Goal: Task Accomplishment & Management: Manage account settings

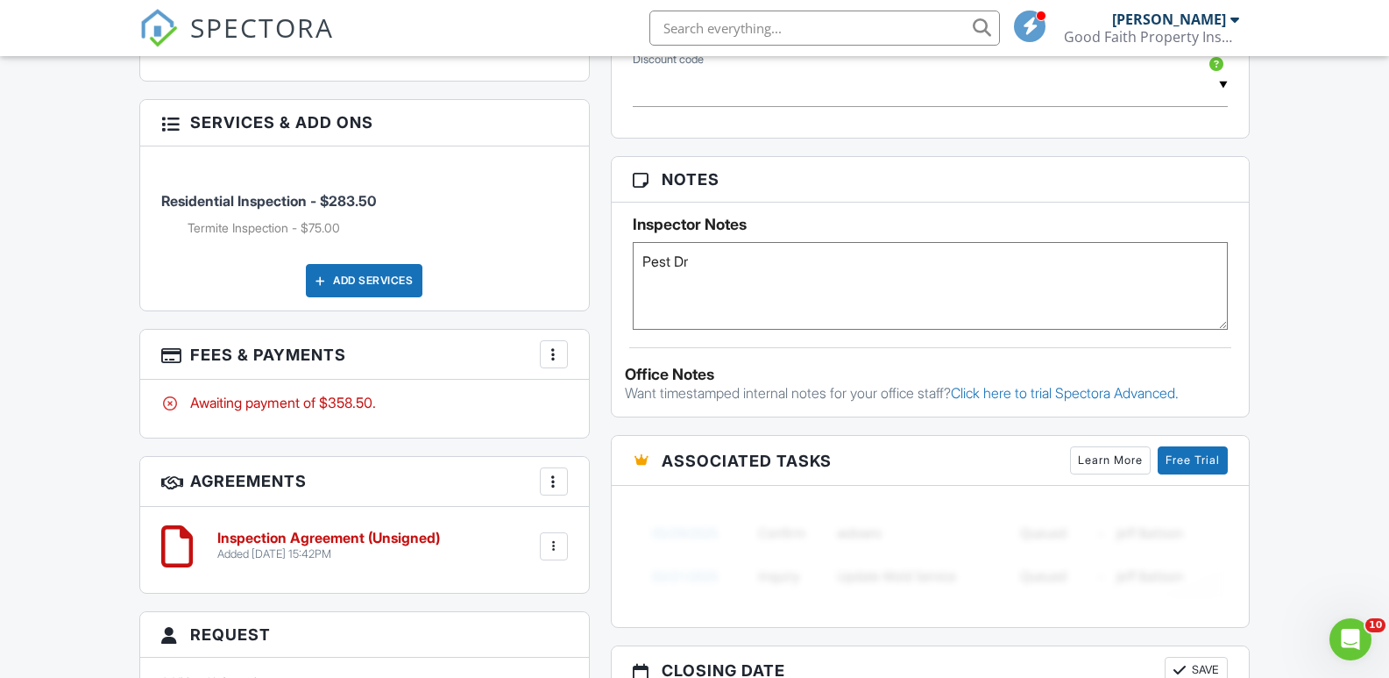
scroll to position [1160, 0]
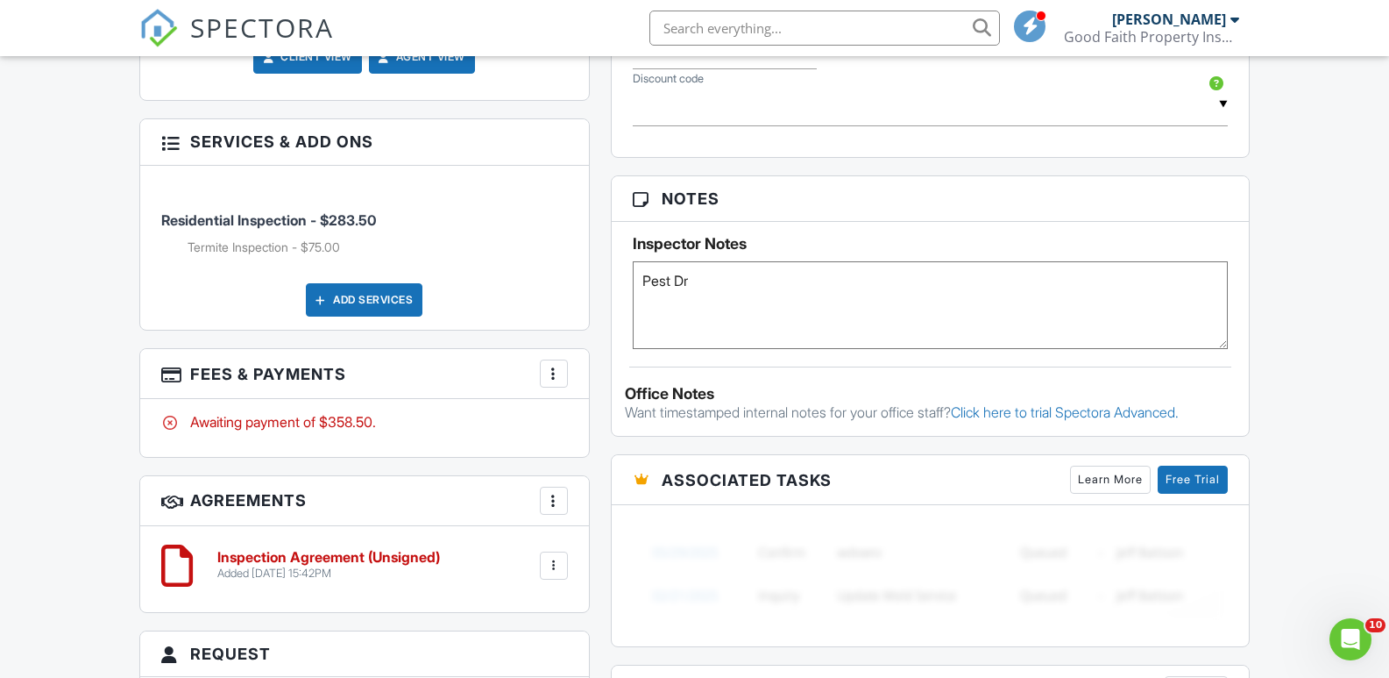
click at [745, 280] on textarea "Pest Dr" at bounding box center [931, 305] width 596 height 88
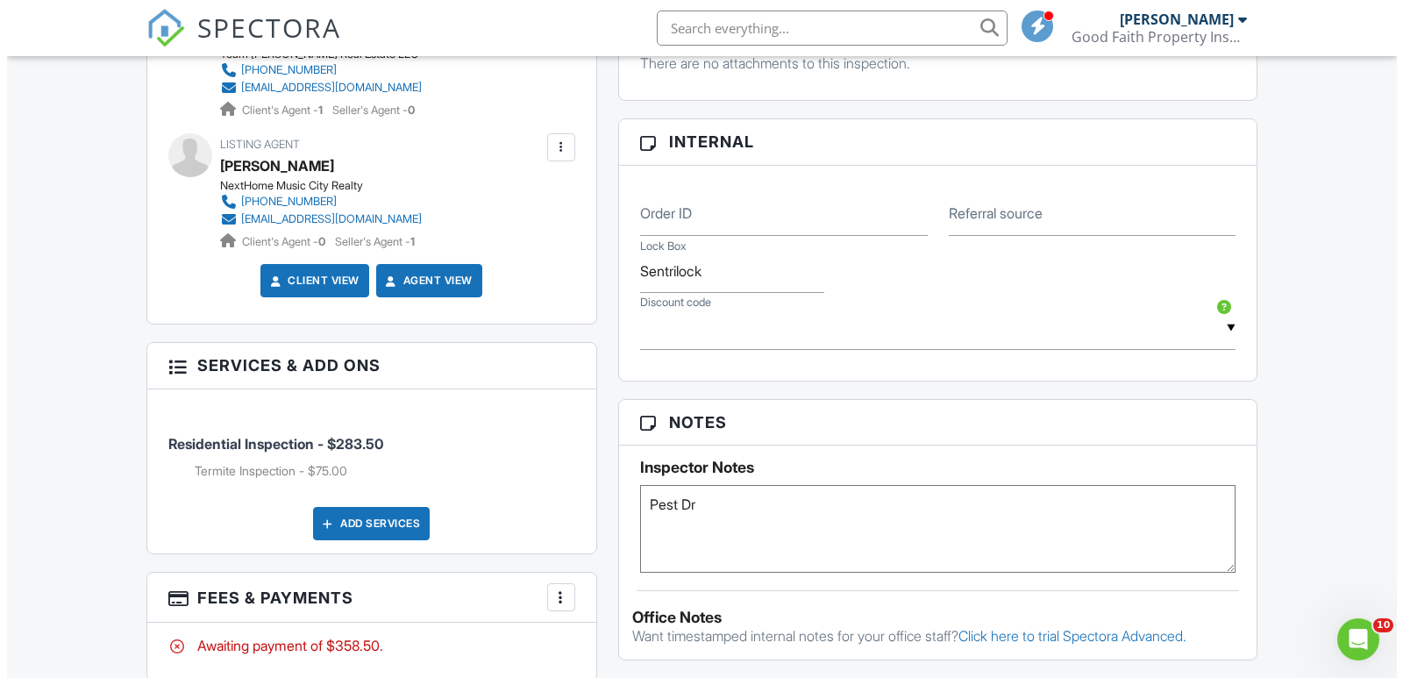
scroll to position [984, 0]
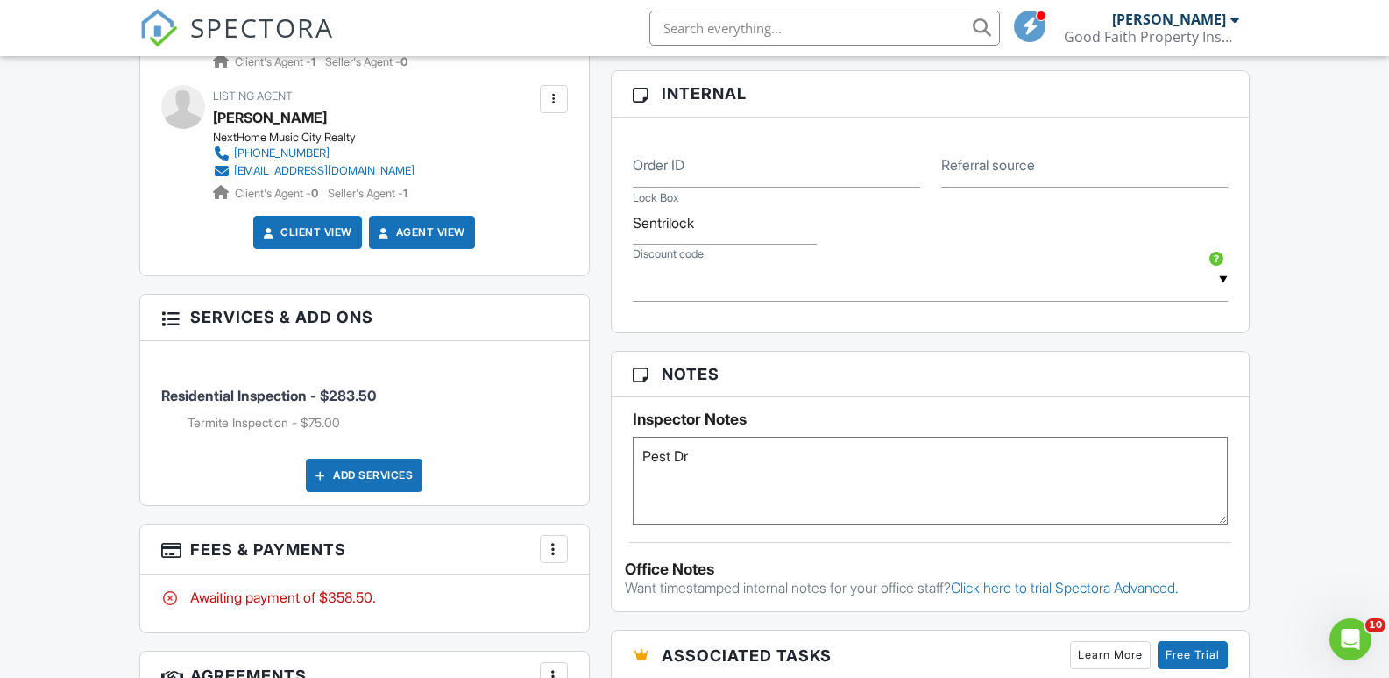
click at [555, 554] on div at bounding box center [554, 549] width 18 height 18
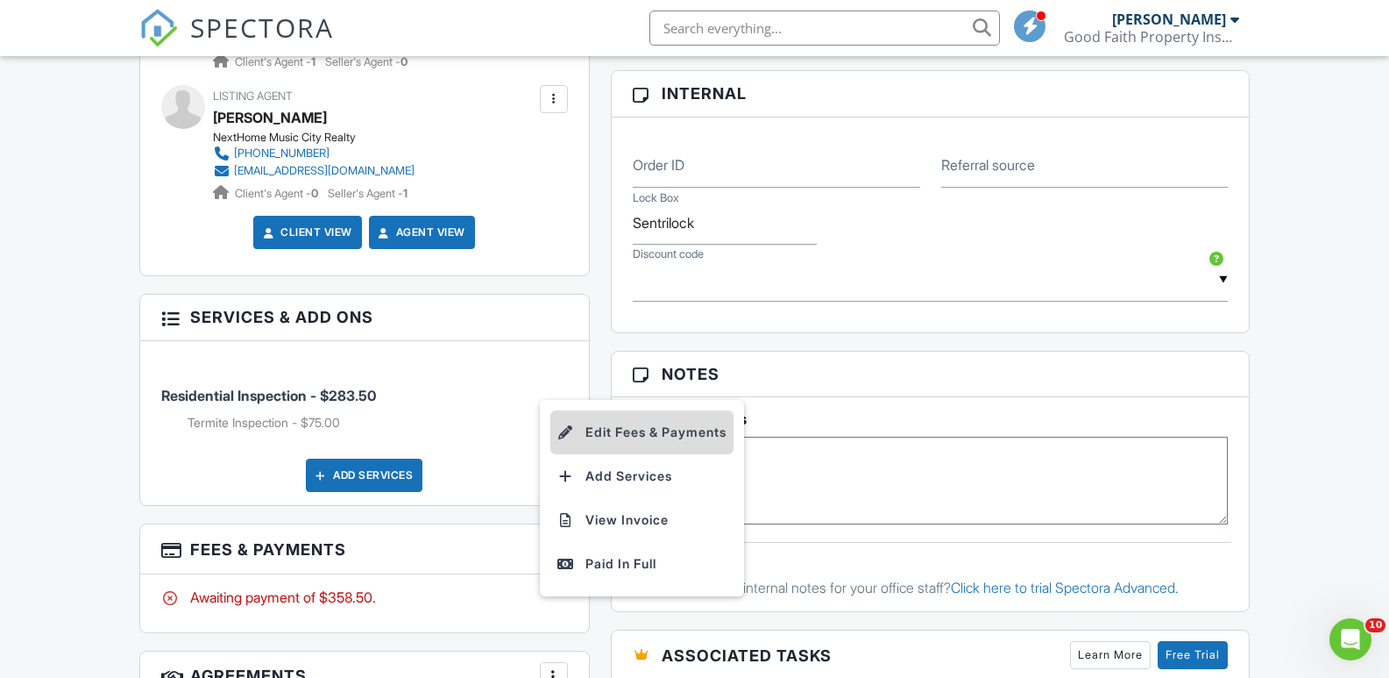
click at [628, 431] on li "Edit Fees & Payments" at bounding box center [642, 432] width 183 height 44
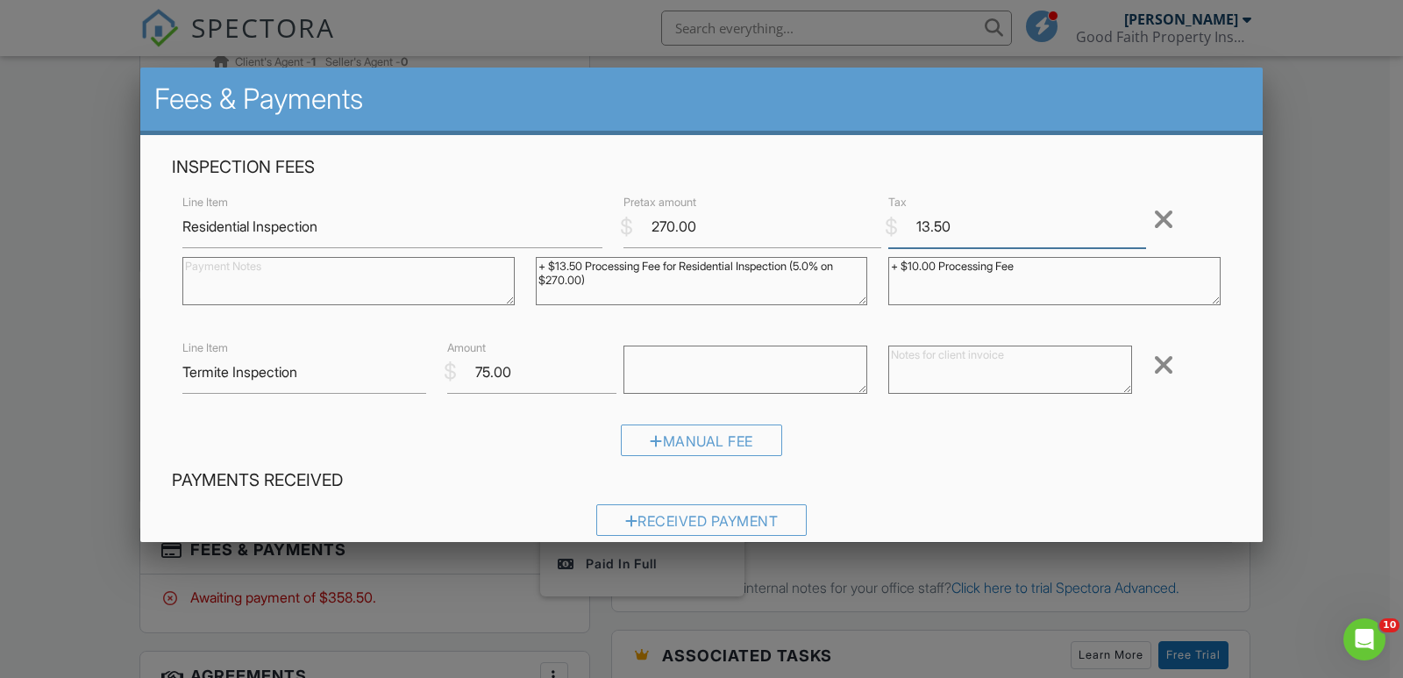
drag, startPoint x: 913, startPoint y: 226, endPoint x: 945, endPoint y: 226, distance: 32.4
click at [945, 226] on input "13.50" at bounding box center [1017, 226] width 258 height 43
type input "10.00"
click at [957, 428] on div "Manual Fee" at bounding box center [701, 446] width 1059 height 45
drag, startPoint x: 535, startPoint y: 264, endPoint x: 585, endPoint y: 297, distance: 60.1
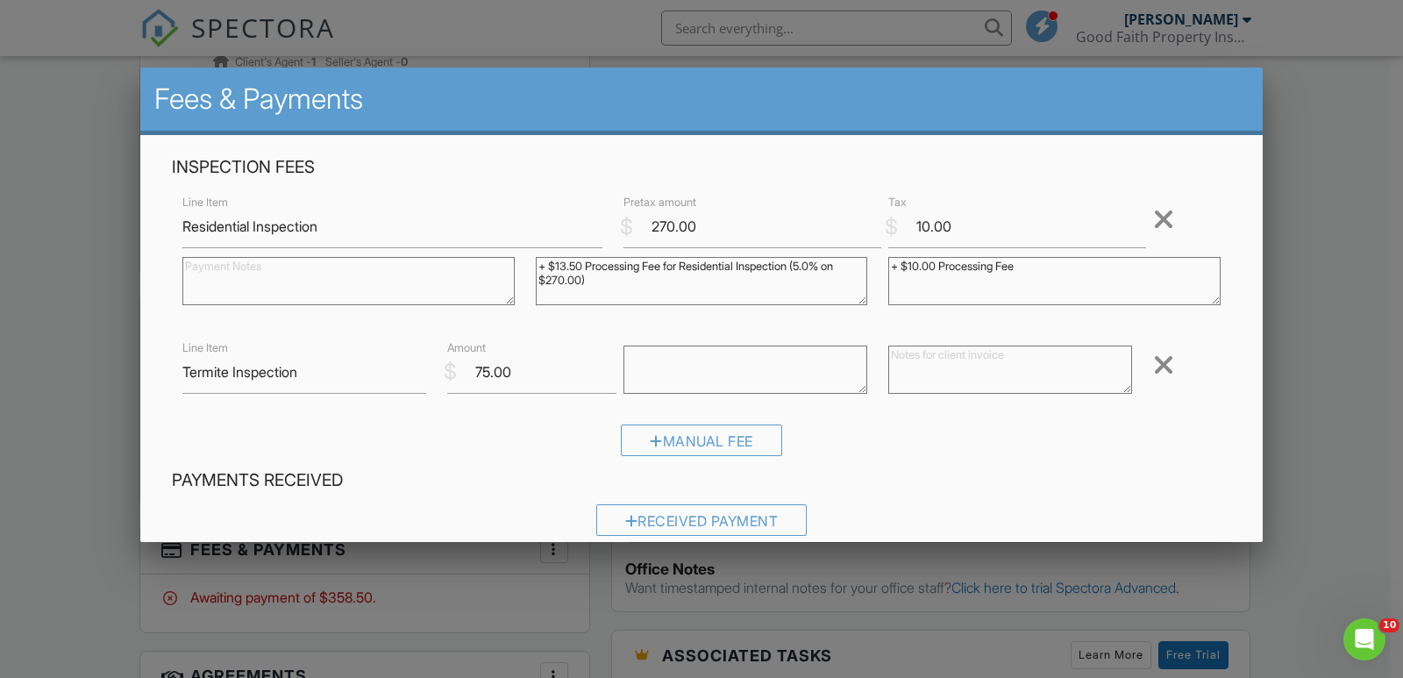
click at [585, 297] on textarea "+ $13.50 Processing Fee for Residential Inspection (5.0% on $270.00)" at bounding box center [702, 281] width 332 height 48
click at [1210, 408] on div "Inspection Fees Line Item Residential Inspection $ Pretax amount 270.00 $ Tax 1…" at bounding box center [701, 312] width 1080 height 313
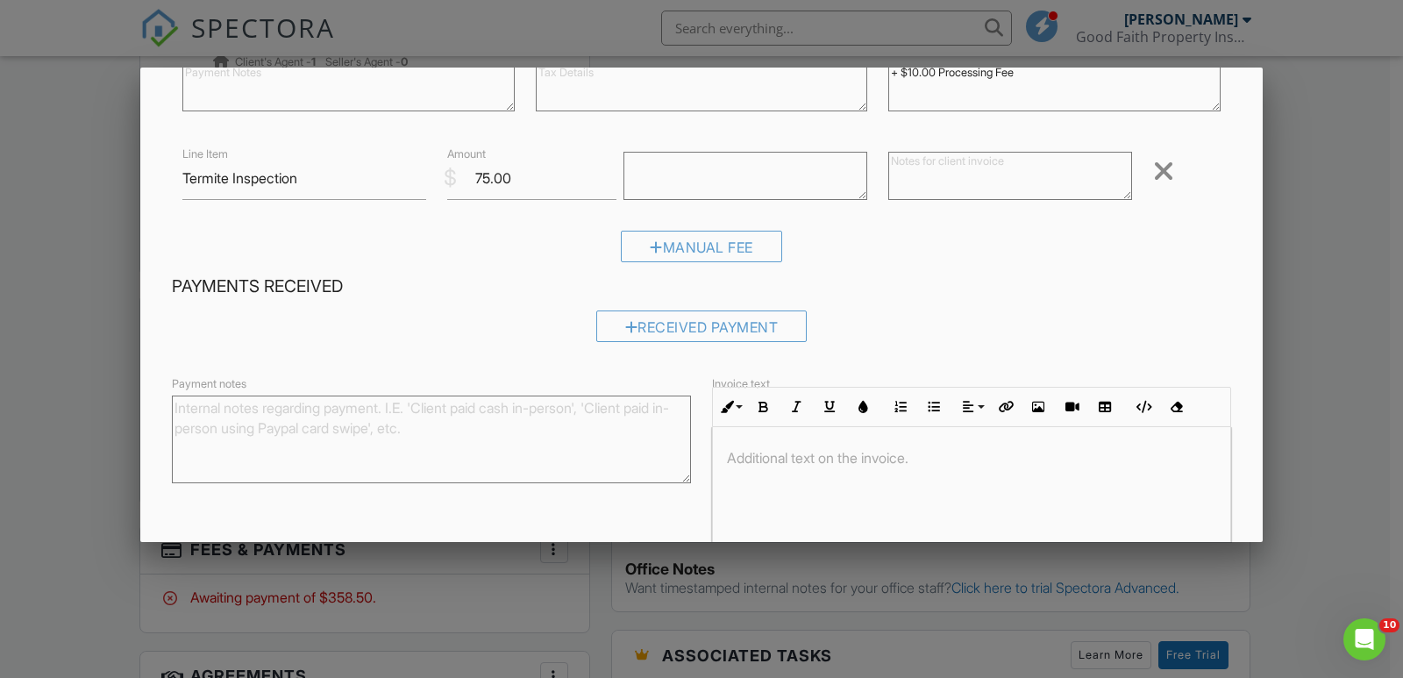
scroll to position [263, 0]
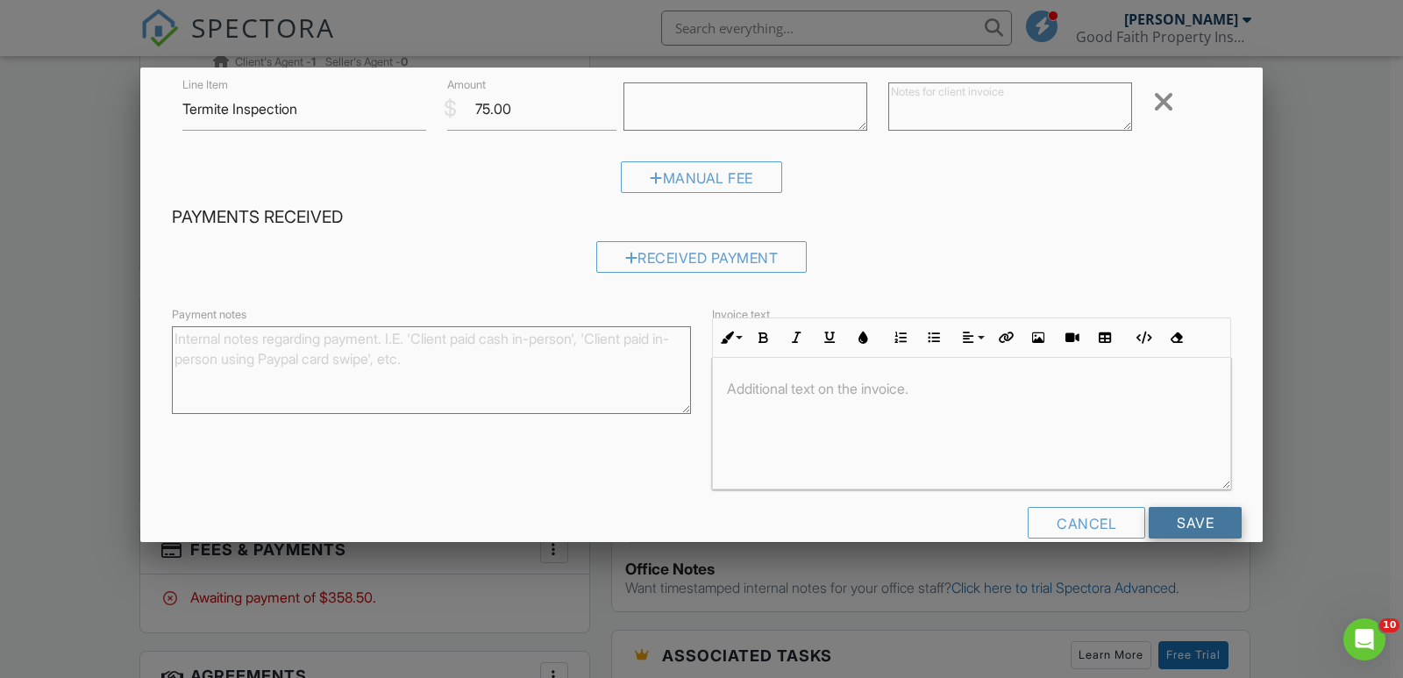
click at [1178, 523] on input "Save" at bounding box center [1194, 523] width 93 height 32
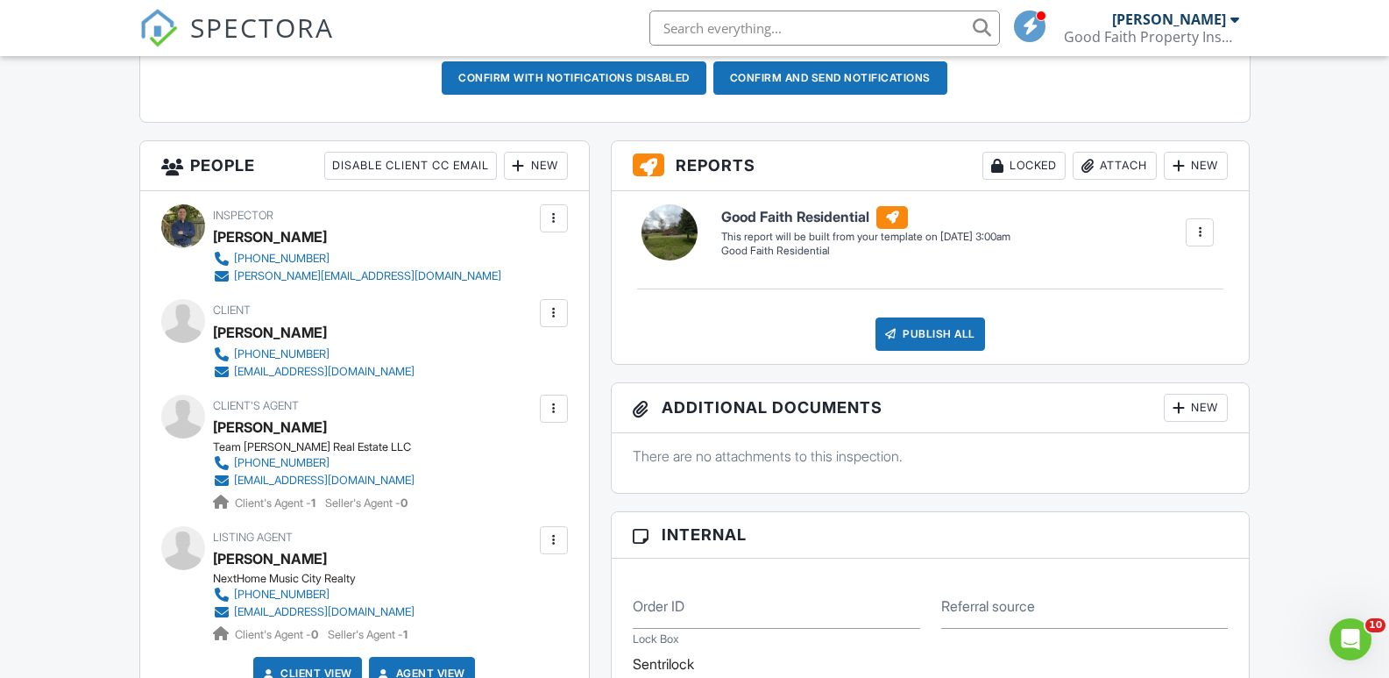
scroll to position [263, 0]
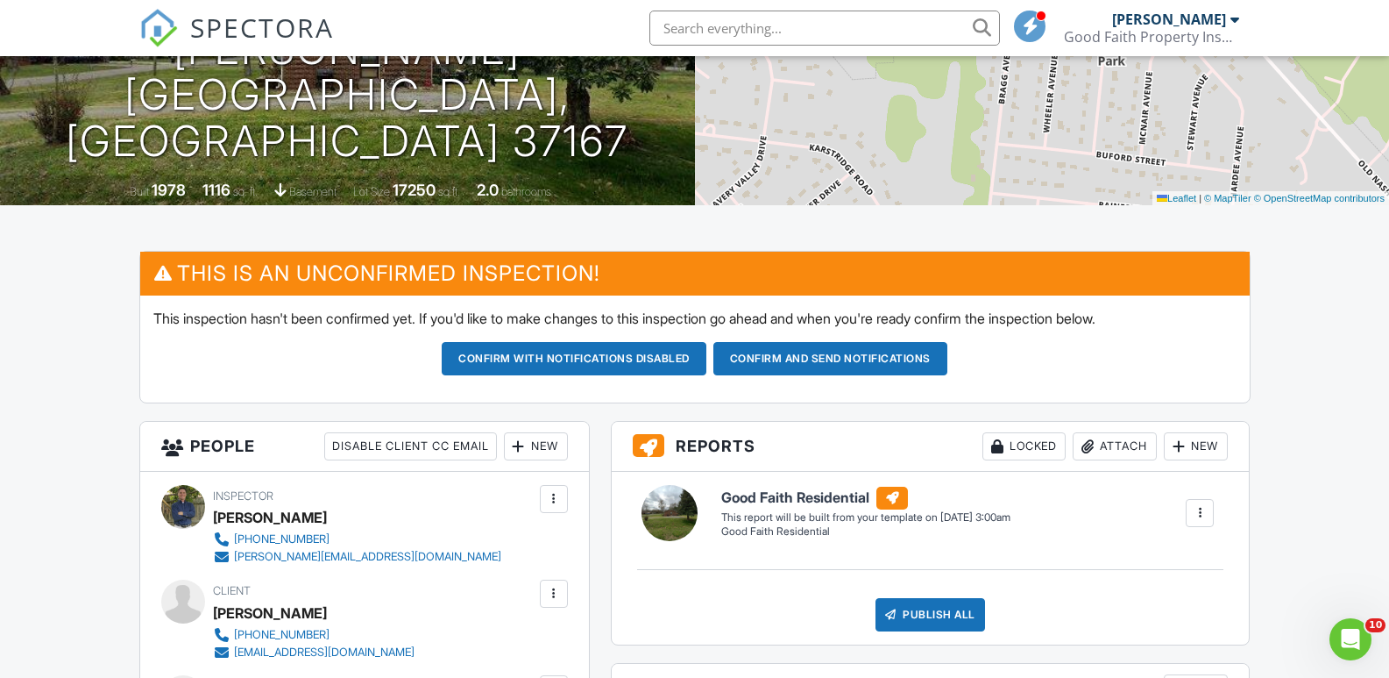
click at [707, 363] on button "Confirm and send notifications" at bounding box center [574, 358] width 265 height 33
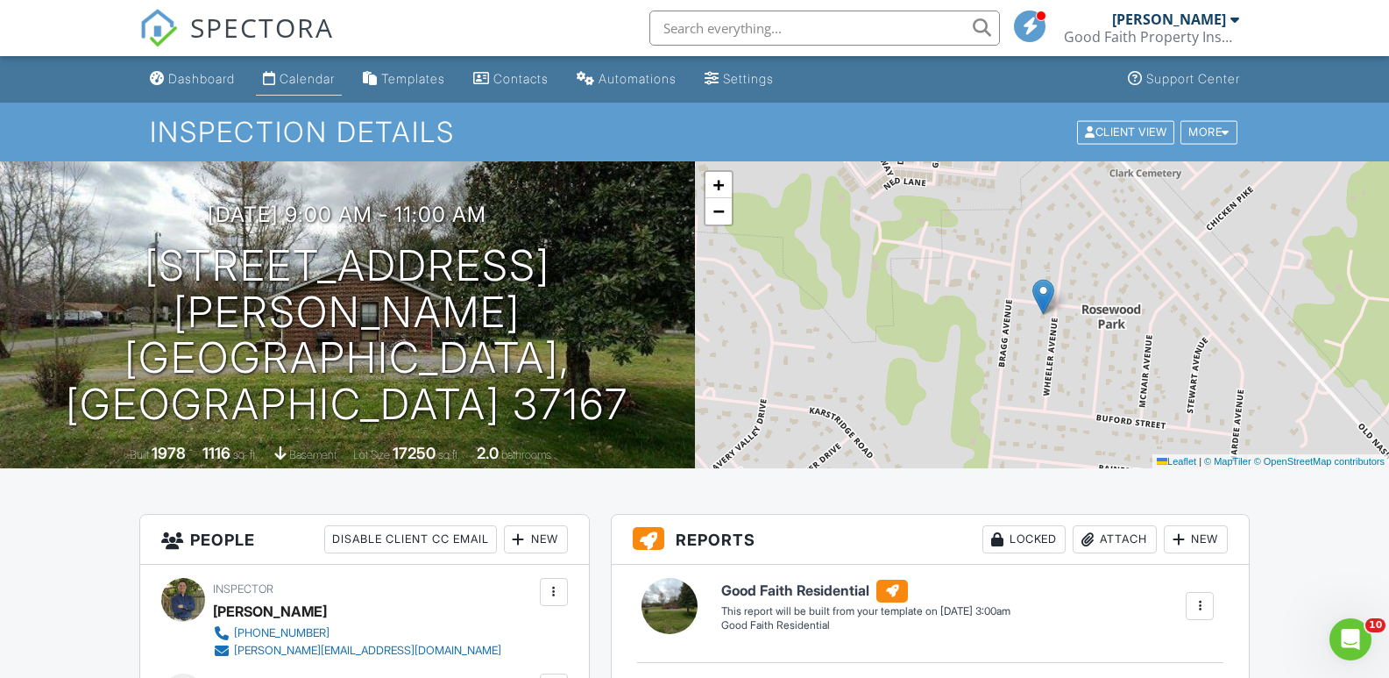
click at [306, 75] on div "Calendar" at bounding box center [307, 78] width 55 height 15
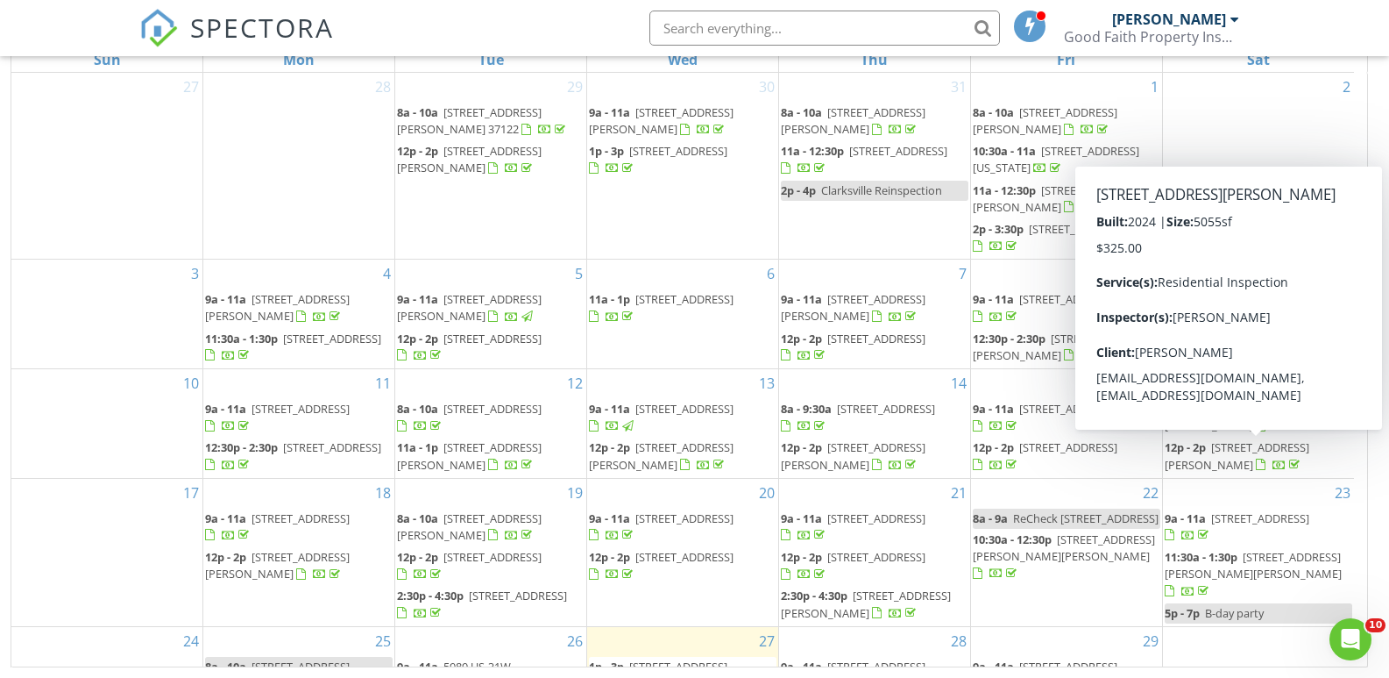
scroll to position [155, 0]
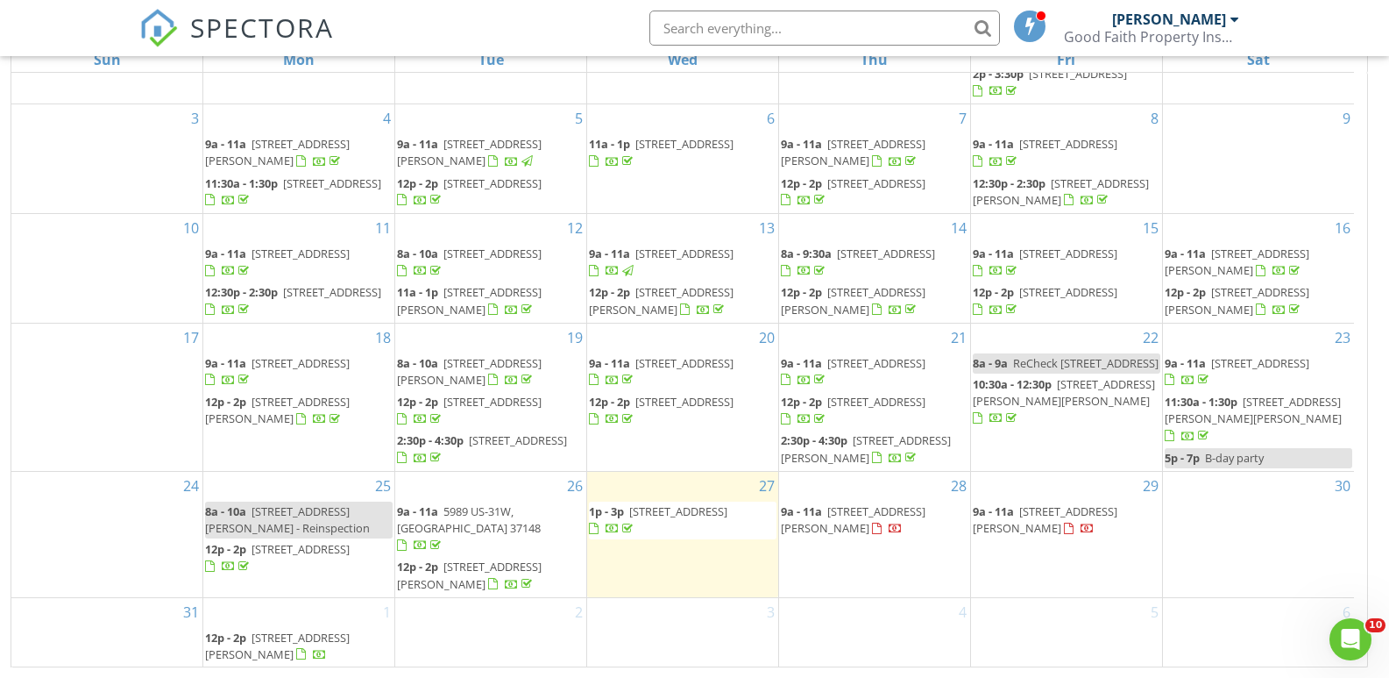
click at [1046, 529] on span "408 Wheeler Ave, Smyrna 37167" at bounding box center [1045, 519] width 145 height 32
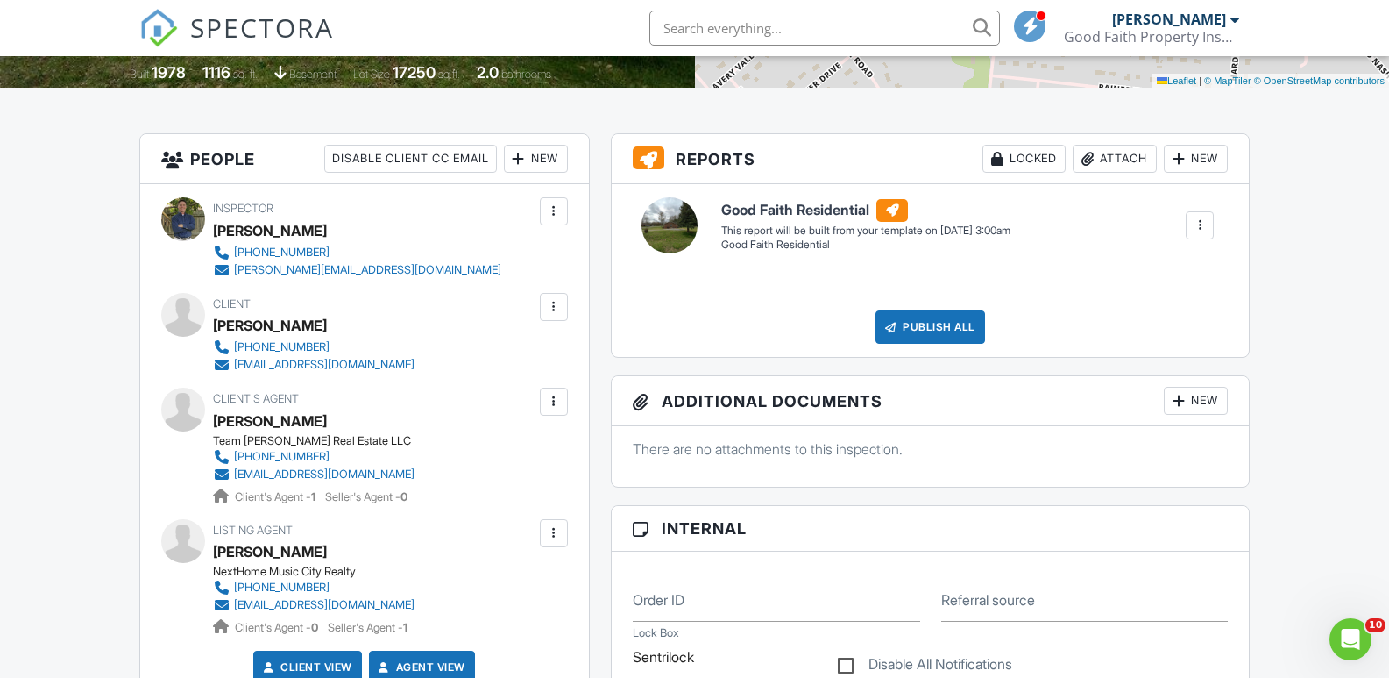
scroll to position [351, 0]
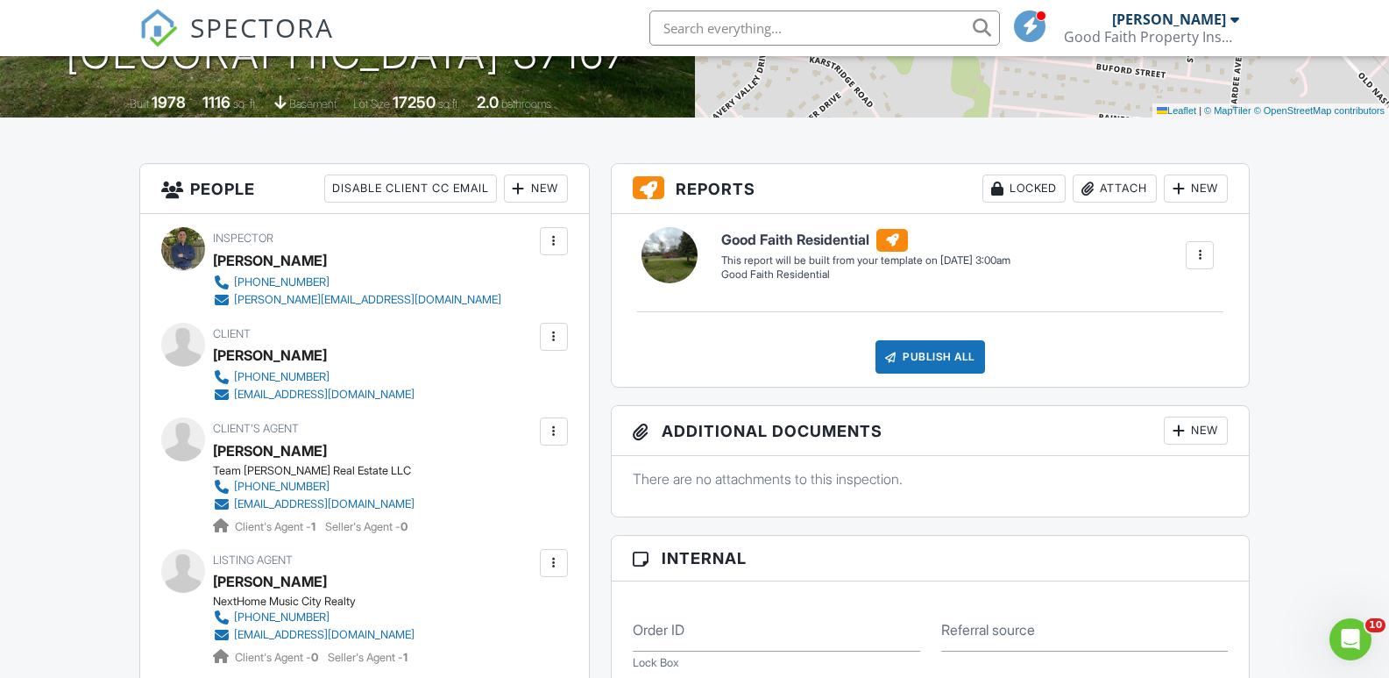
click at [555, 433] on div at bounding box center [554, 432] width 18 height 18
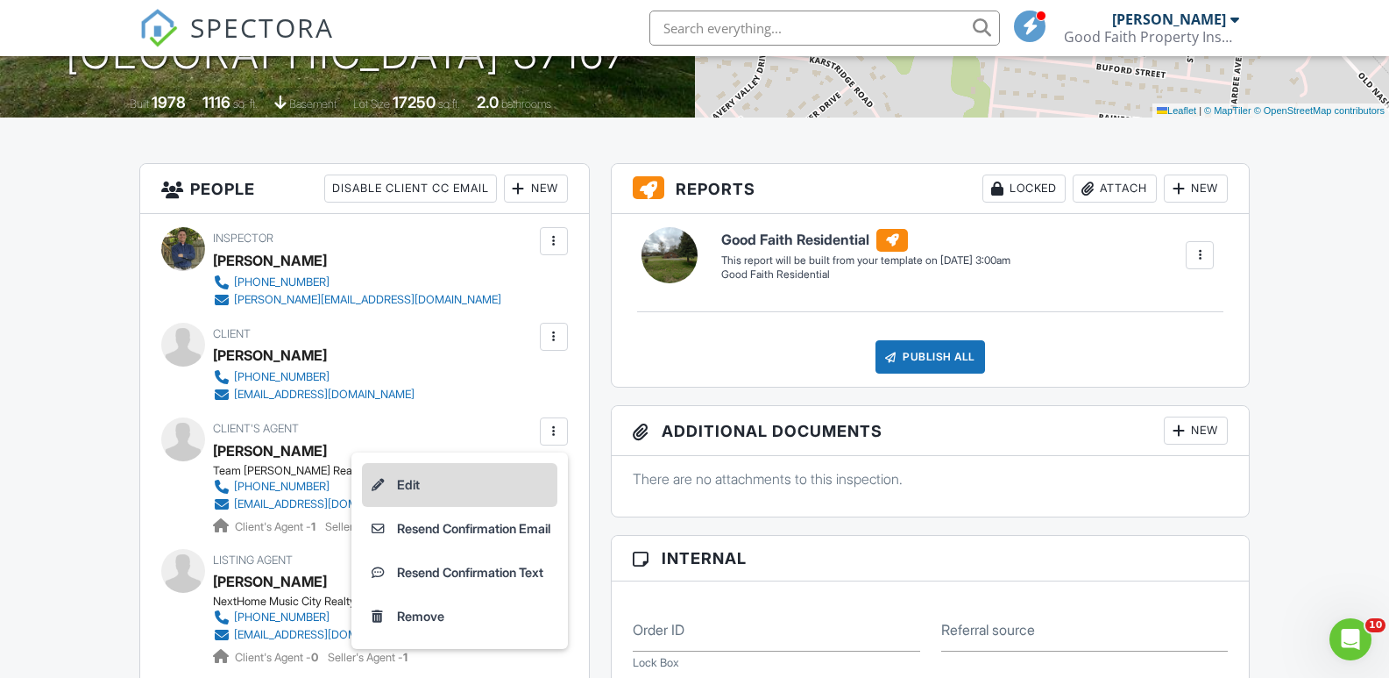
click at [416, 487] on li "Edit" at bounding box center [459, 485] width 195 height 44
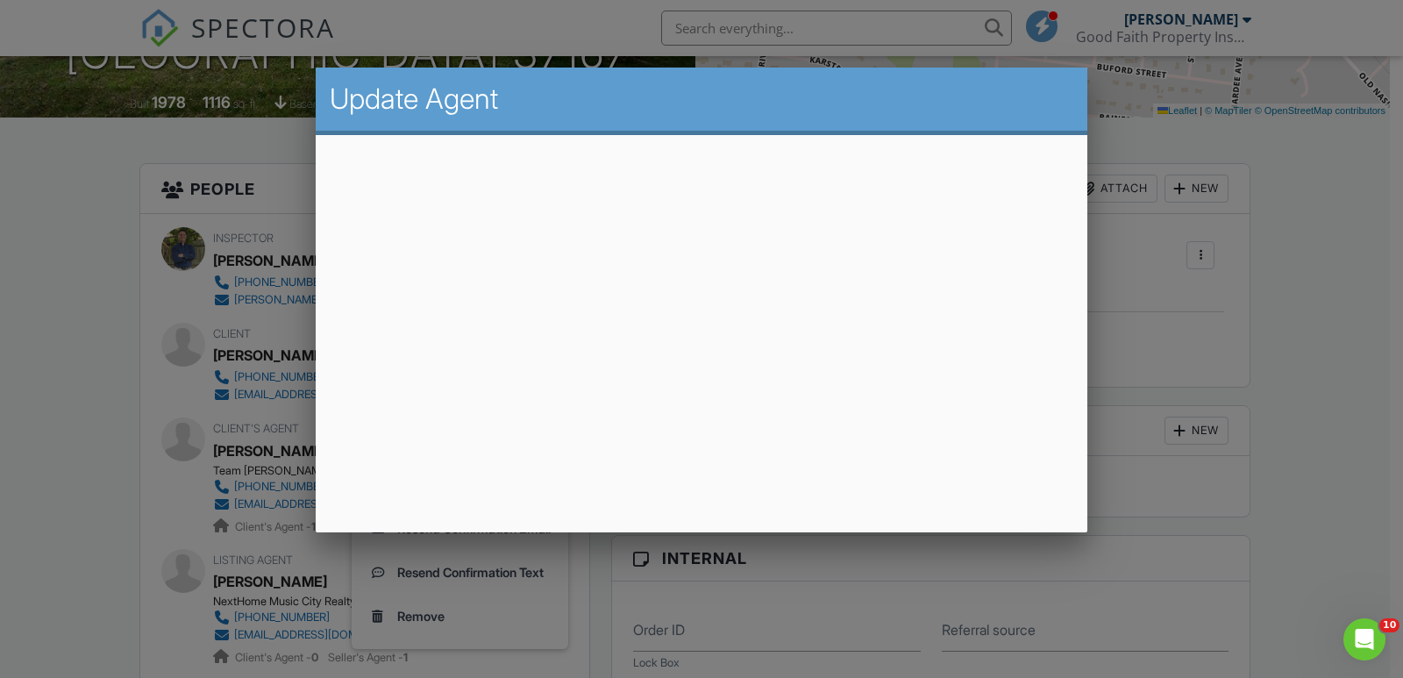
drag, startPoint x: 1261, startPoint y: 325, endPoint x: 1212, endPoint y: 327, distance: 48.2
click at [1259, 327] on div at bounding box center [701, 335] width 1403 height 847
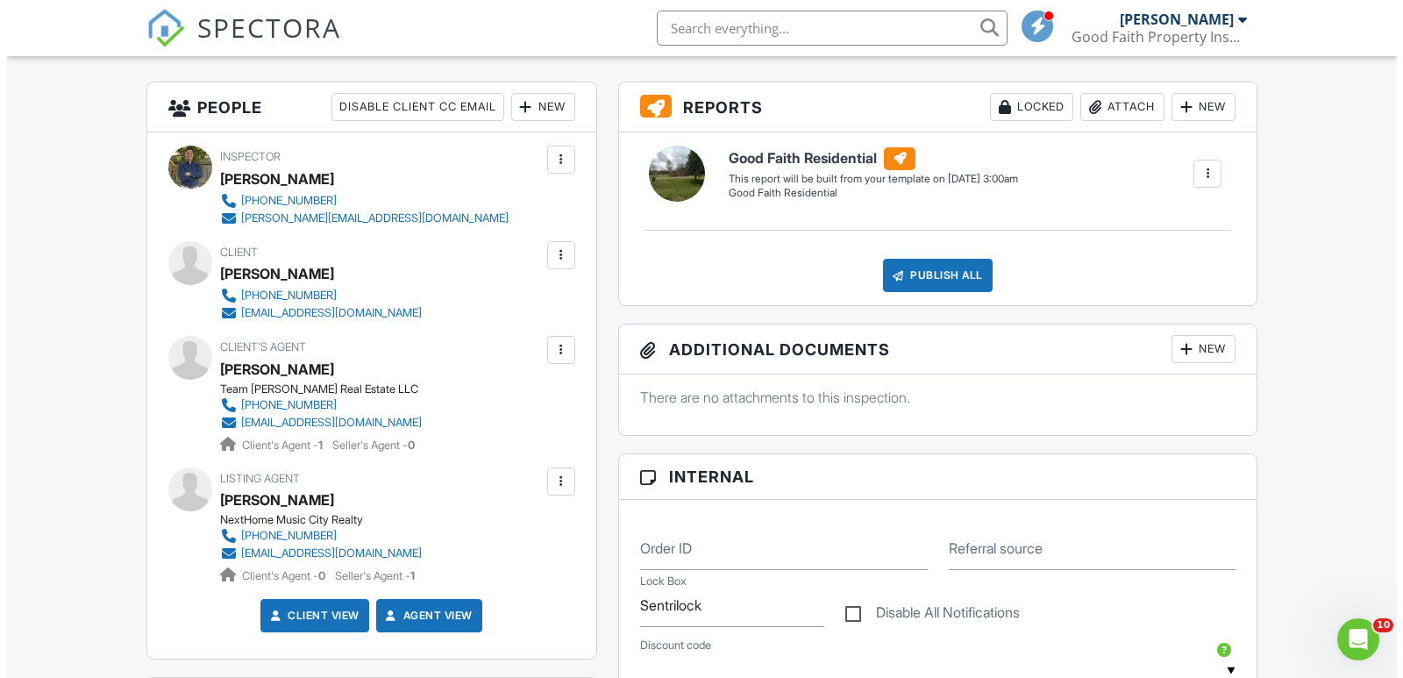
scroll to position [438, 0]
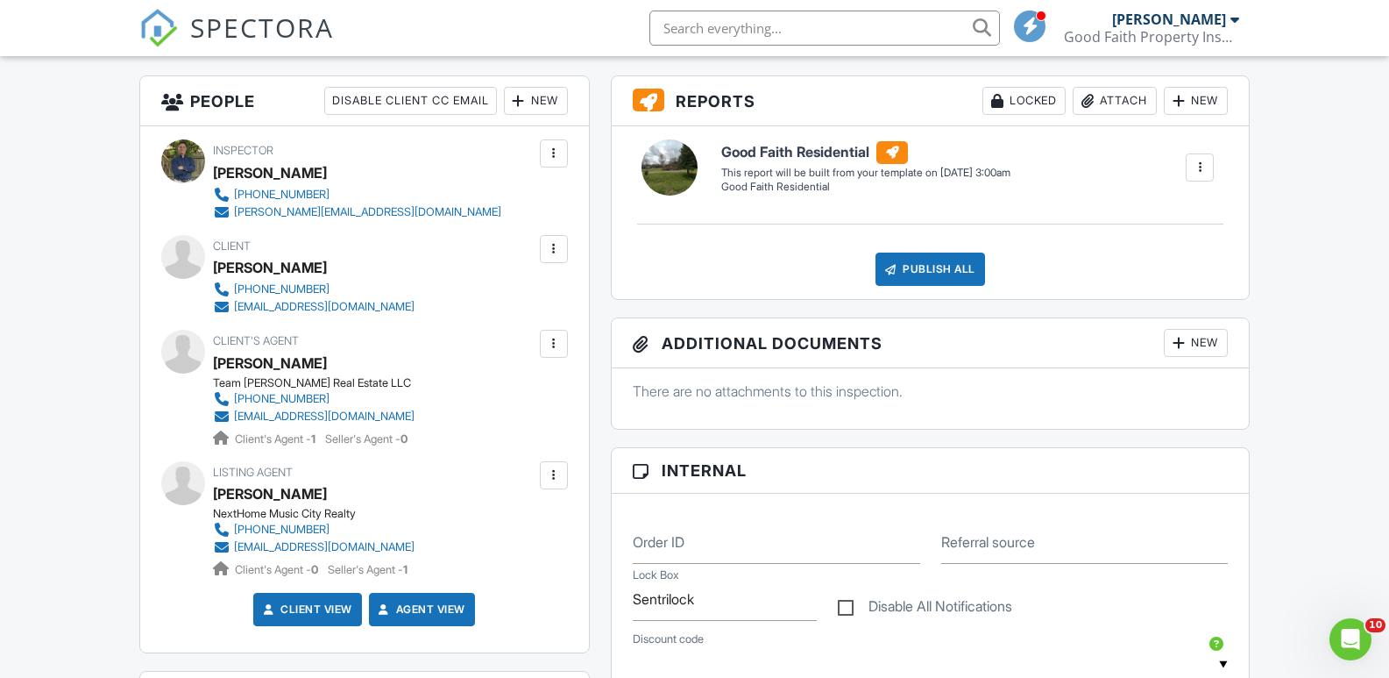
click at [554, 345] on div at bounding box center [554, 344] width 18 height 18
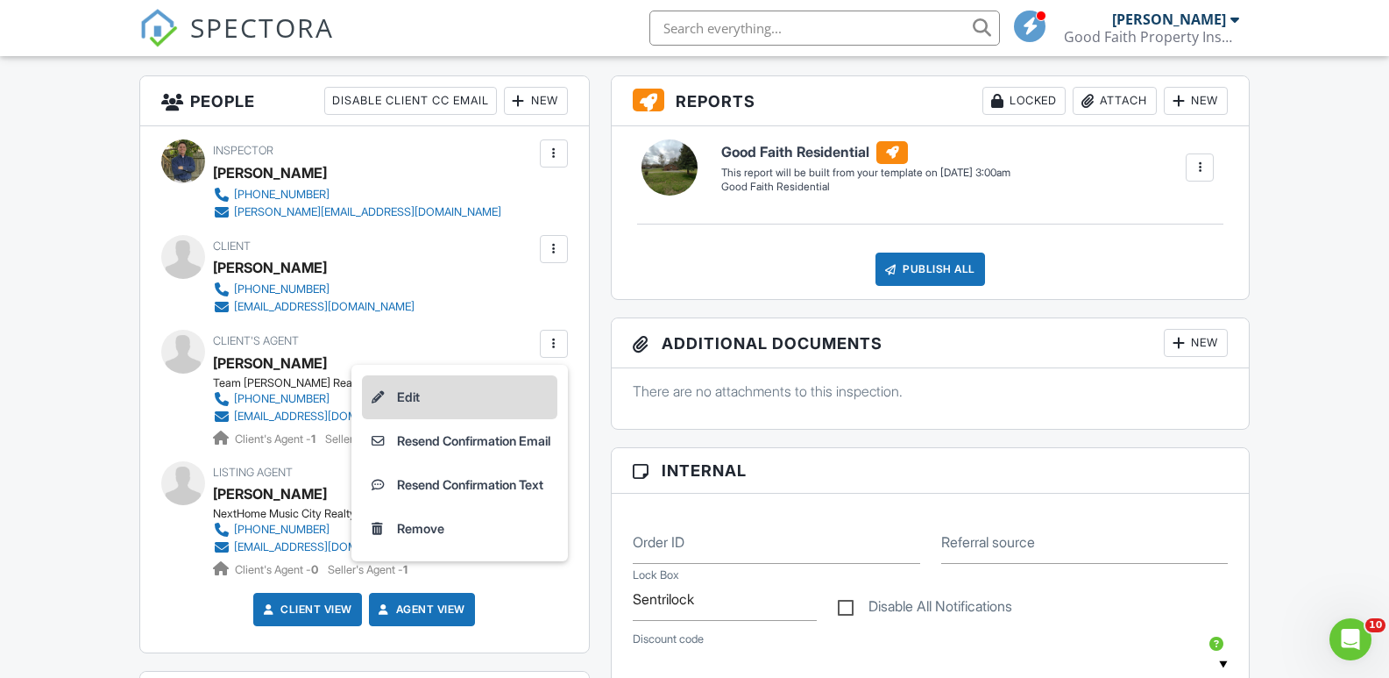
click at [491, 398] on li "Edit" at bounding box center [459, 397] width 195 height 44
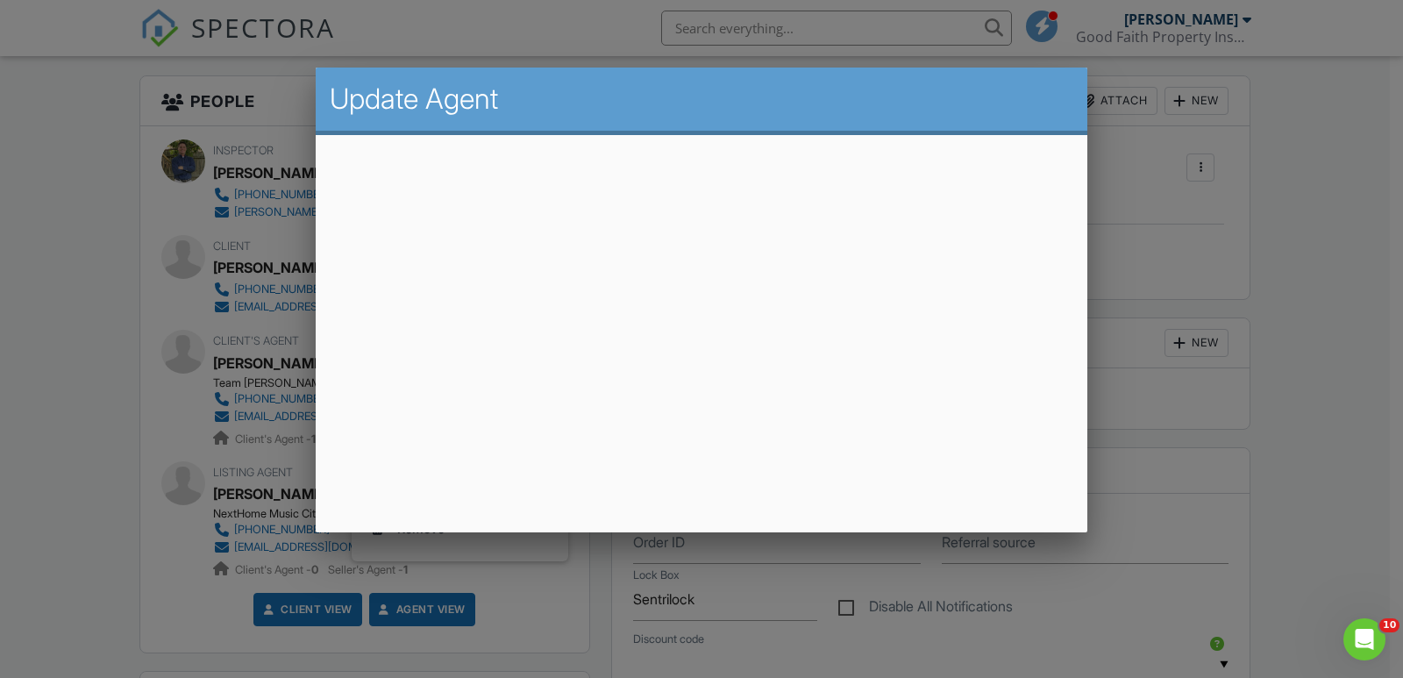
click at [1263, 197] on div at bounding box center [701, 335] width 1403 height 847
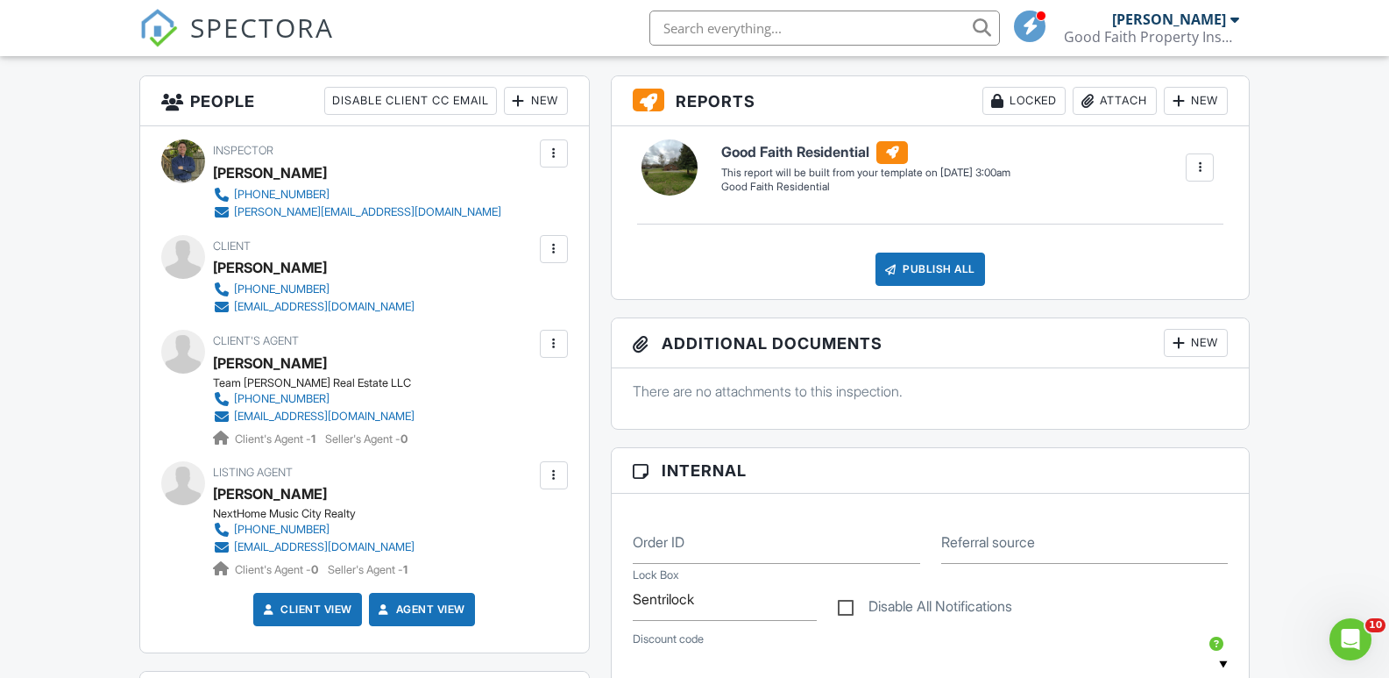
click at [553, 345] on div at bounding box center [554, 344] width 18 height 18
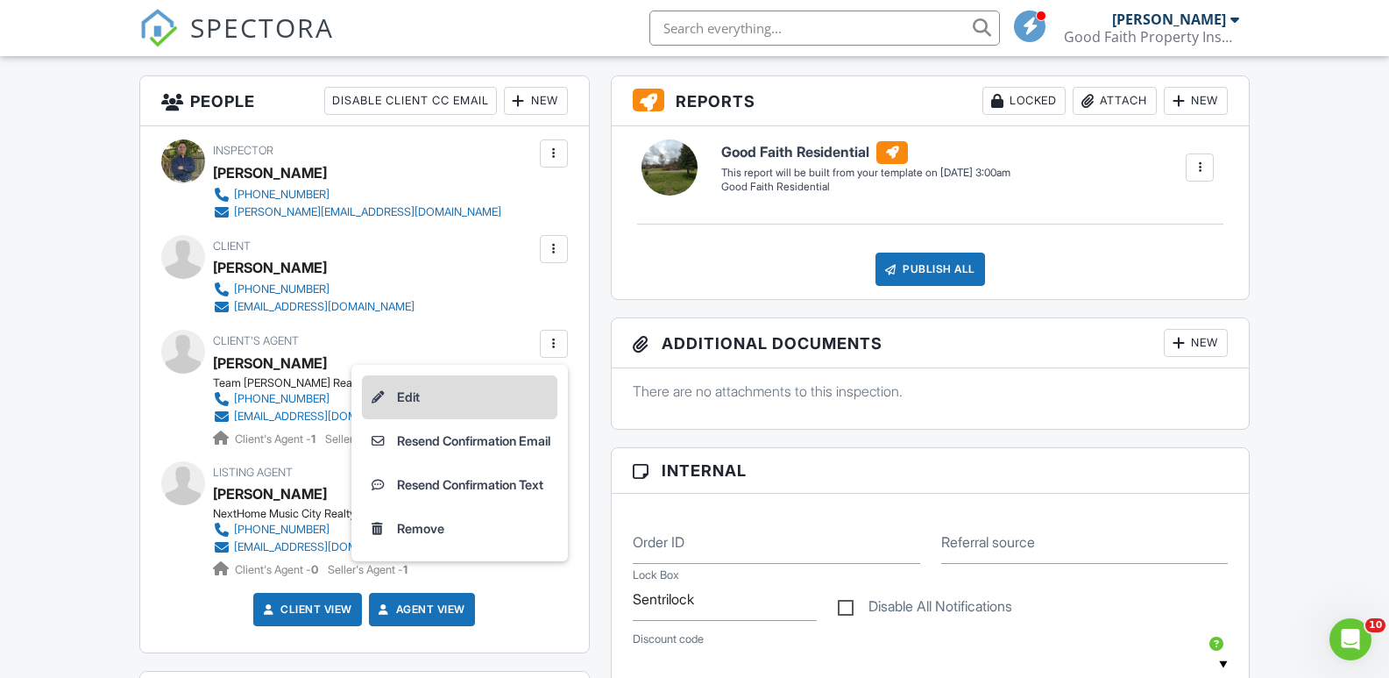
click at [419, 394] on li "Edit" at bounding box center [459, 397] width 195 height 44
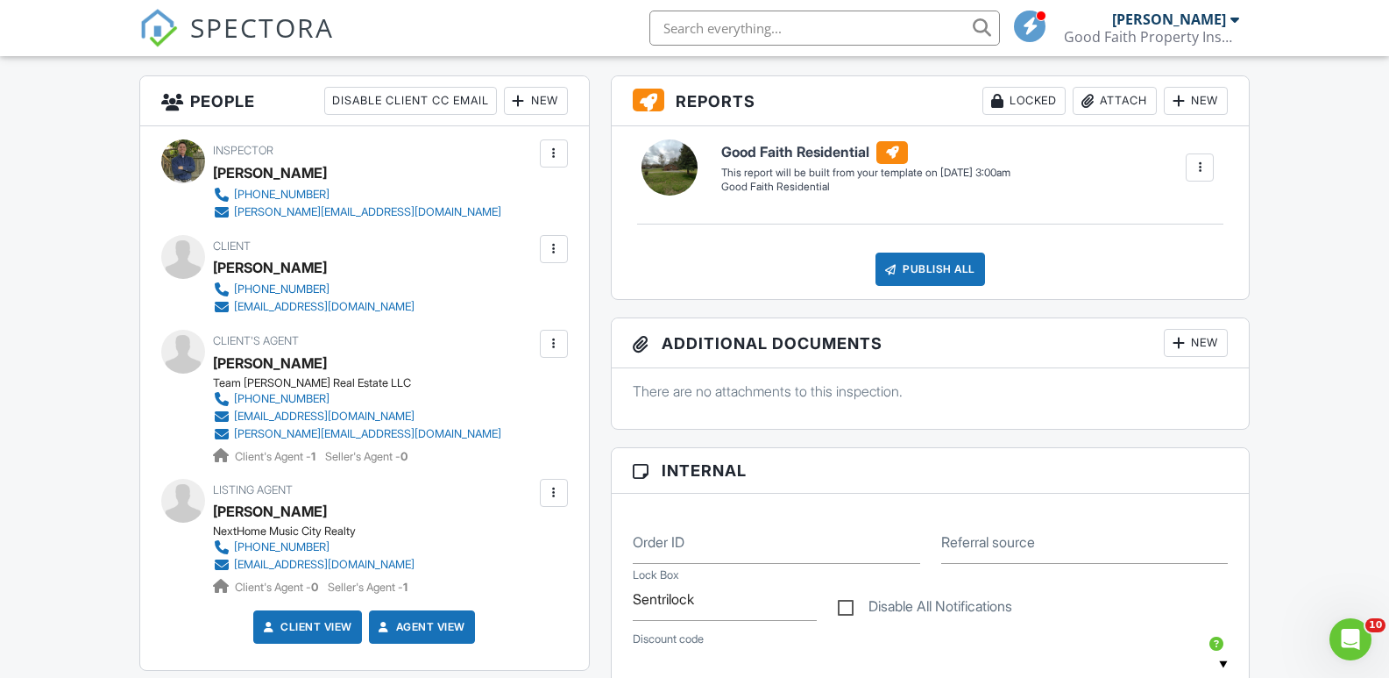
click at [554, 344] on div at bounding box center [554, 344] width 18 height 18
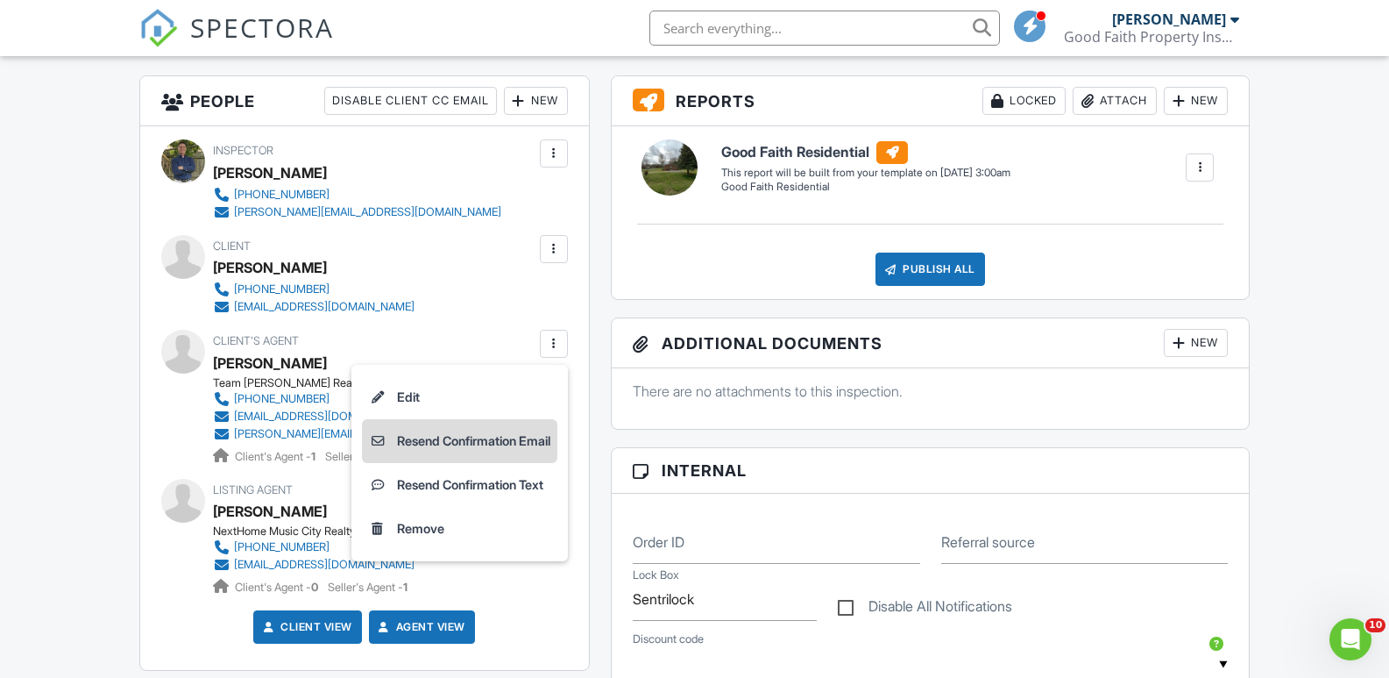
click at [473, 443] on li "Resend Confirmation Email" at bounding box center [459, 441] width 195 height 44
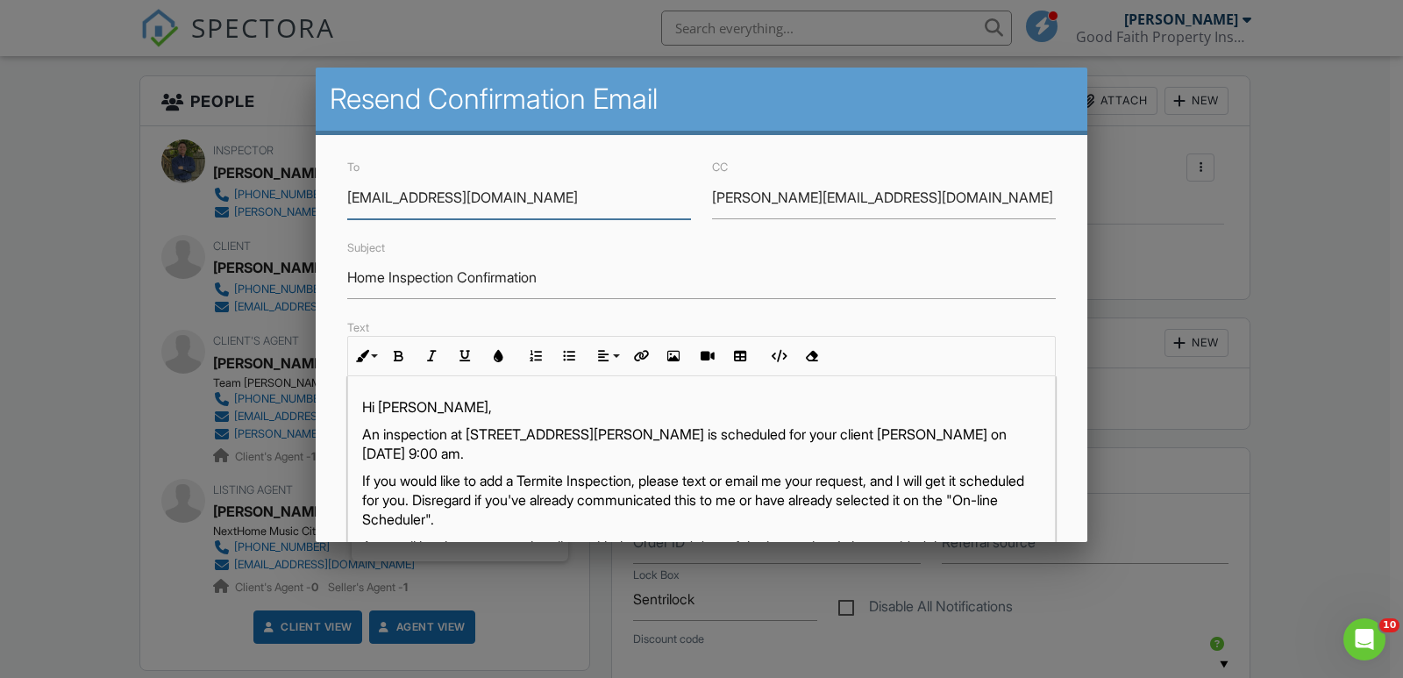
click at [568, 201] on input "[EMAIL_ADDRESS][DOMAIN_NAME]" at bounding box center [519, 197] width 344 height 43
drag, startPoint x: 565, startPoint y: 201, endPoint x: 331, endPoint y: 195, distance: 234.1
click at [333, 196] on div "To stephaniestonersellshomes@gmail.com CC leeann.tgw@gmail.com Subject Home Ins…" at bounding box center [701, 532] width 771 height 794
drag, startPoint x: 859, startPoint y: 195, endPoint x: 677, endPoint y: 195, distance: 182.3
click at [677, 195] on div "To CC leeann.tgw@gmail.com" at bounding box center [701, 187] width 729 height 62
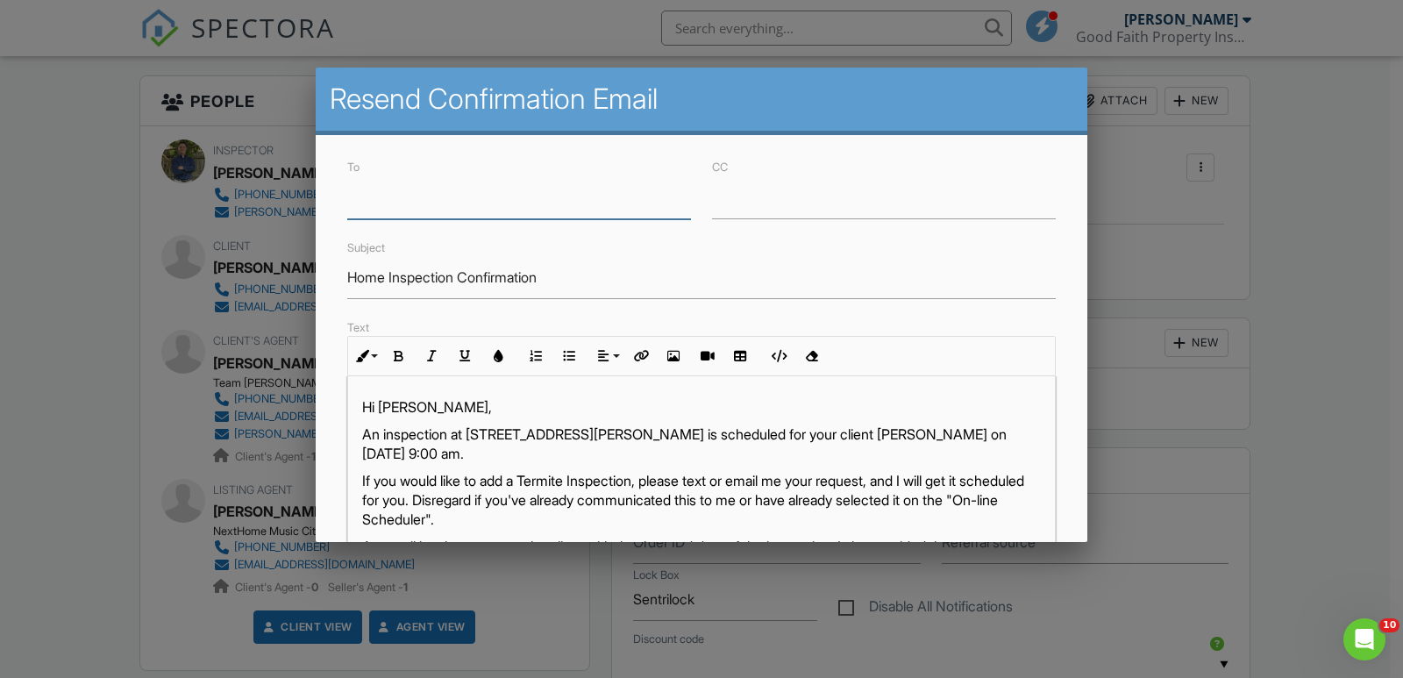
click at [499, 193] on input "To" at bounding box center [519, 197] width 344 height 43
paste input "leeann.tgw@gmail.com"
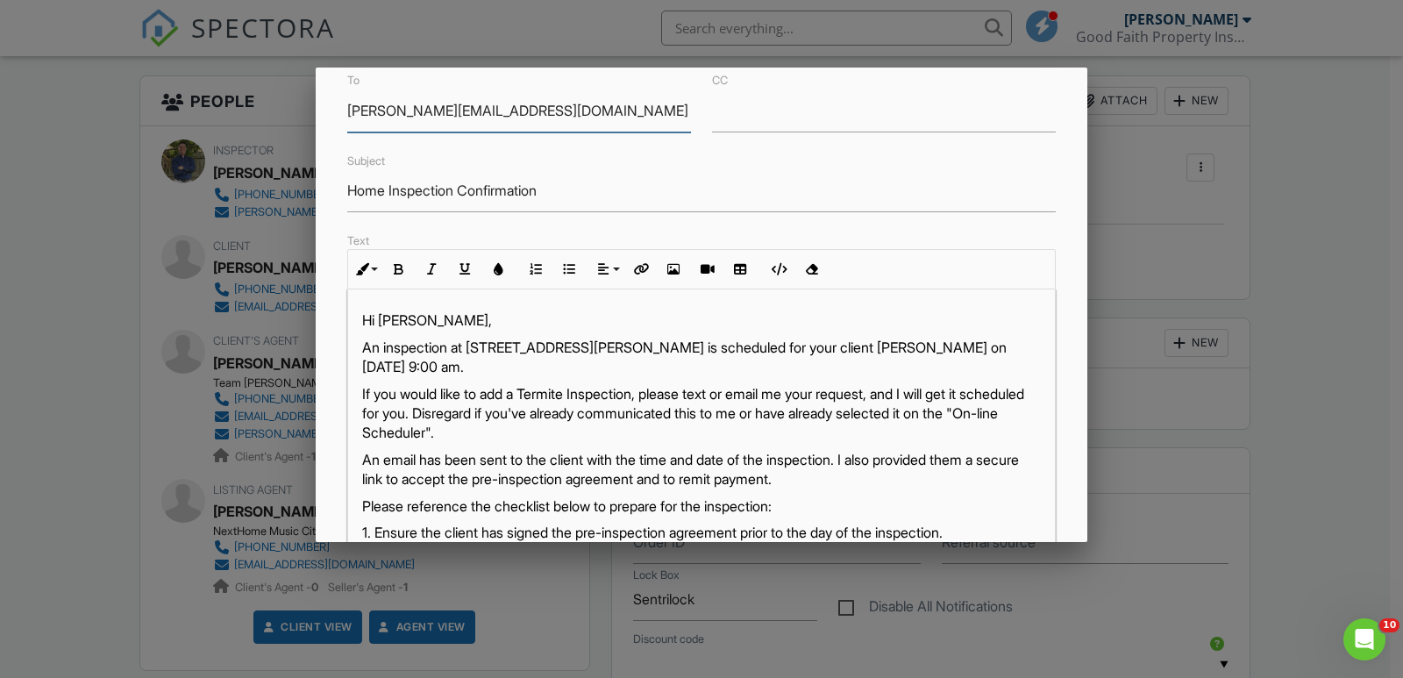
scroll to position [387, 0]
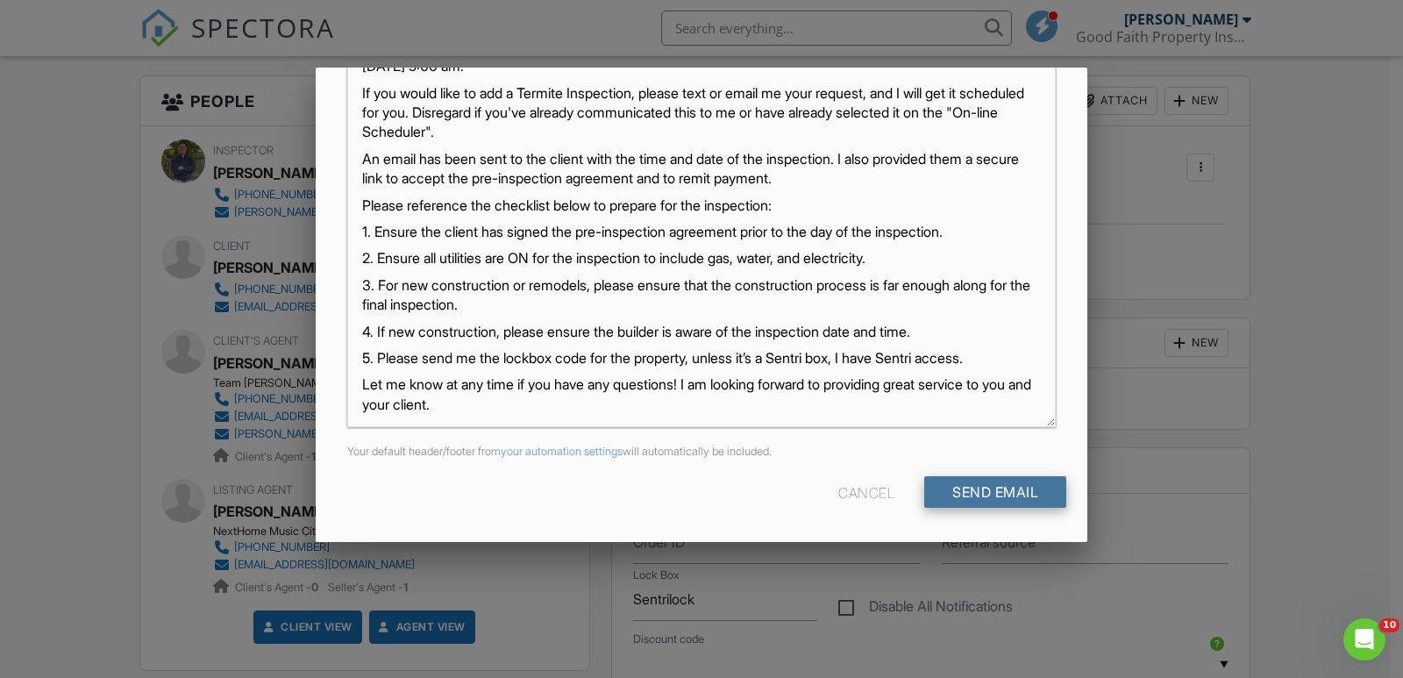
type input "leeann.tgw@gmail.com"
click at [984, 494] on input "Send Email" at bounding box center [995, 492] width 142 height 32
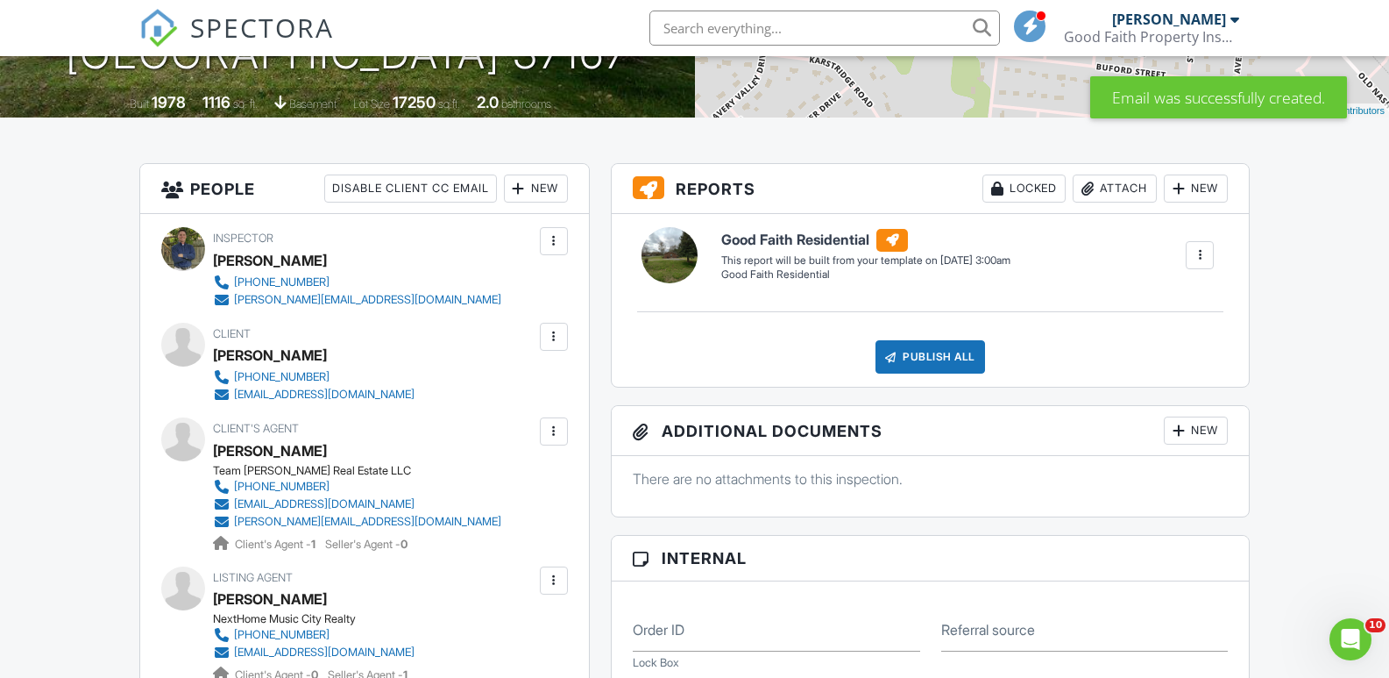
click at [551, 431] on div at bounding box center [554, 432] width 18 height 18
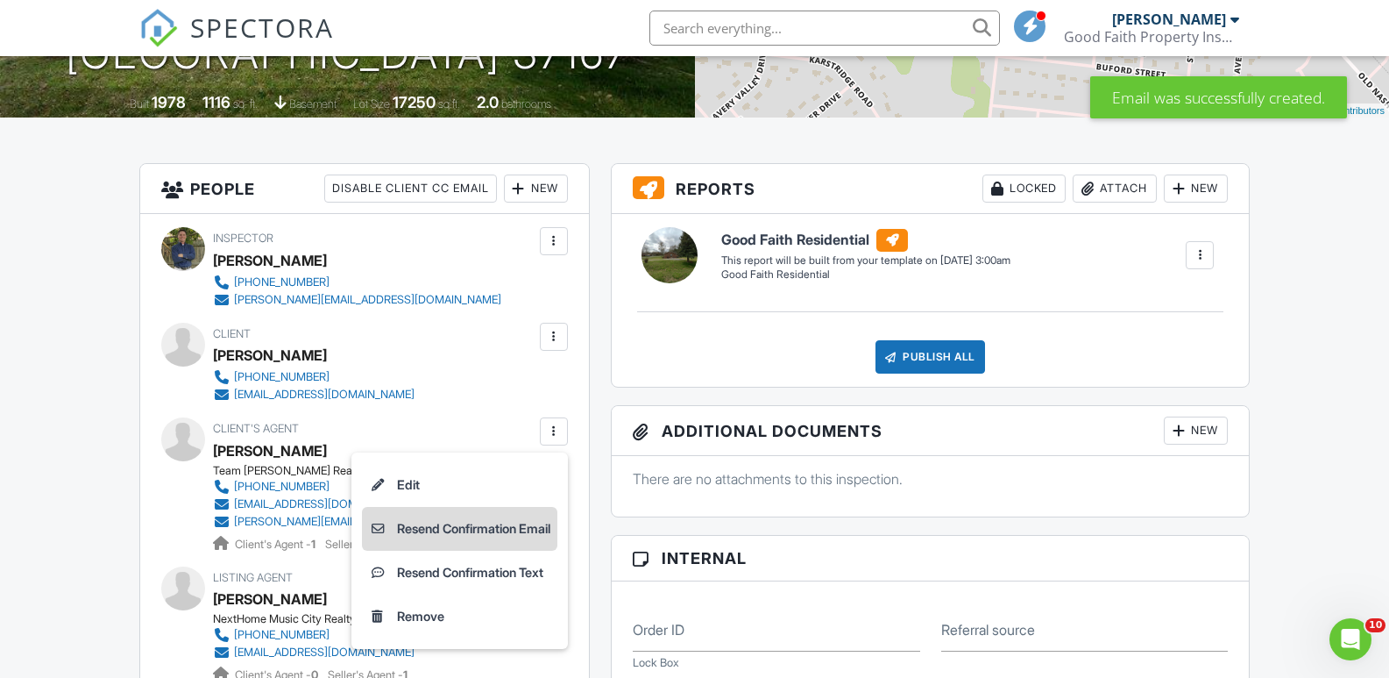
click at [456, 529] on li "Resend Confirmation Email" at bounding box center [459, 529] width 195 height 44
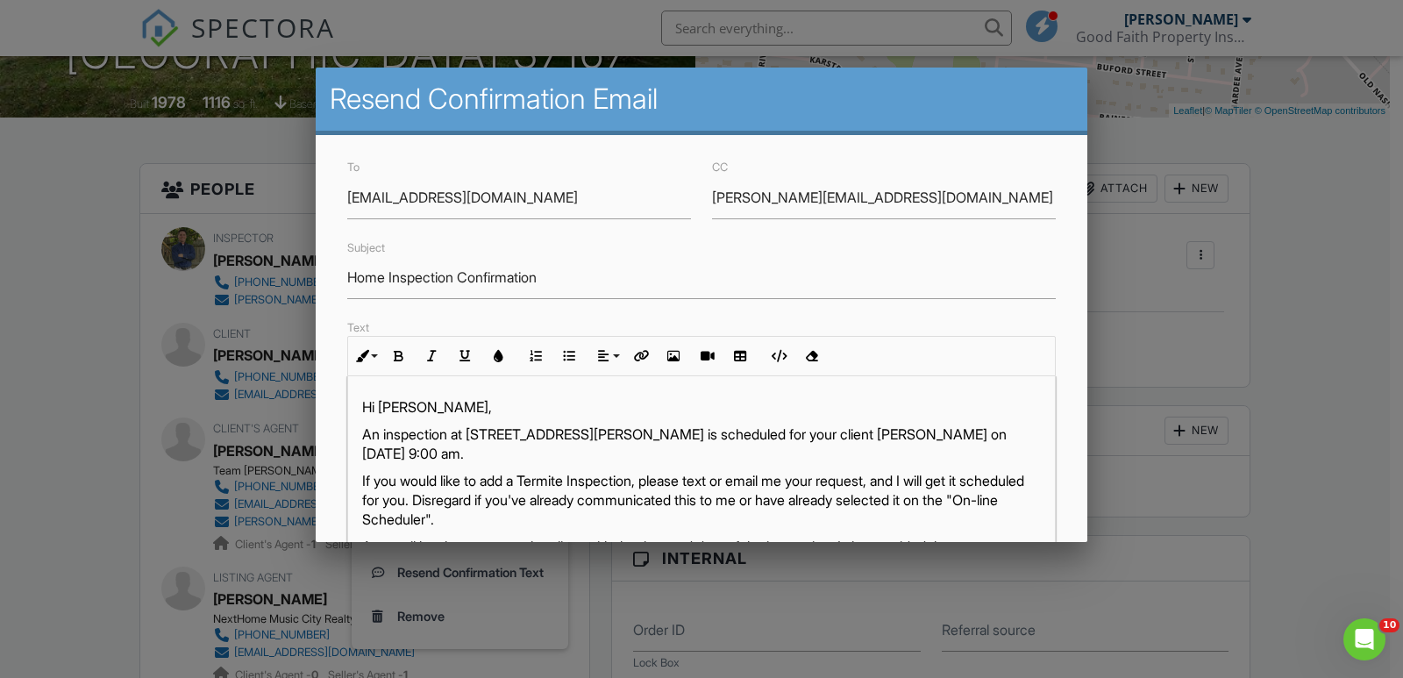
click at [1322, 498] on div at bounding box center [701, 335] width 1403 height 847
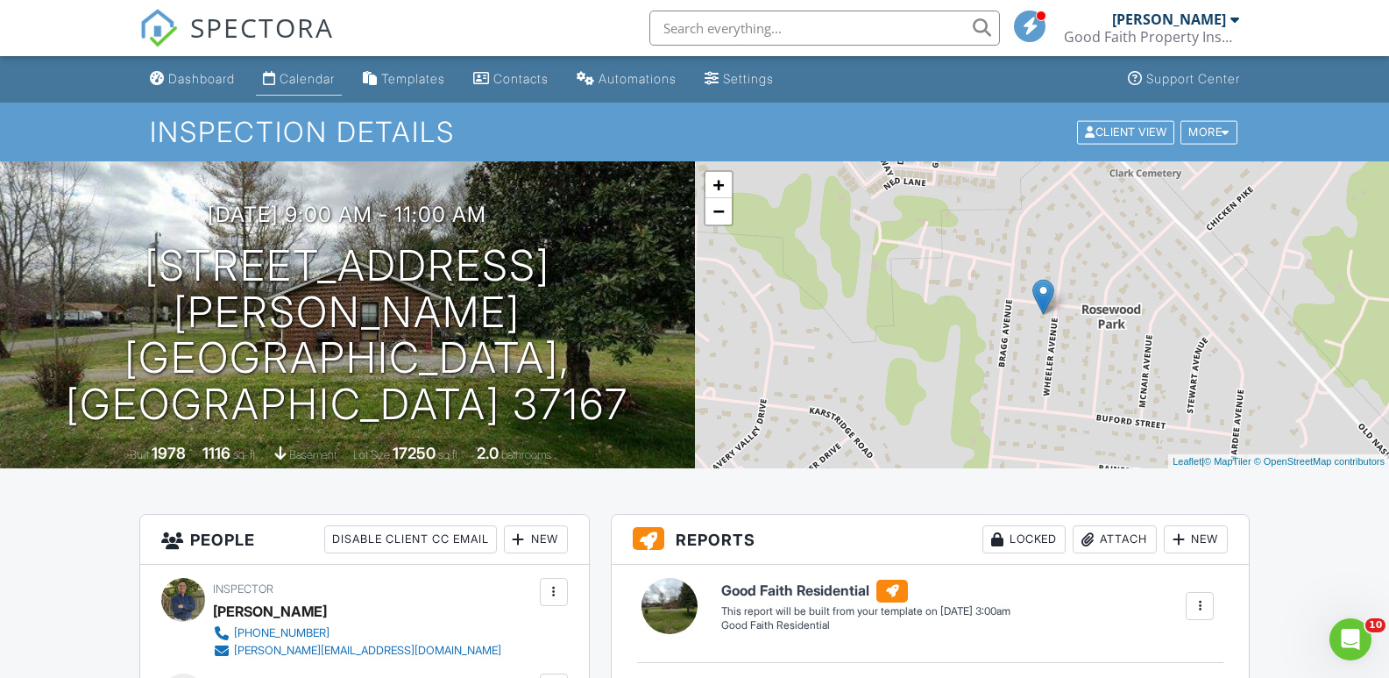
click at [304, 76] on div "Calendar" at bounding box center [307, 78] width 55 height 15
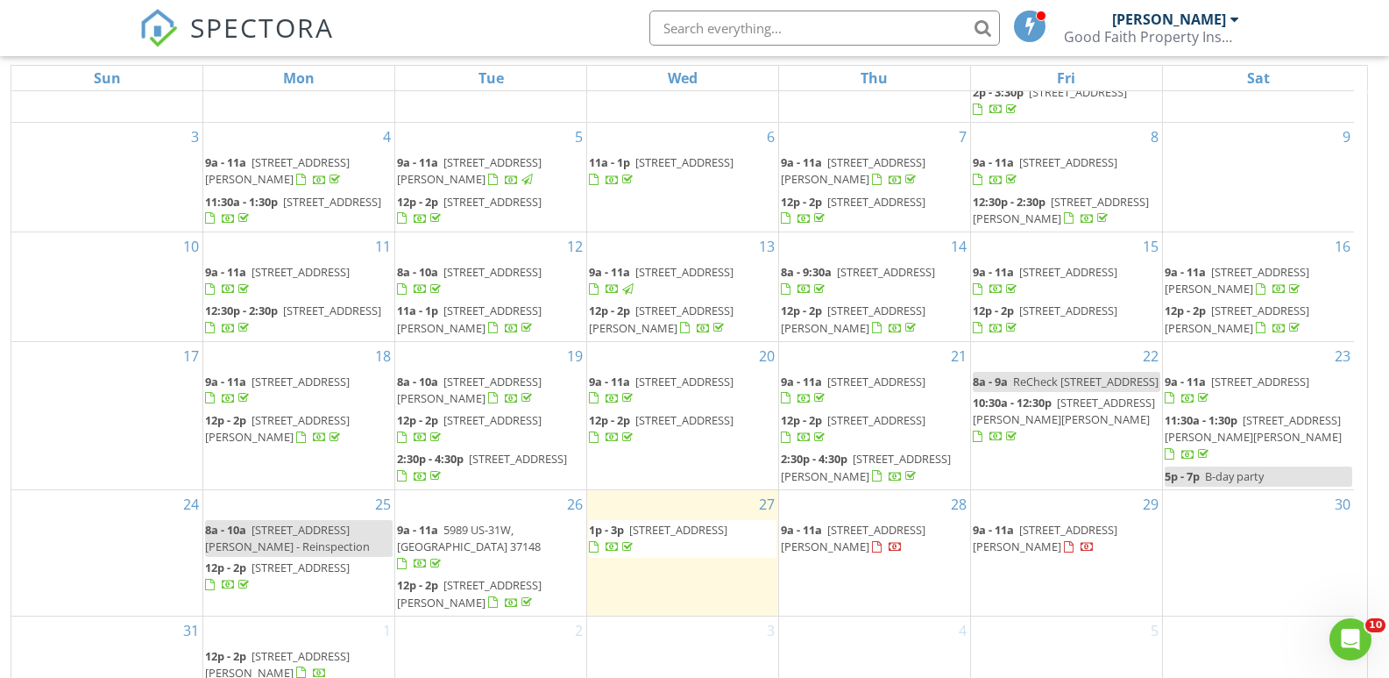
scroll to position [233, 0]
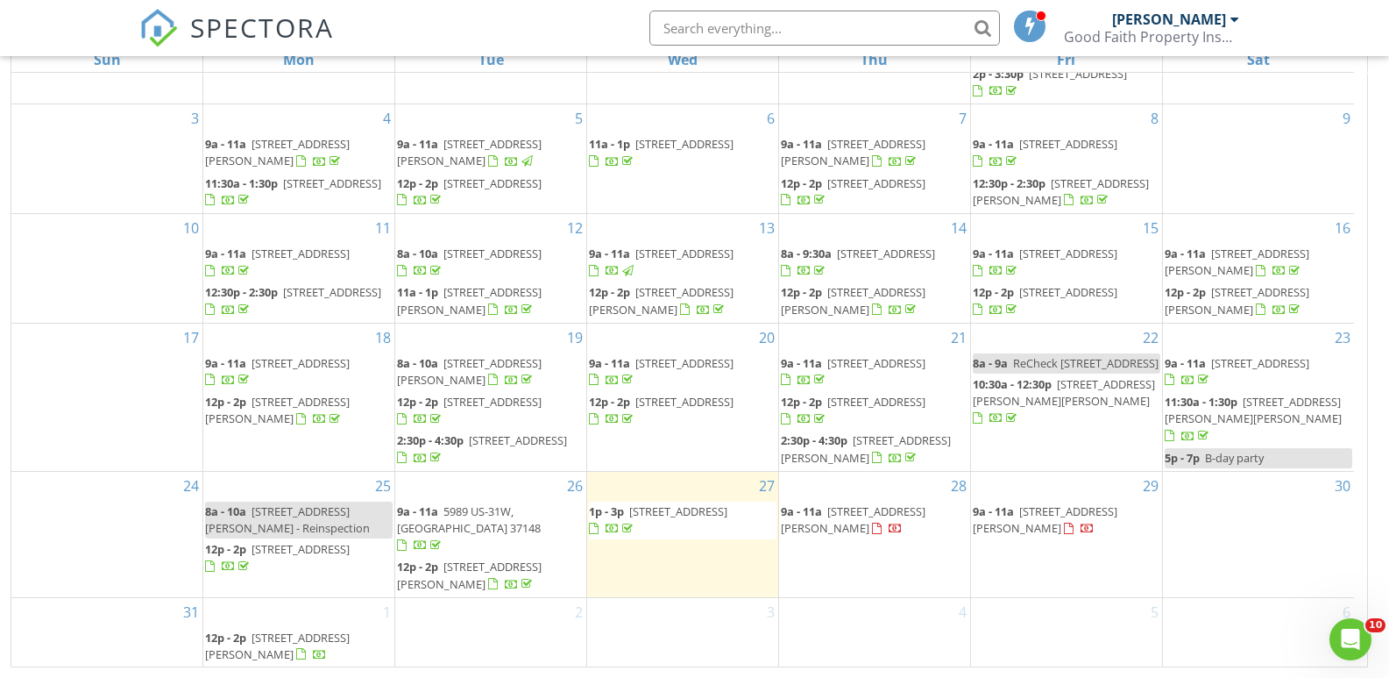
click at [877, 529] on span "2921 Blanton Chapel Rd, Manchester 37355" at bounding box center [853, 519] width 145 height 32
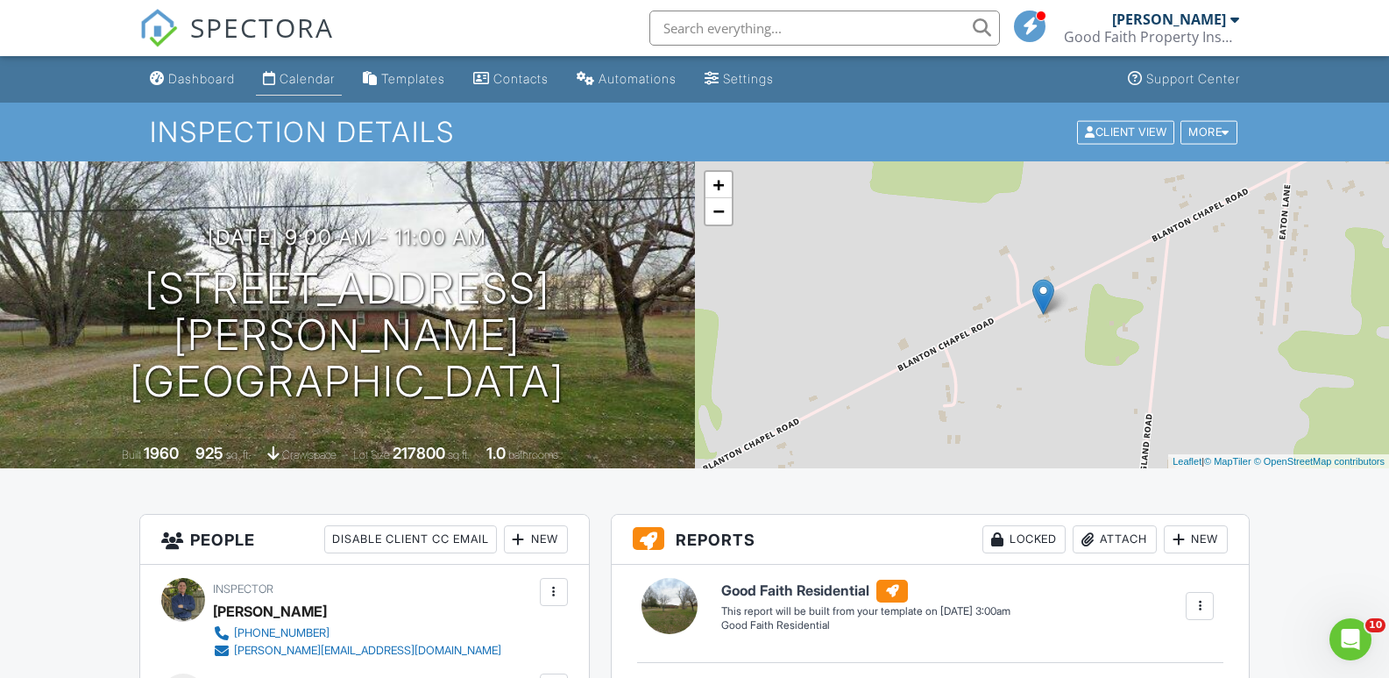
click at [316, 80] on div "Calendar" at bounding box center [307, 78] width 55 height 15
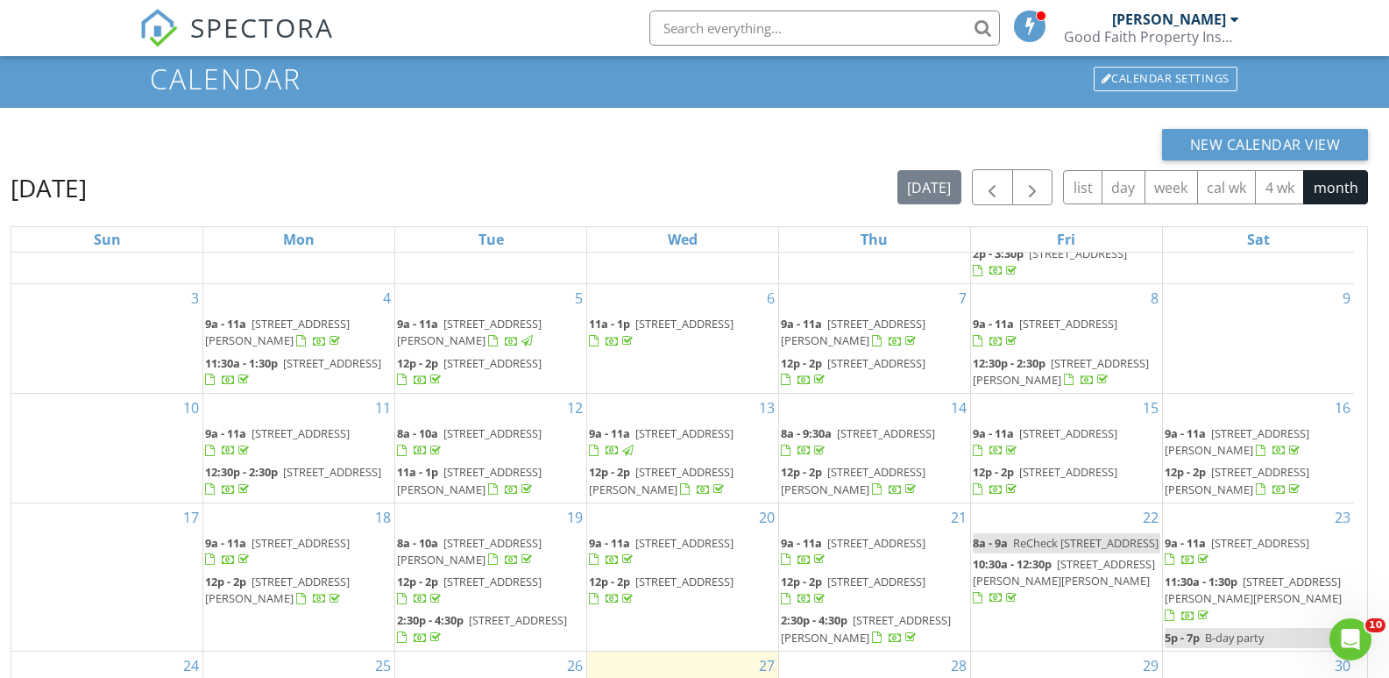
scroll to position [233, 0]
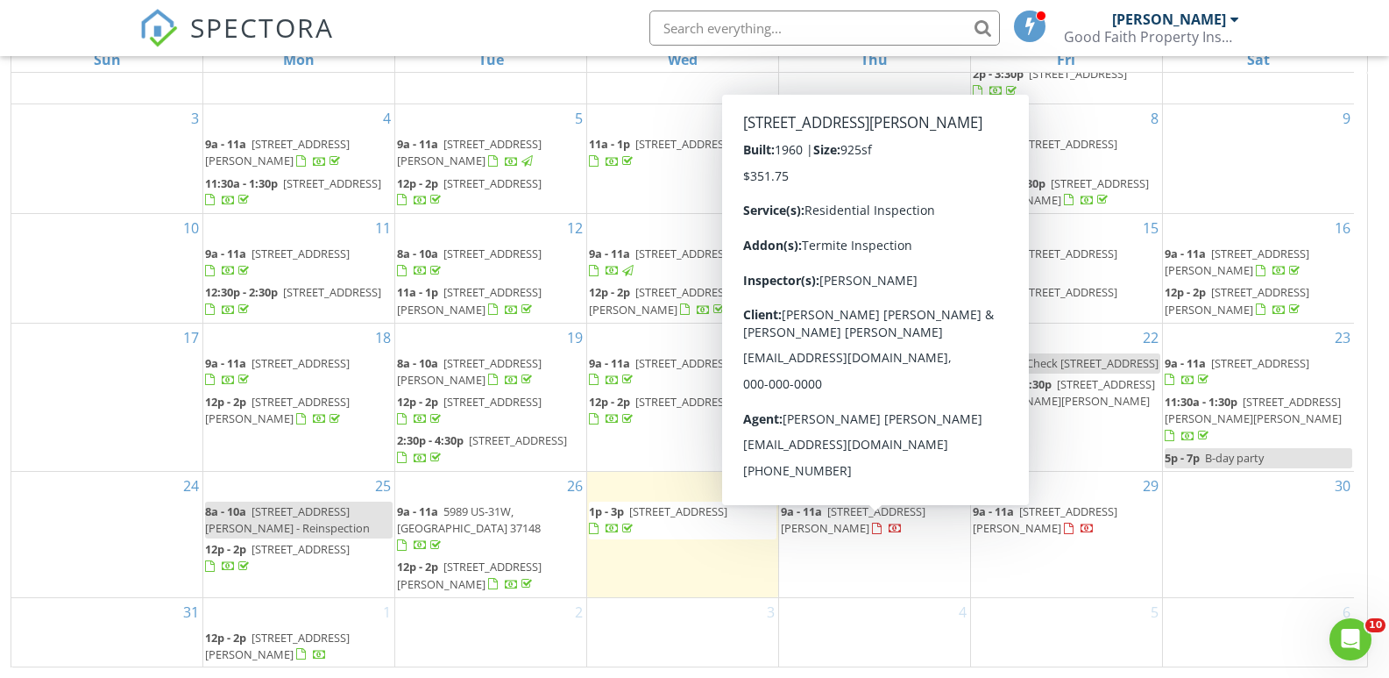
click at [824, 536] on span "2921 Blanton Chapel Rd, Manchester 37355" at bounding box center [853, 519] width 145 height 32
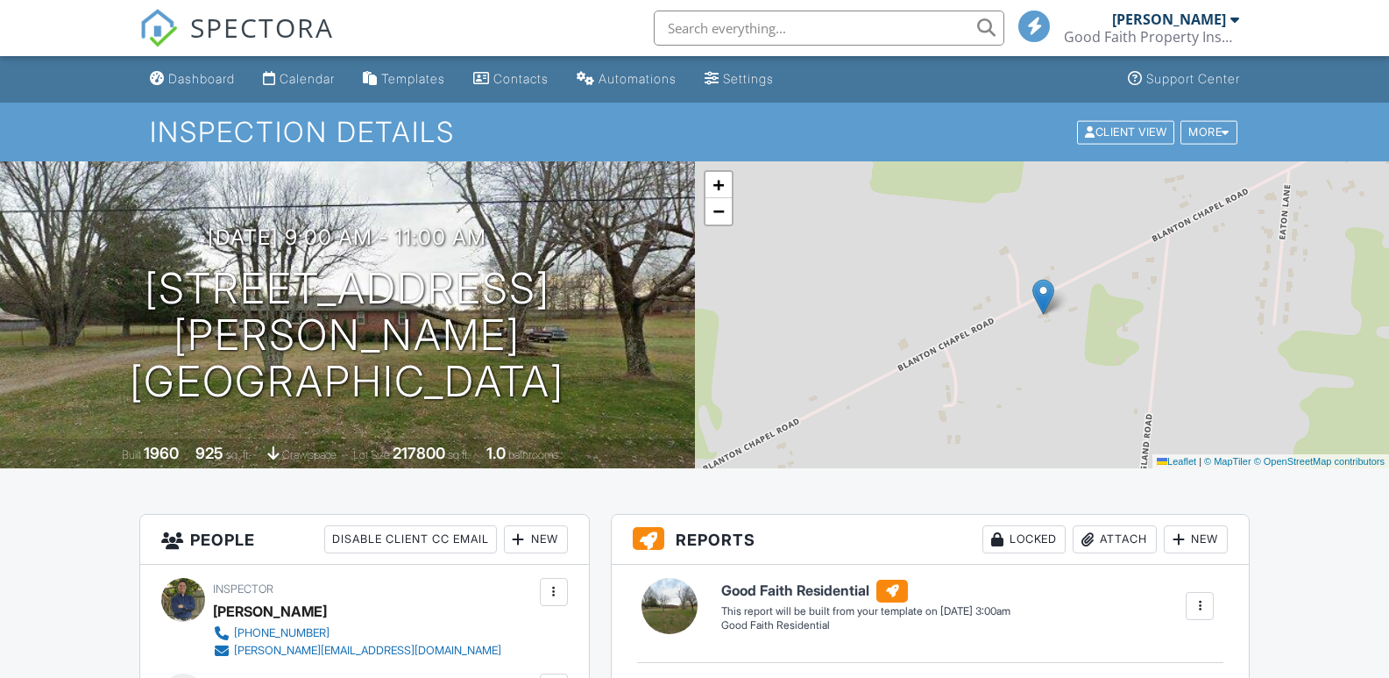
scroll to position [789, 0]
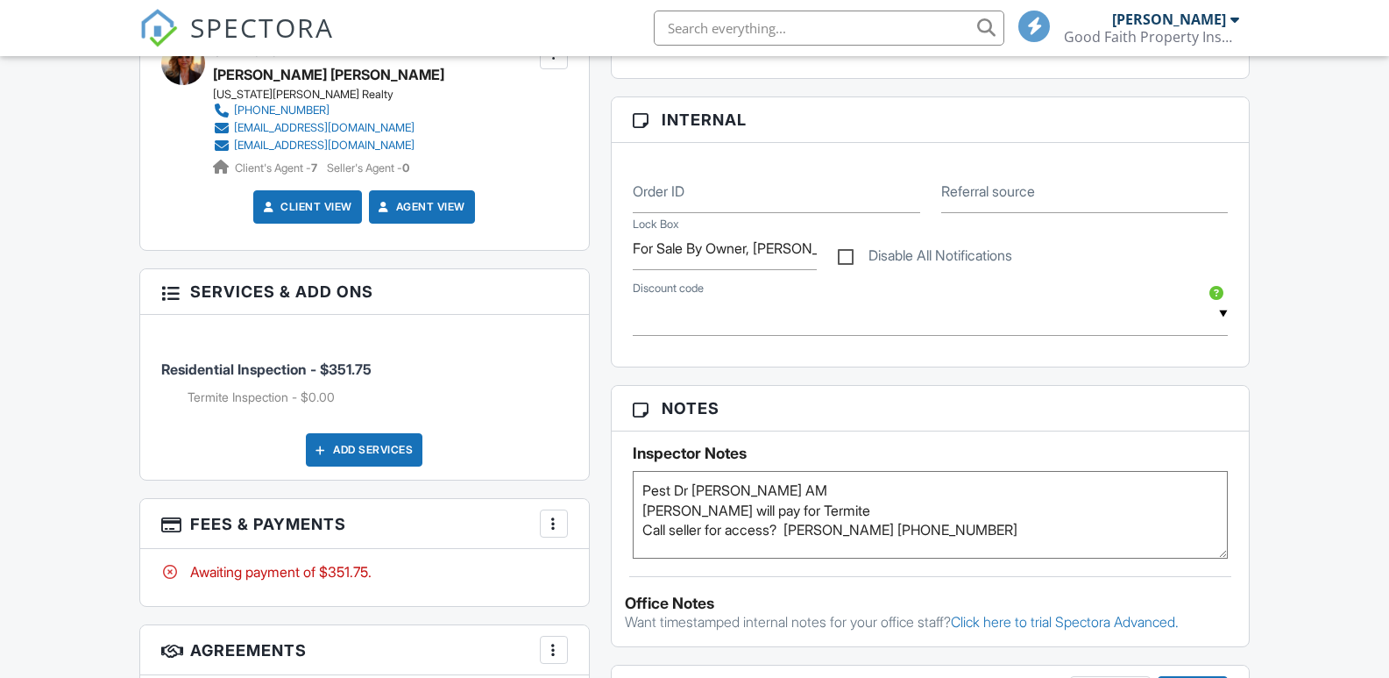
click at [822, 500] on textarea "Pest Dr [PERSON_NAME] AM [PERSON_NAME] will pay for Termite Call seller for acc…" at bounding box center [931, 515] width 596 height 88
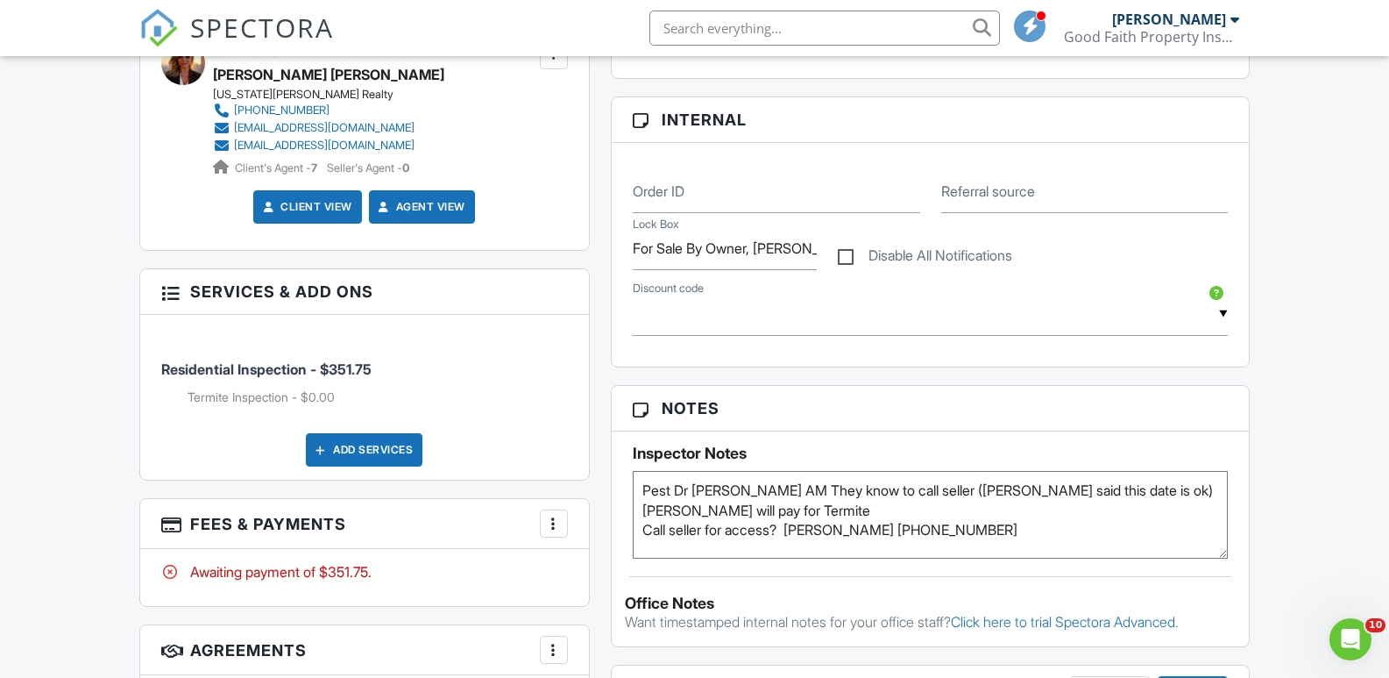
type textarea "Pest Dr [PERSON_NAME] AM They know to call seller ([PERSON_NAME] said this date…"
click at [920, 579] on div "Notes Inspector Notes Pest Dr Tue AM Brandy will pay for Termite Call seller fo…" at bounding box center [931, 516] width 640 height 262
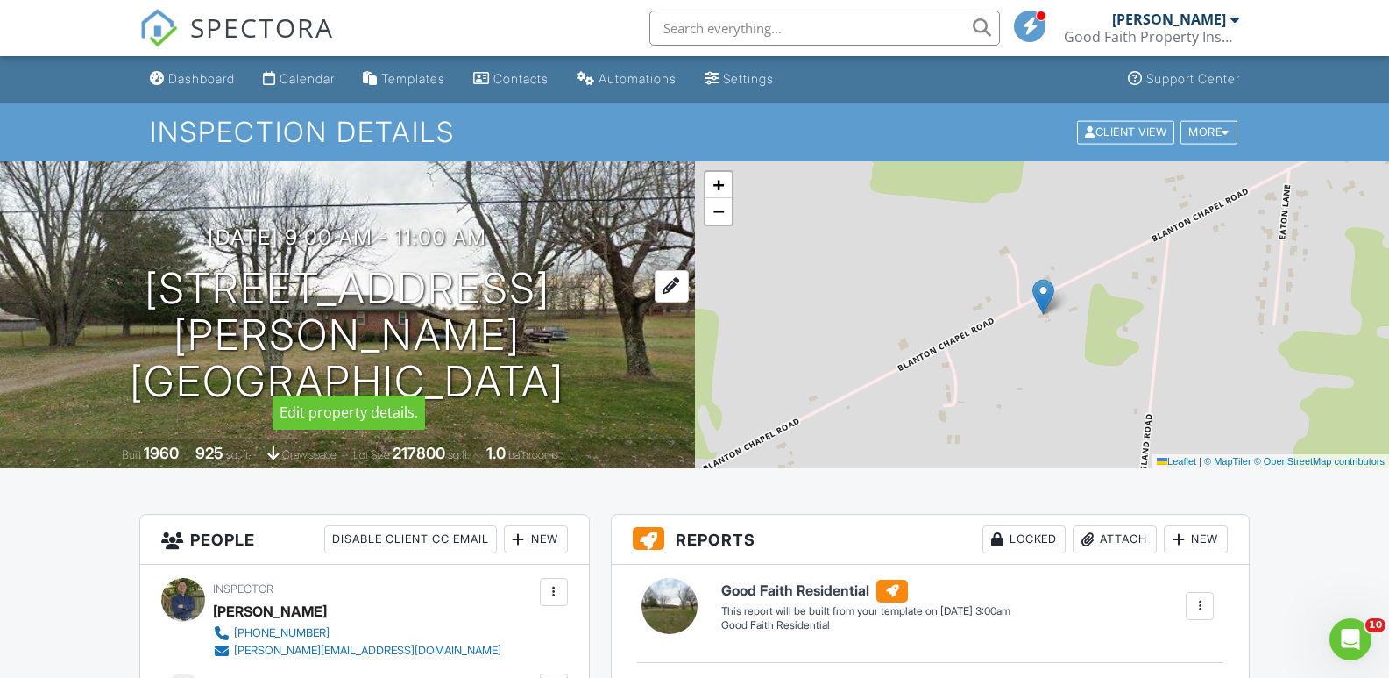
click at [260, 312] on h1 "2921 Blanton Chapel Rd Manchester, TN 37355" at bounding box center [347, 335] width 639 height 139
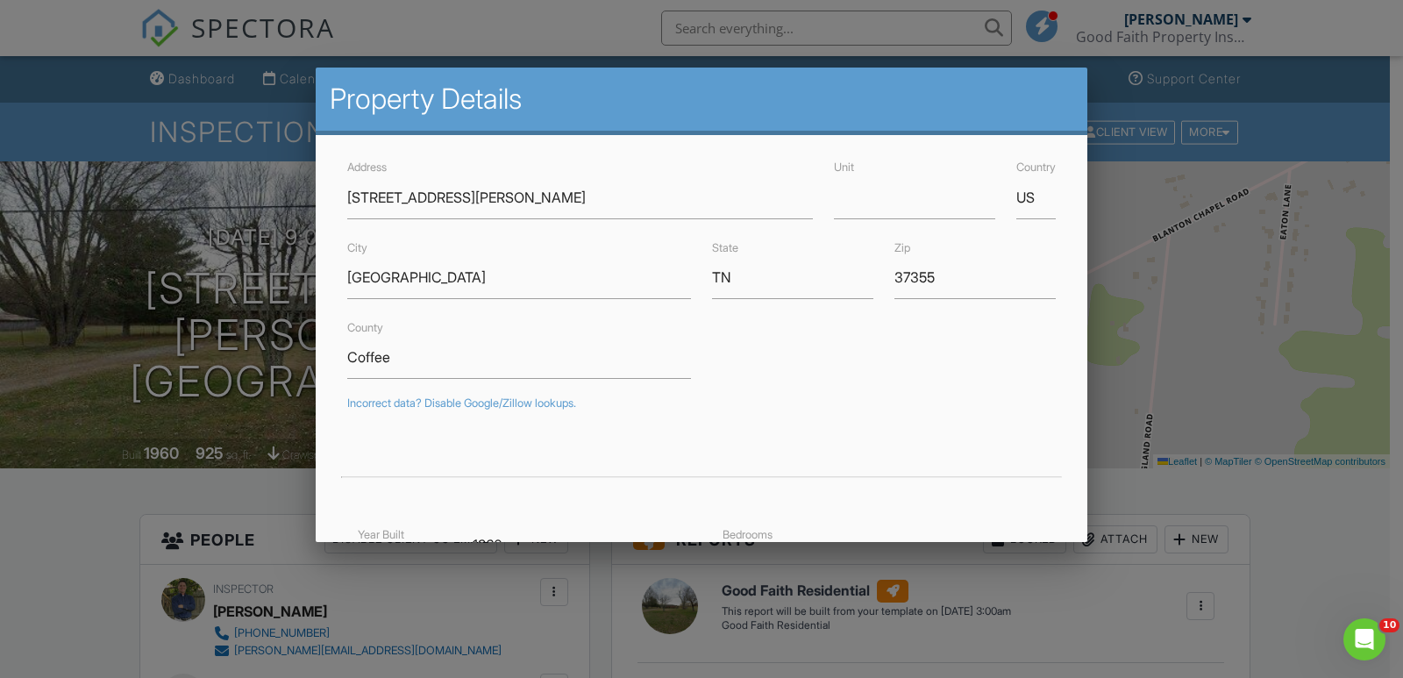
click at [1204, 494] on div at bounding box center [701, 335] width 1403 height 847
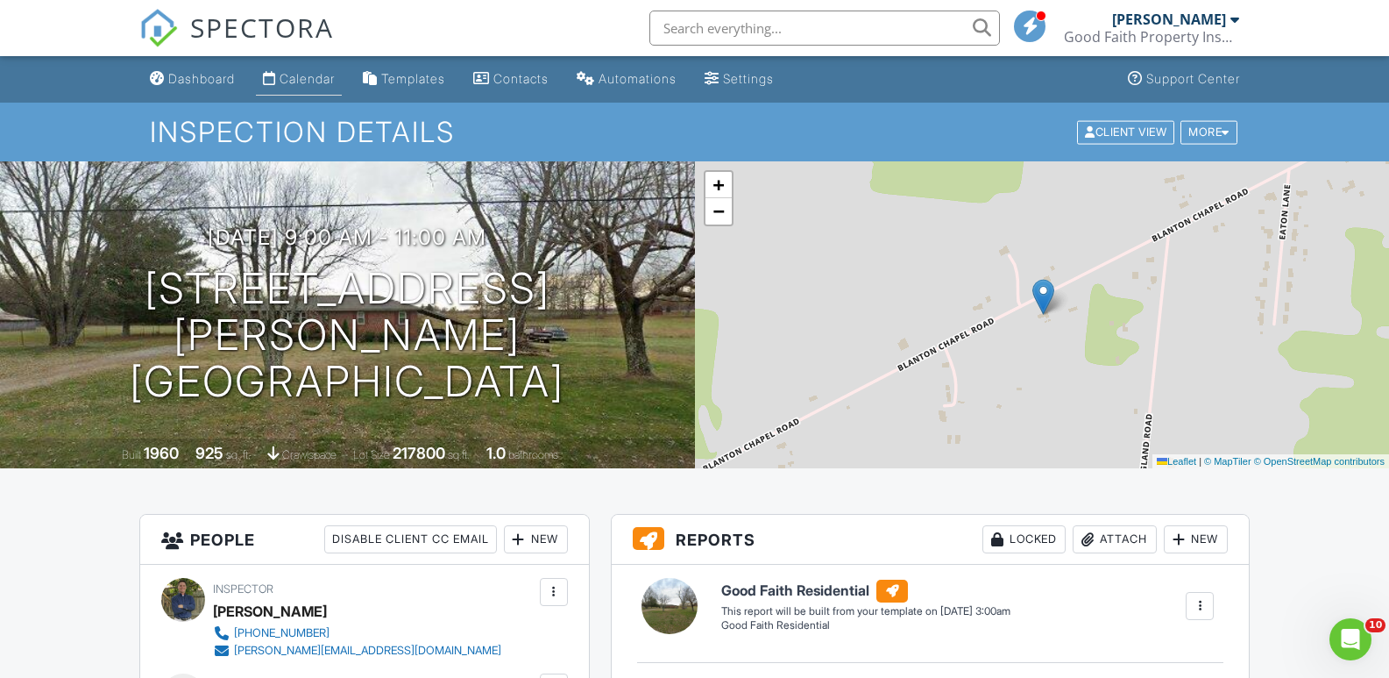
click at [305, 79] on div "Calendar" at bounding box center [307, 78] width 55 height 15
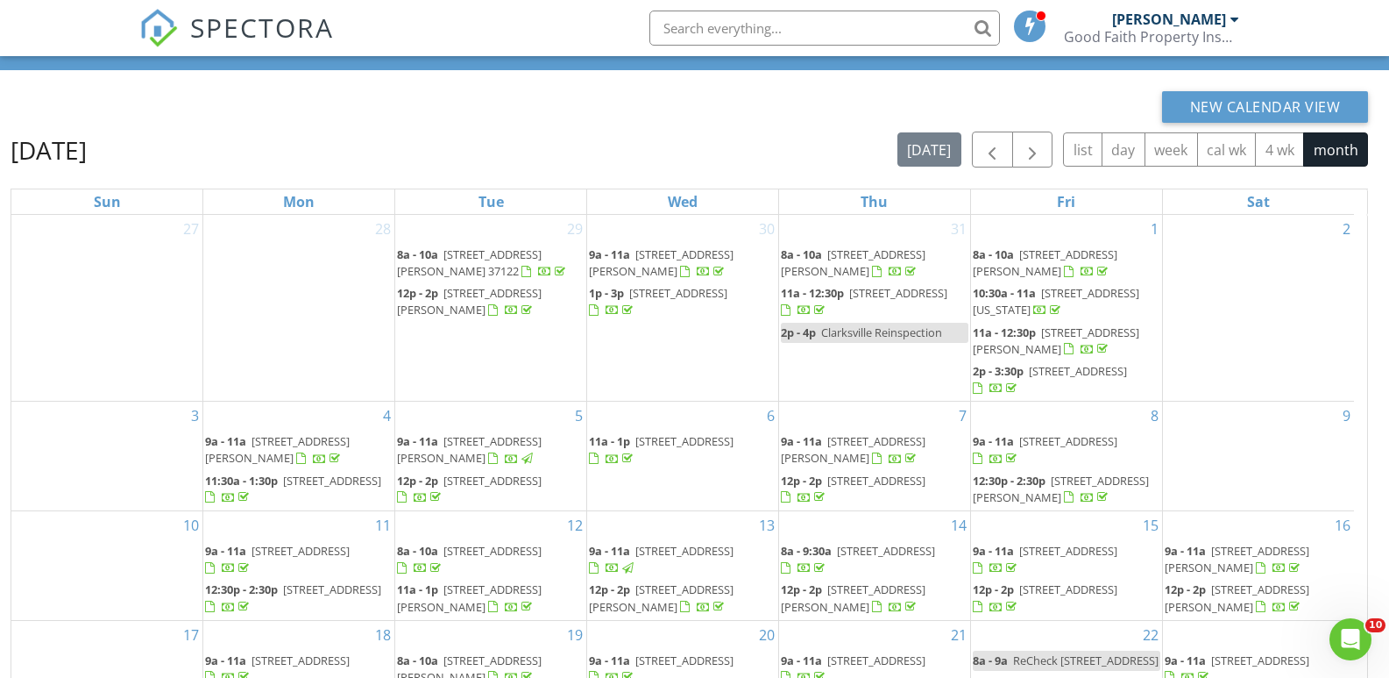
scroll to position [233, 0]
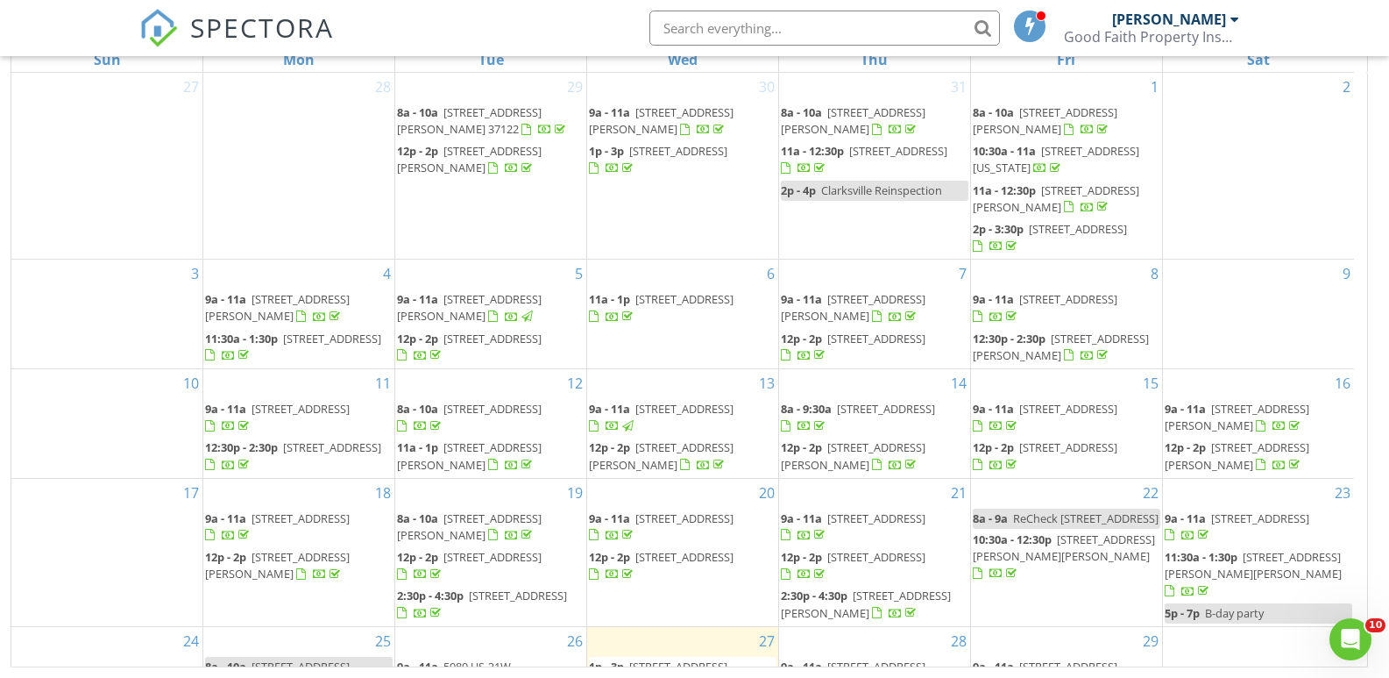
drag, startPoint x: 1399, startPoint y: 303, endPoint x: 18, endPoint y: 41, distance: 1406.2
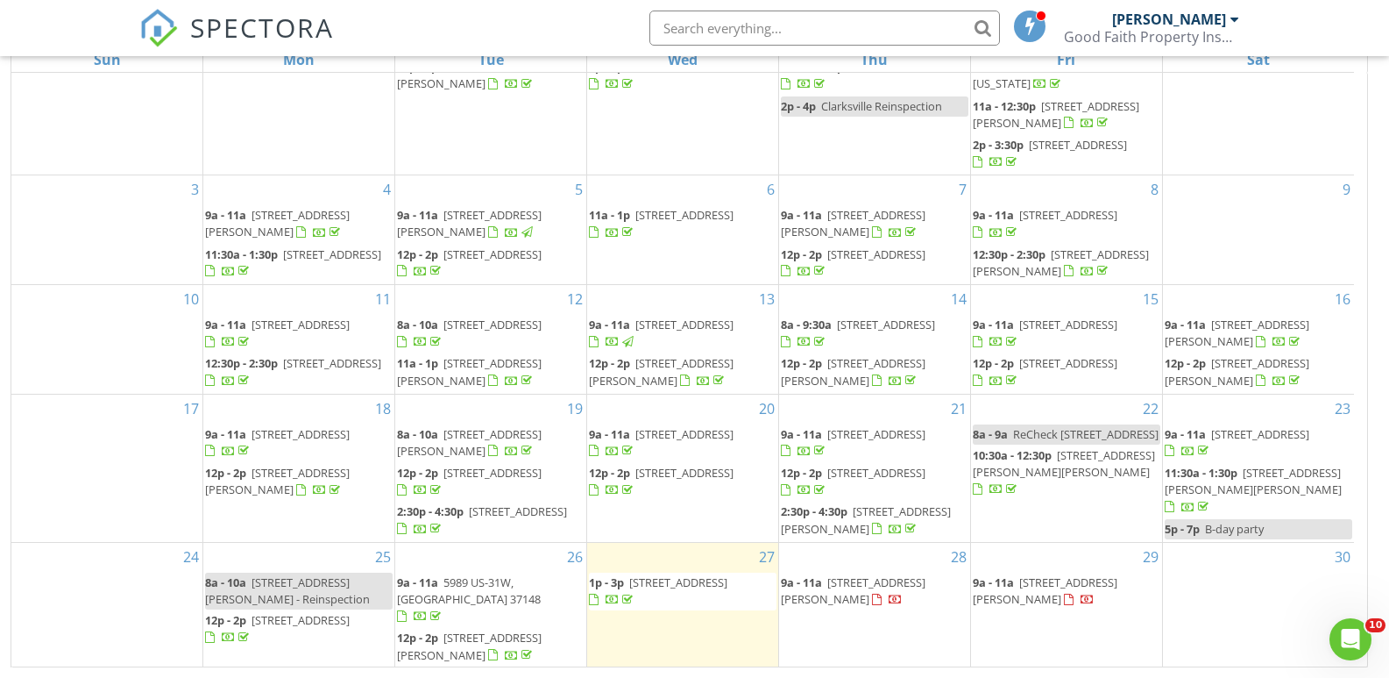
scroll to position [155, 0]
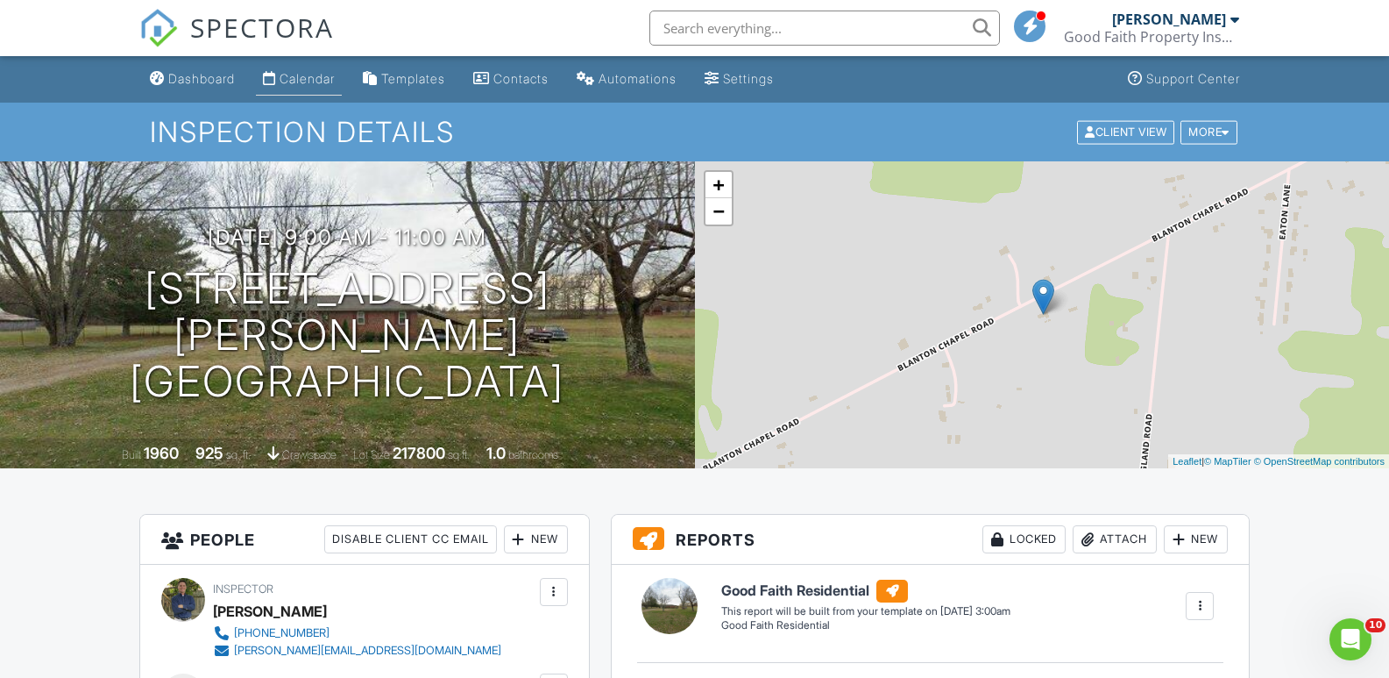
click at [301, 75] on div "Calendar" at bounding box center [307, 78] width 55 height 15
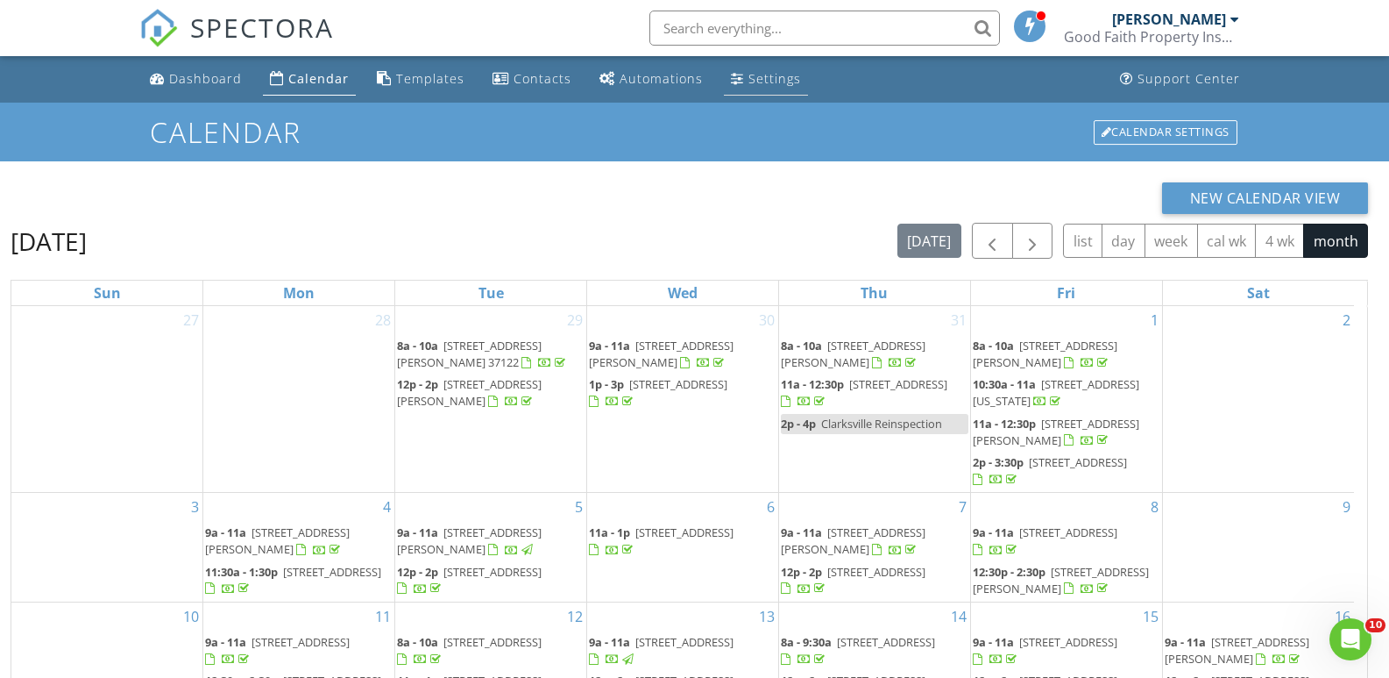
click at [761, 77] on div "Settings" at bounding box center [775, 78] width 53 height 17
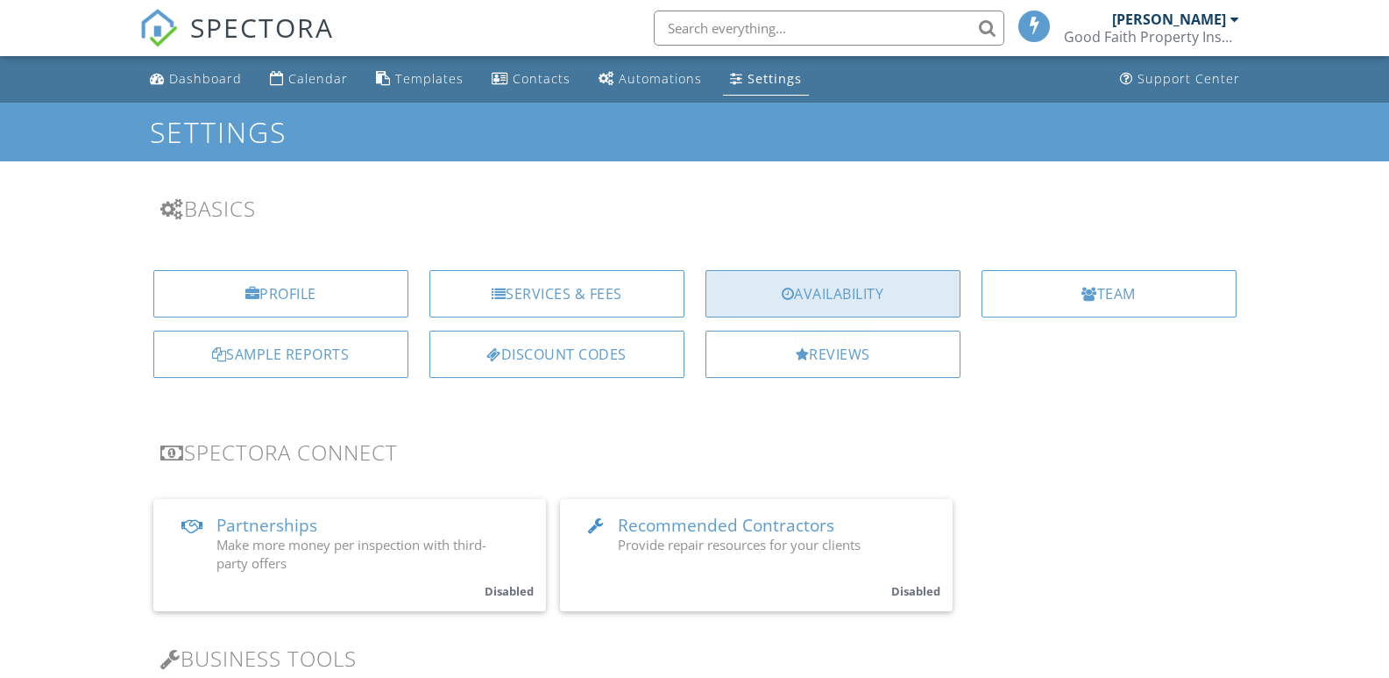
click at [846, 301] on div "Availability" at bounding box center [833, 293] width 255 height 47
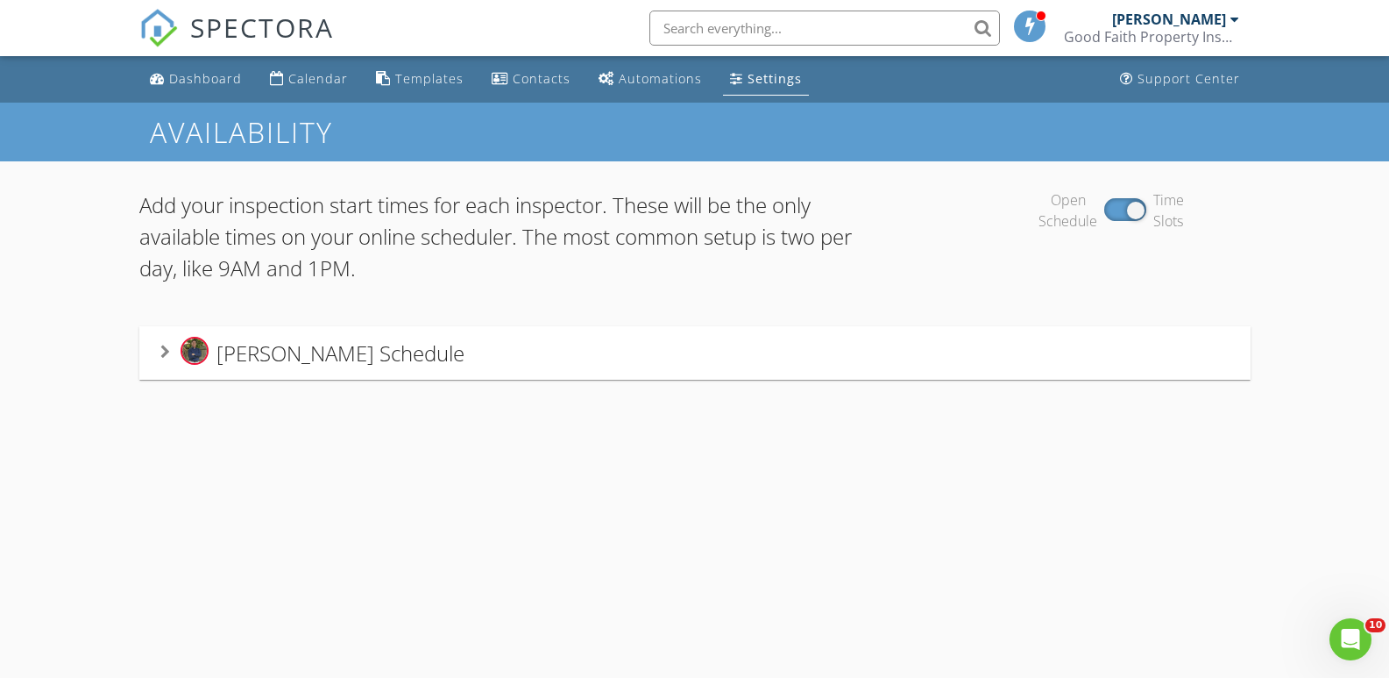
click at [325, 356] on span "Chris Capistrant's Schedule" at bounding box center [341, 352] width 248 height 29
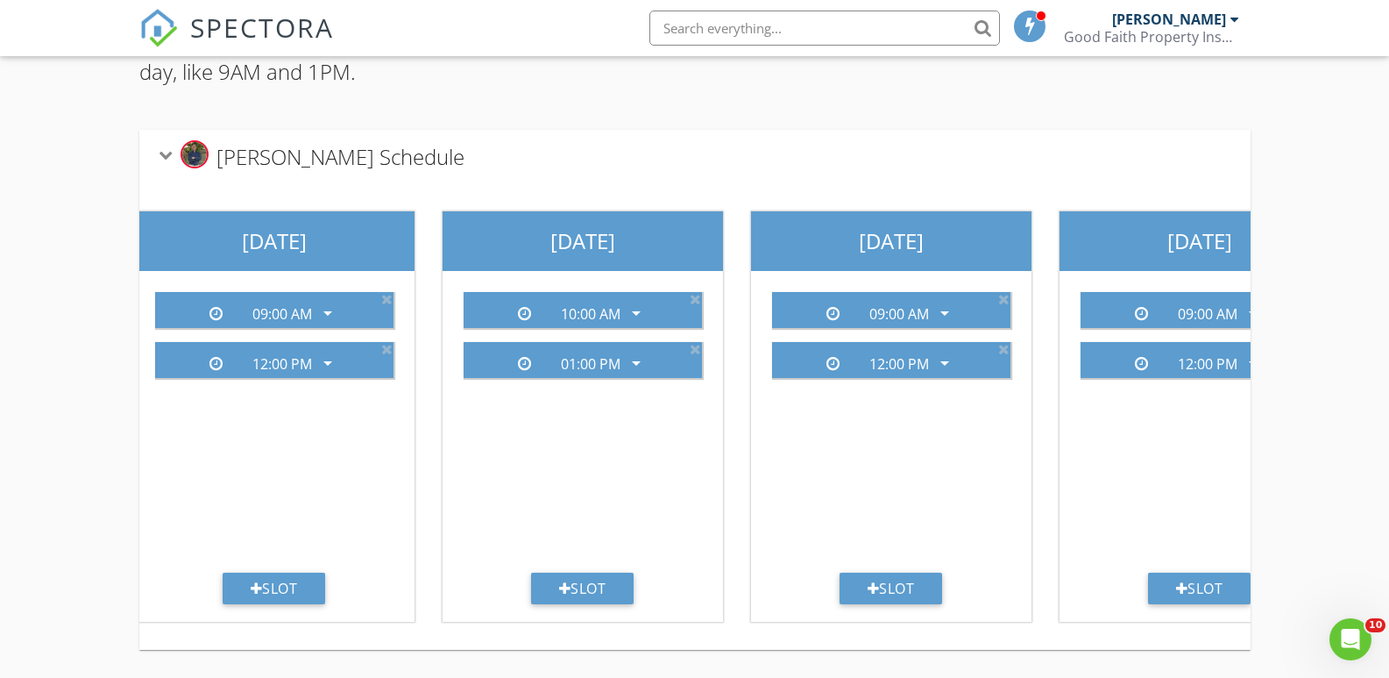
scroll to position [0, 638]
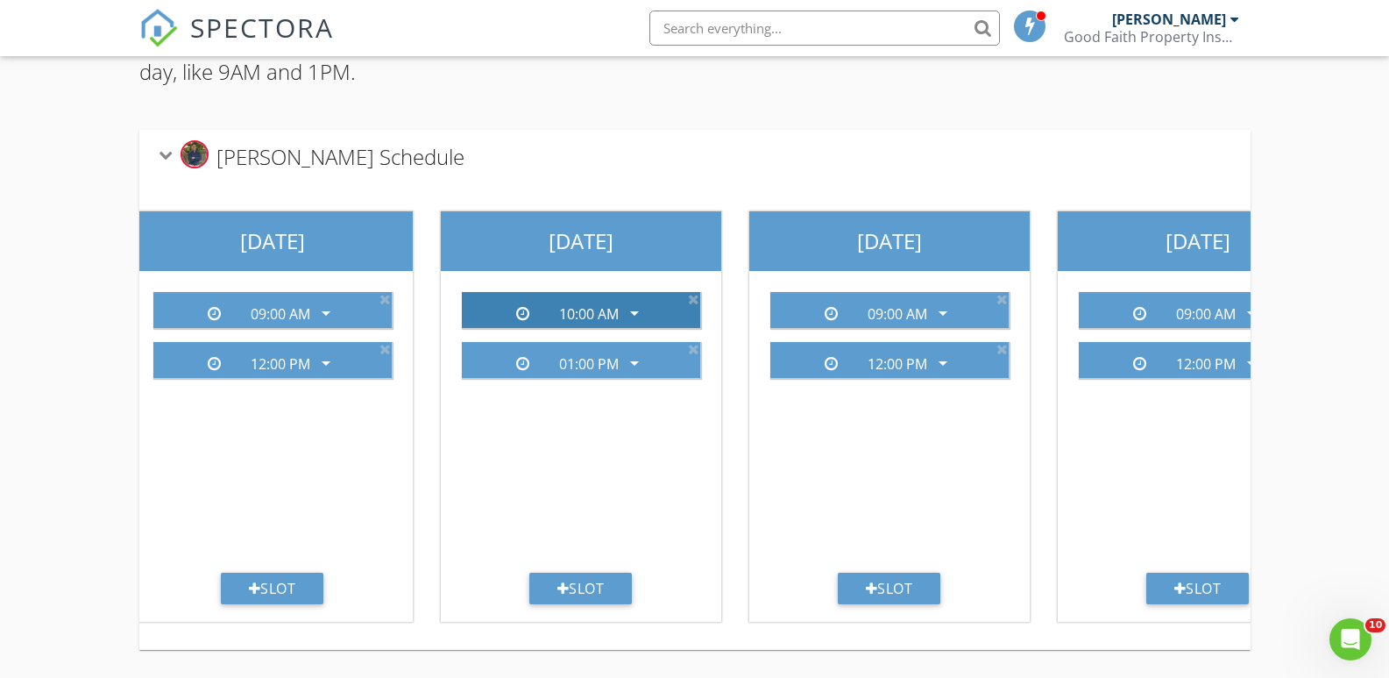
click at [636, 302] on icon "arrow_drop_down" at bounding box center [634, 312] width 21 height 21
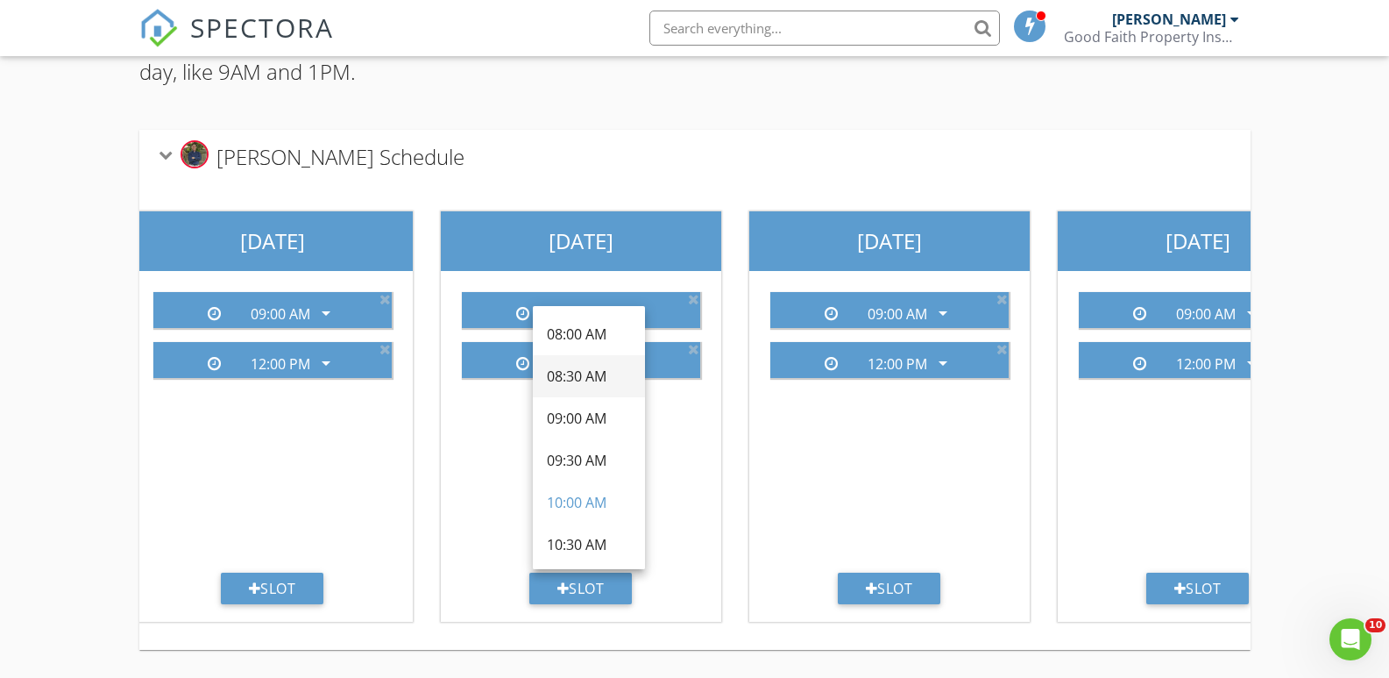
scroll to position [175, 0]
click at [583, 401] on div "09:00 AM" at bounding box center [589, 411] width 84 height 21
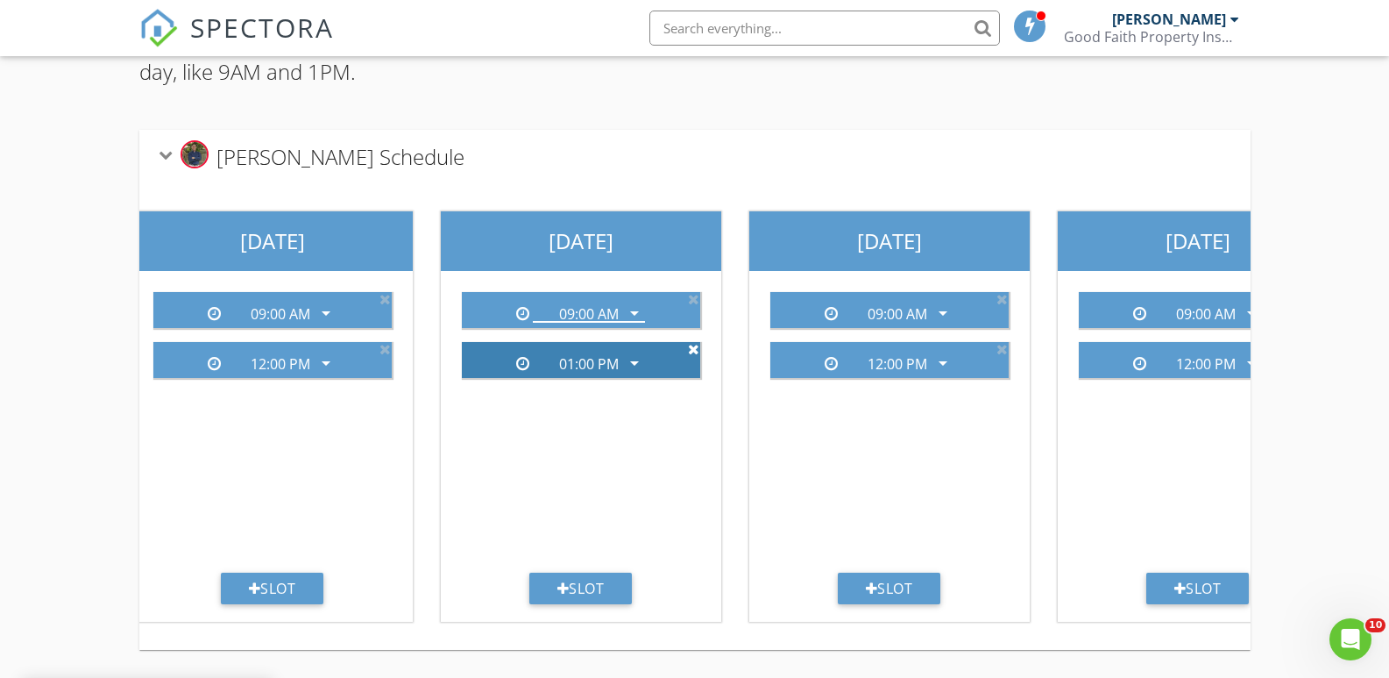
click at [693, 342] on icon at bounding box center [693, 349] width 11 height 14
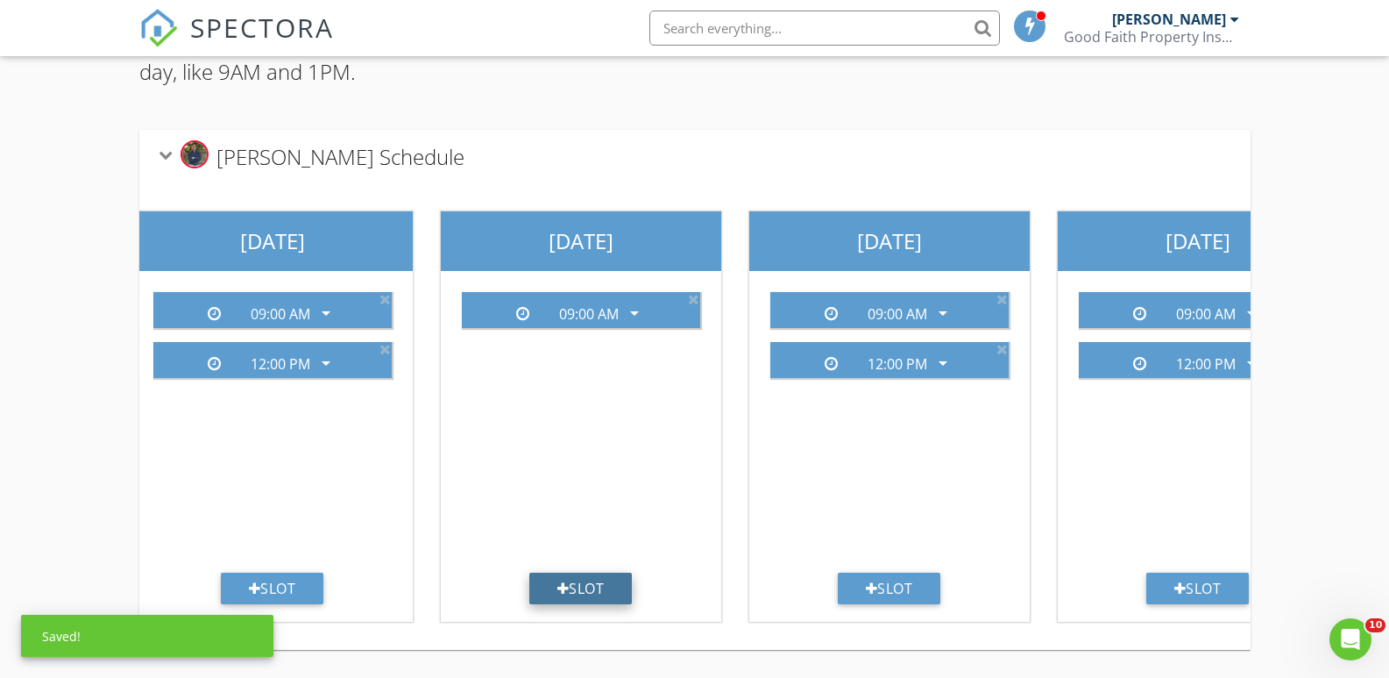
click at [595, 574] on div "Slot" at bounding box center [580, 588] width 103 height 32
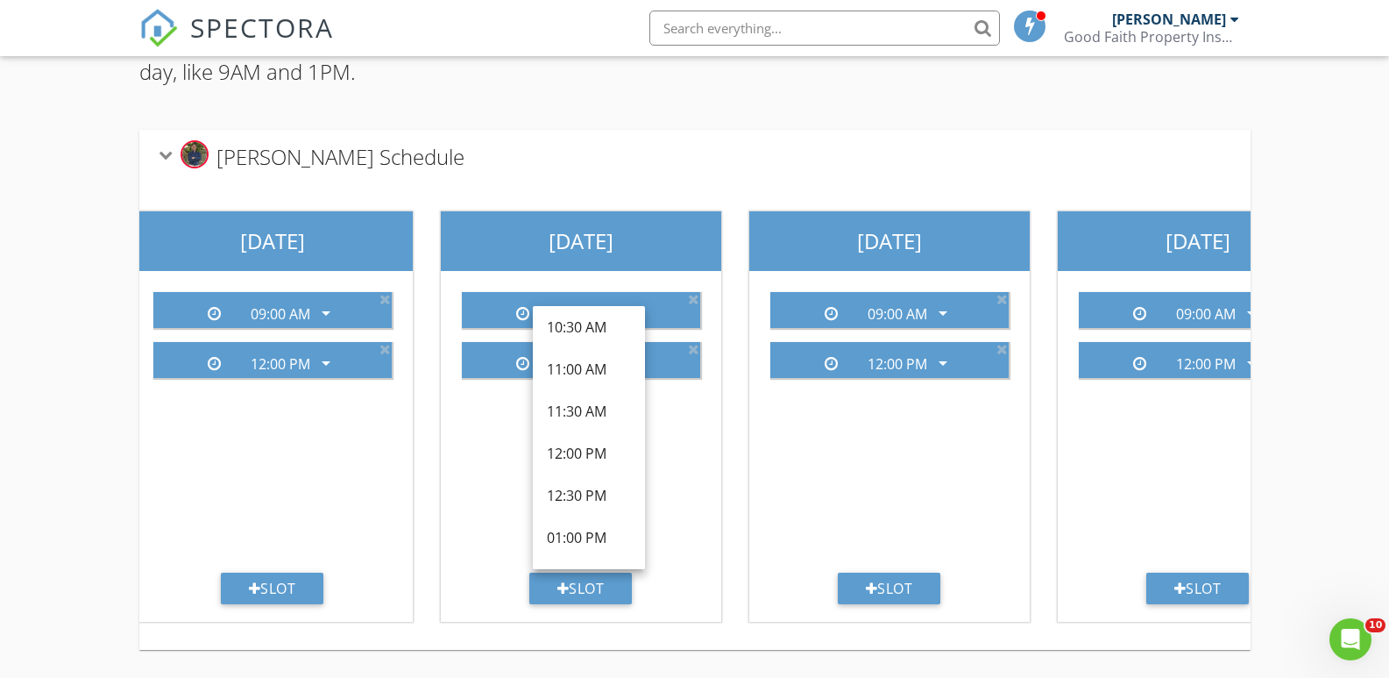
scroll to position [356, 0]
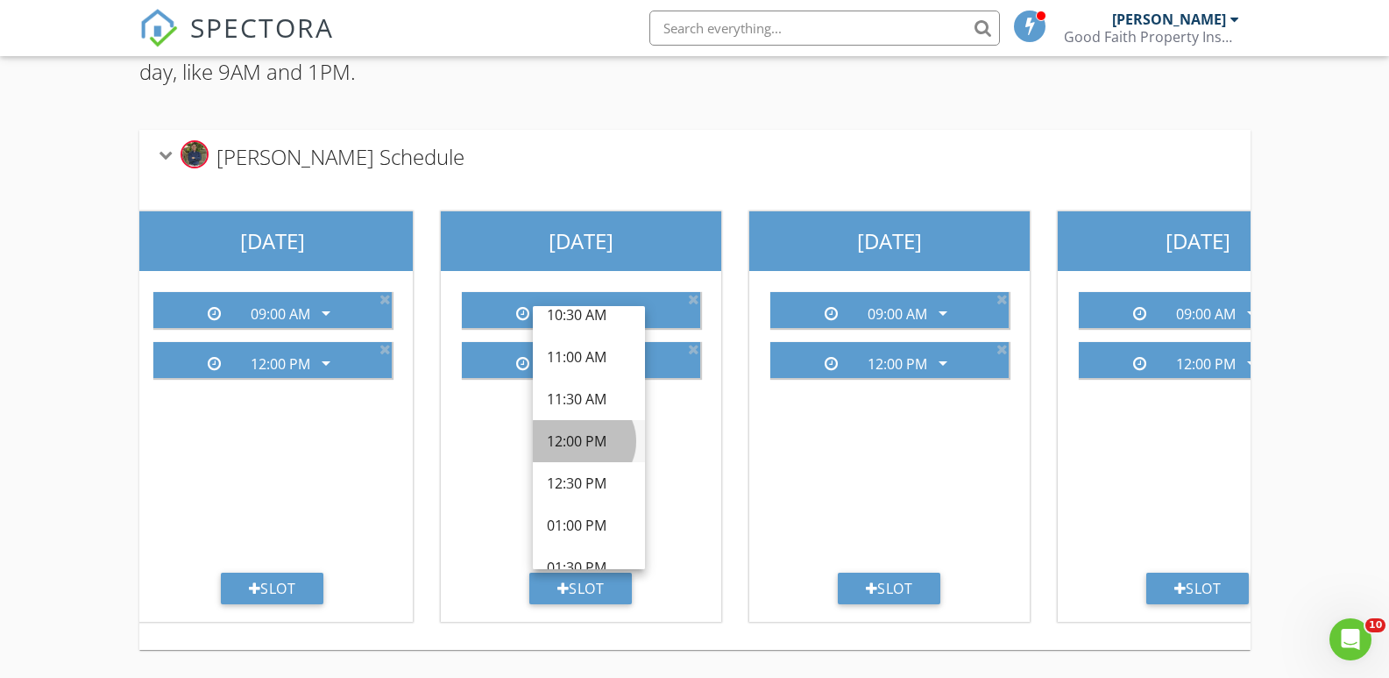
click at [577, 430] on div "12:00 PM" at bounding box center [589, 440] width 84 height 21
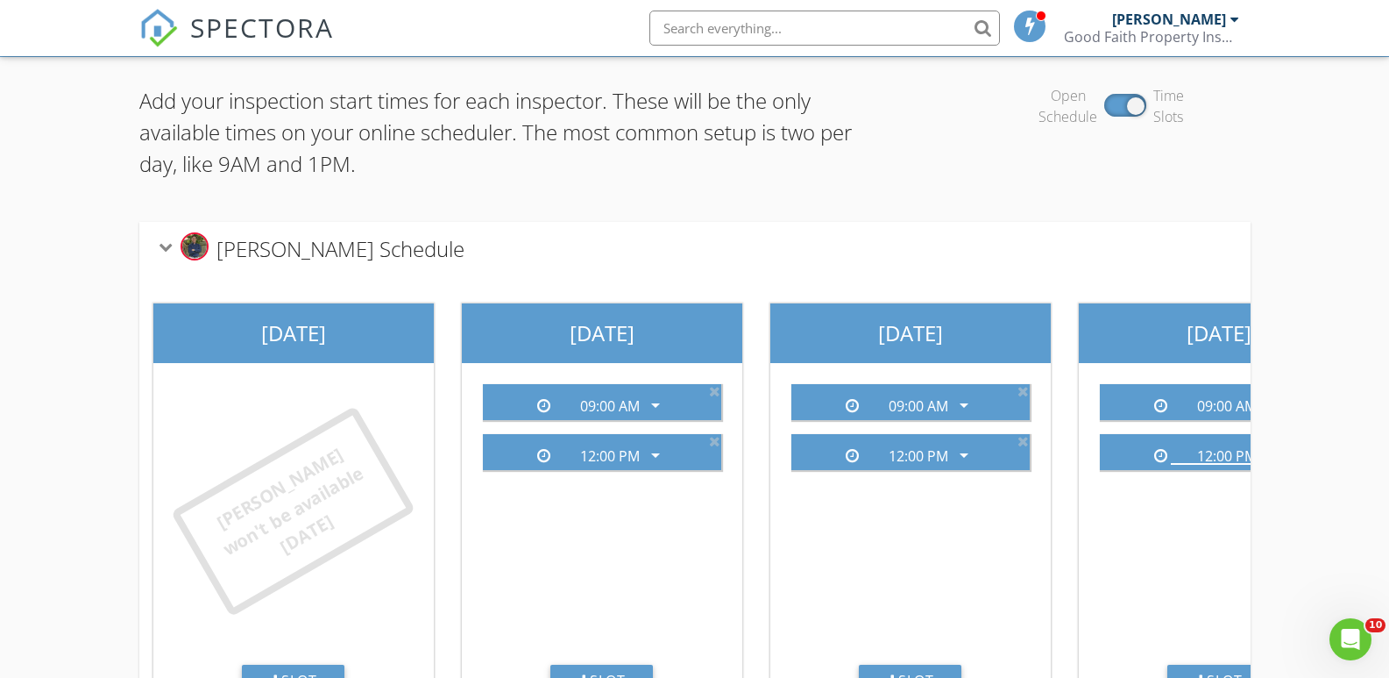
scroll to position [0, 0]
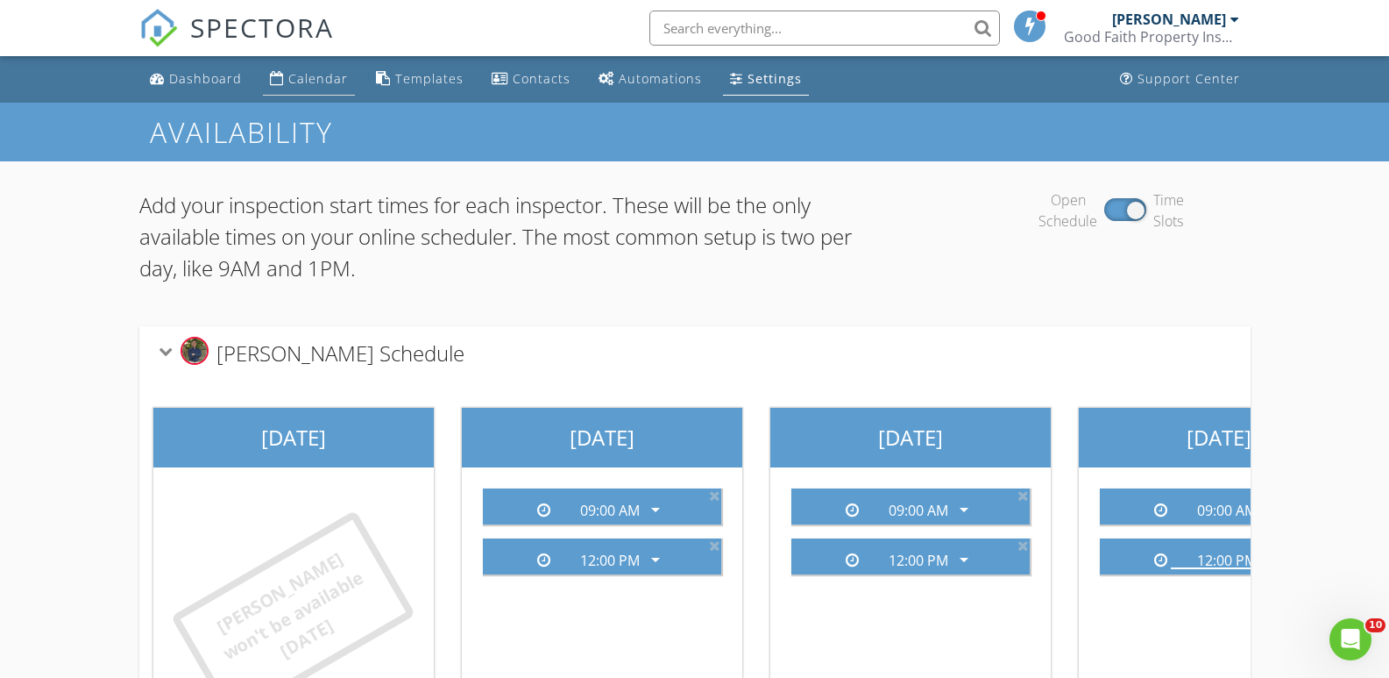
click at [310, 78] on div "Calendar" at bounding box center [318, 78] width 60 height 17
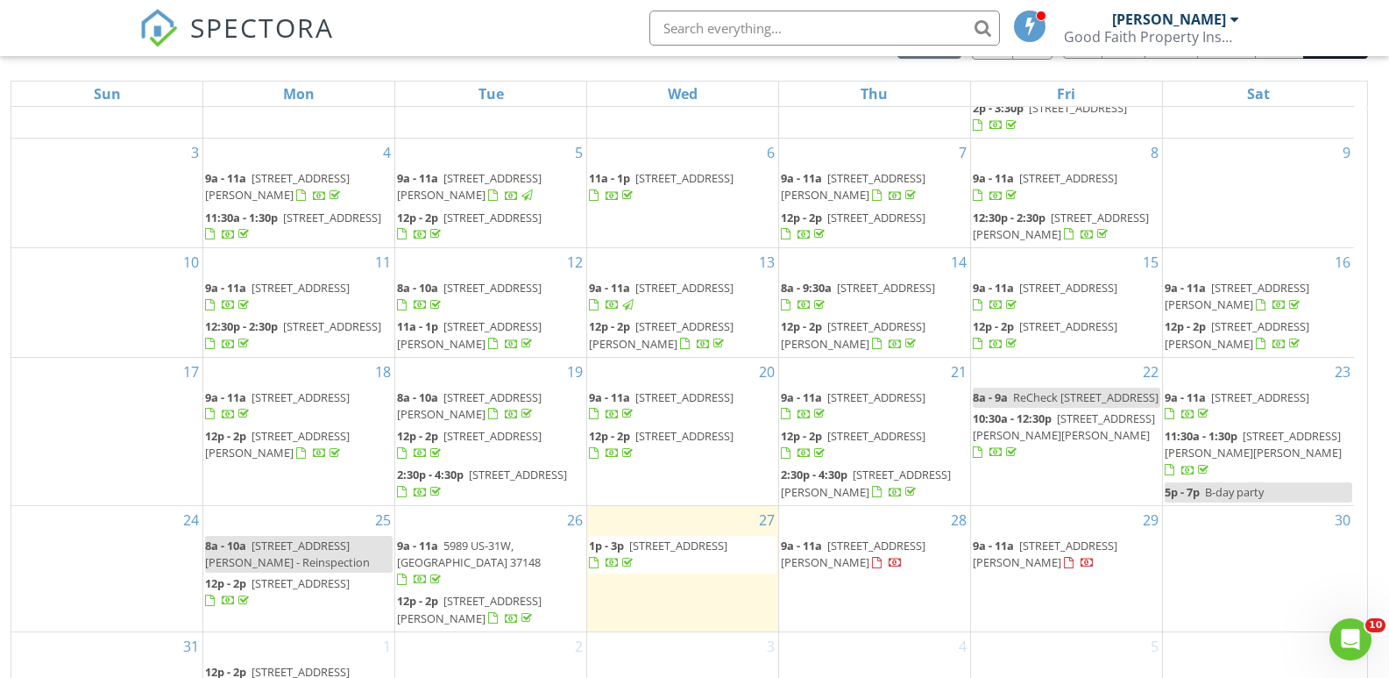
scroll to position [233, 0]
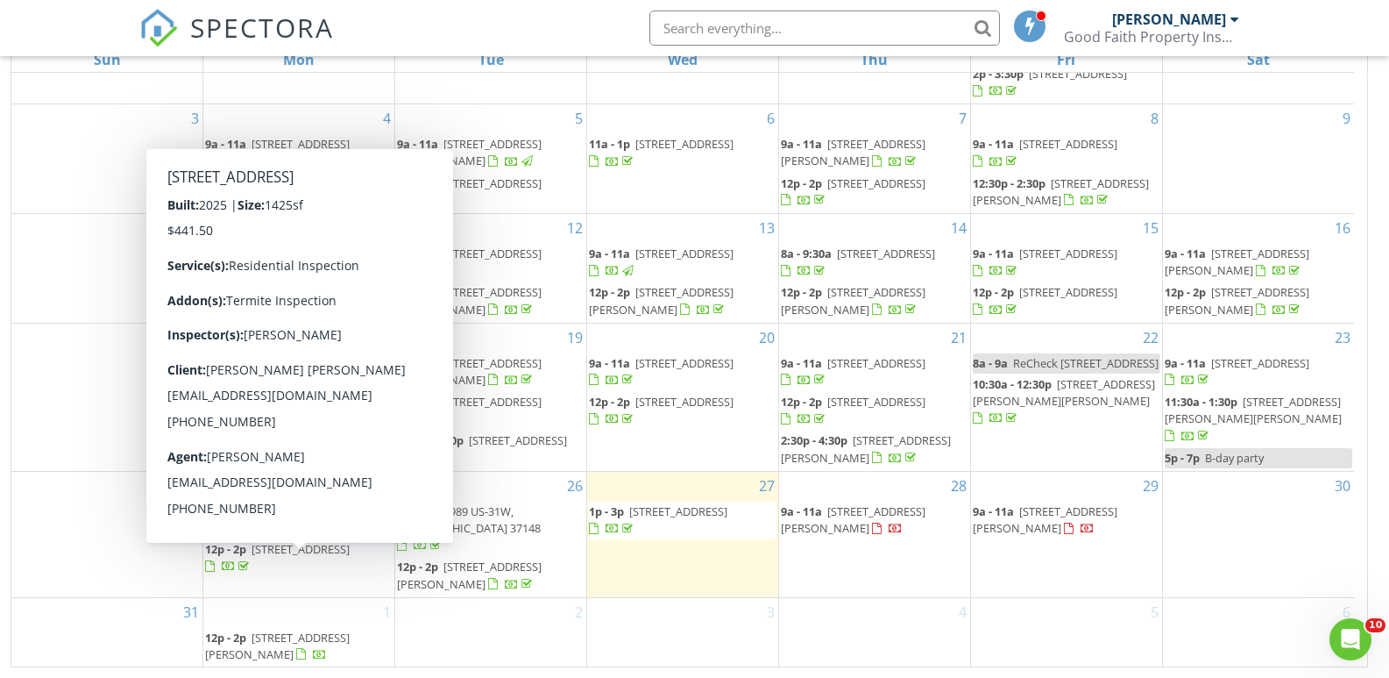
click at [297, 557] on span "2854 Highland Rd, Lafayette 37083" at bounding box center [301, 549] width 98 height 16
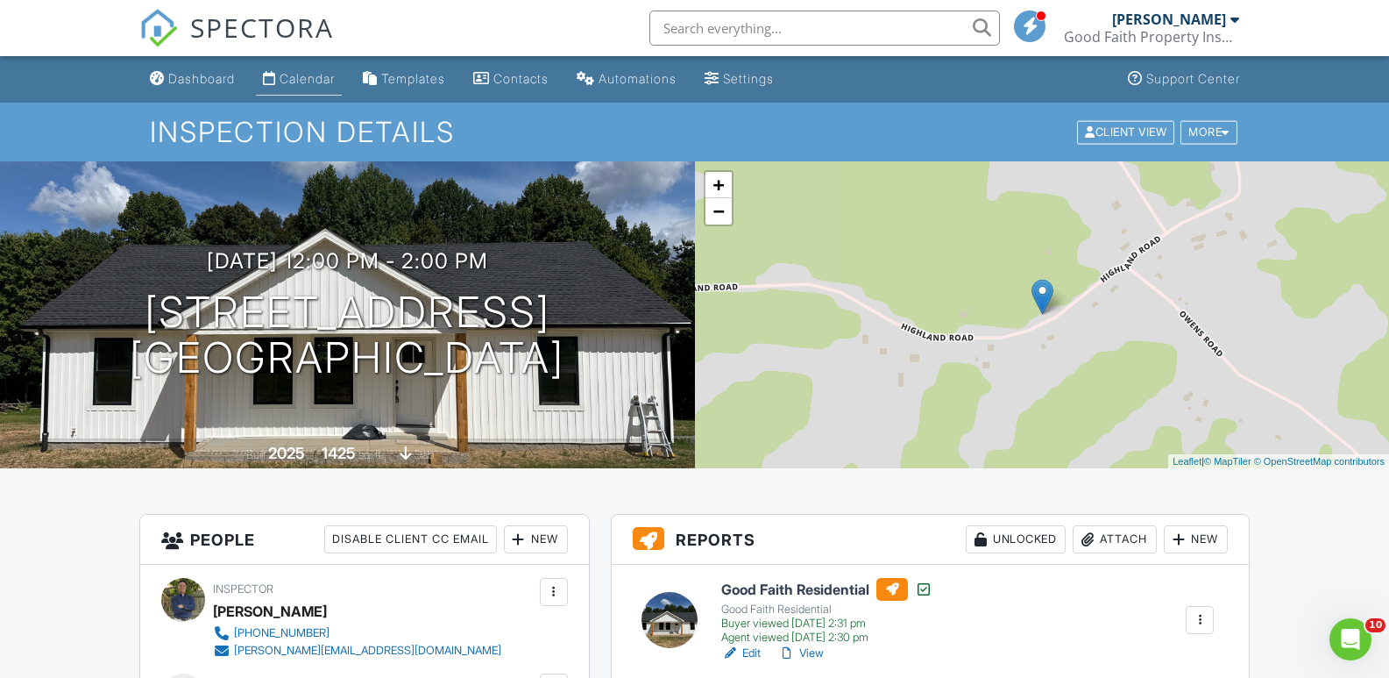
click at [305, 75] on div "Calendar" at bounding box center [307, 78] width 55 height 15
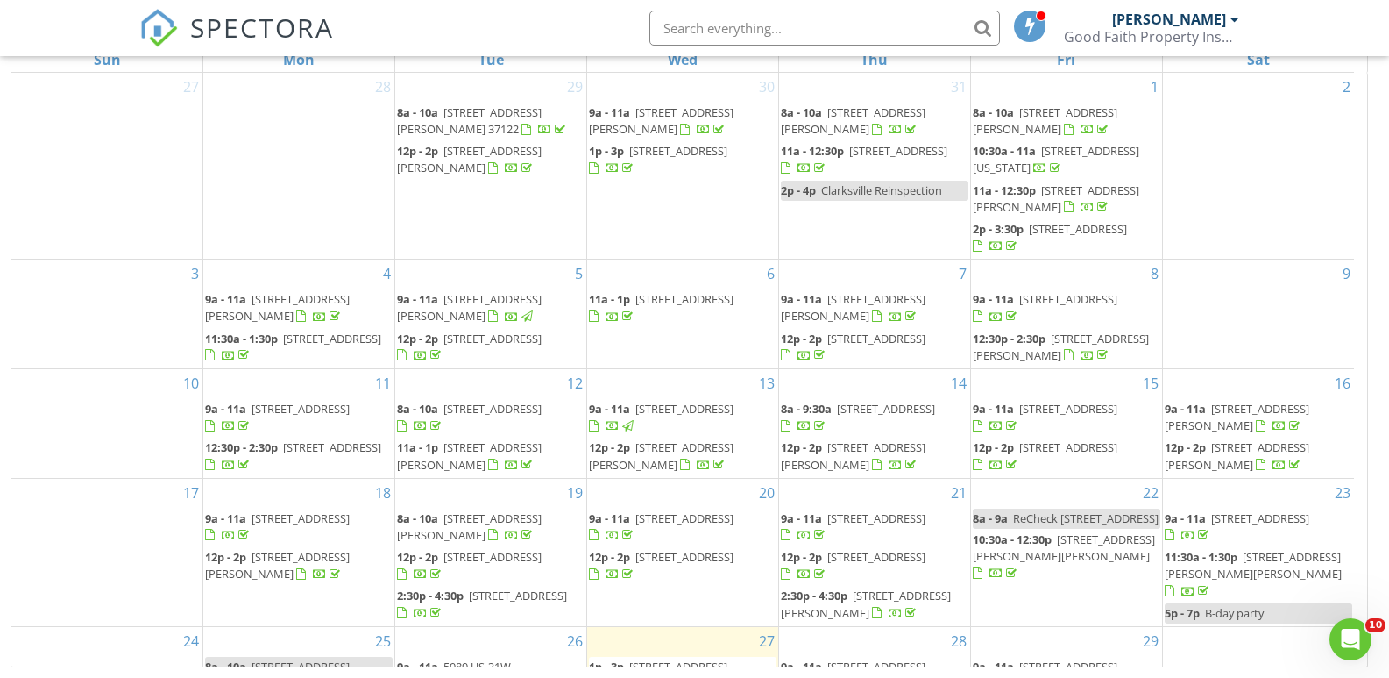
scroll to position [155, 0]
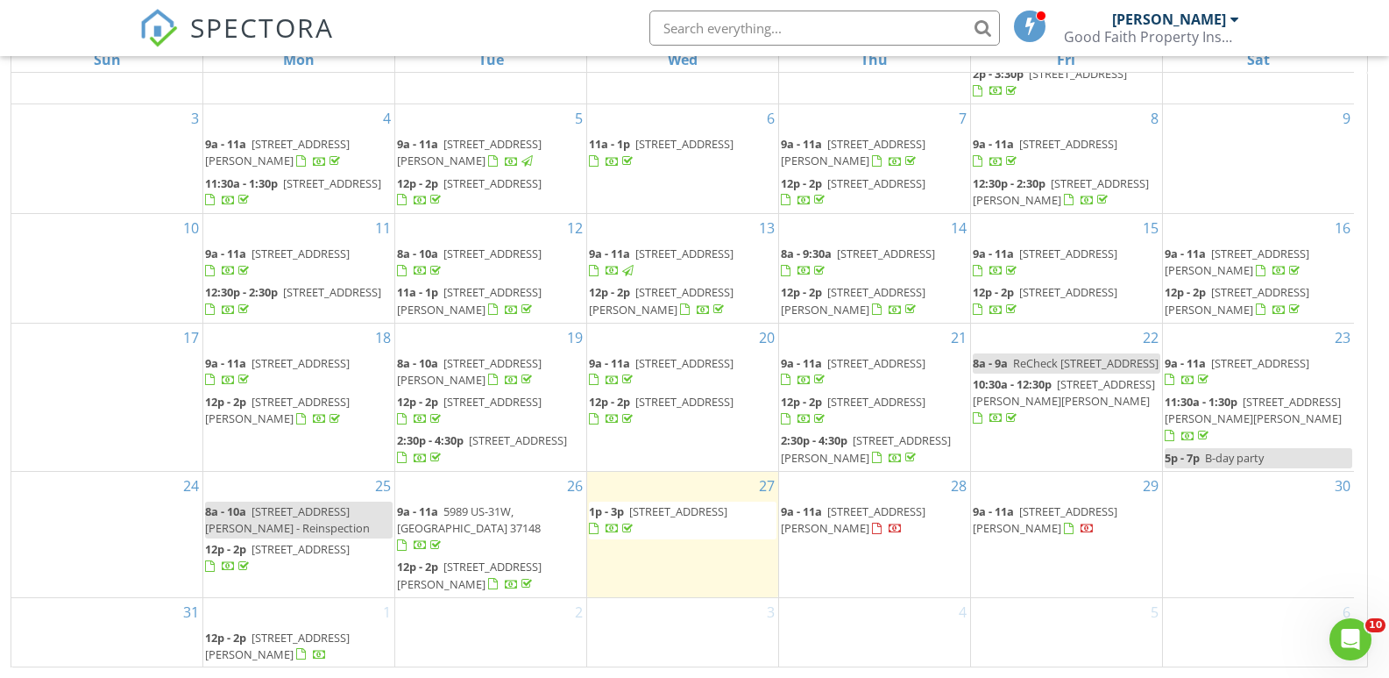
click at [871, 529] on span "[STREET_ADDRESS][PERSON_NAME]" at bounding box center [853, 519] width 145 height 32
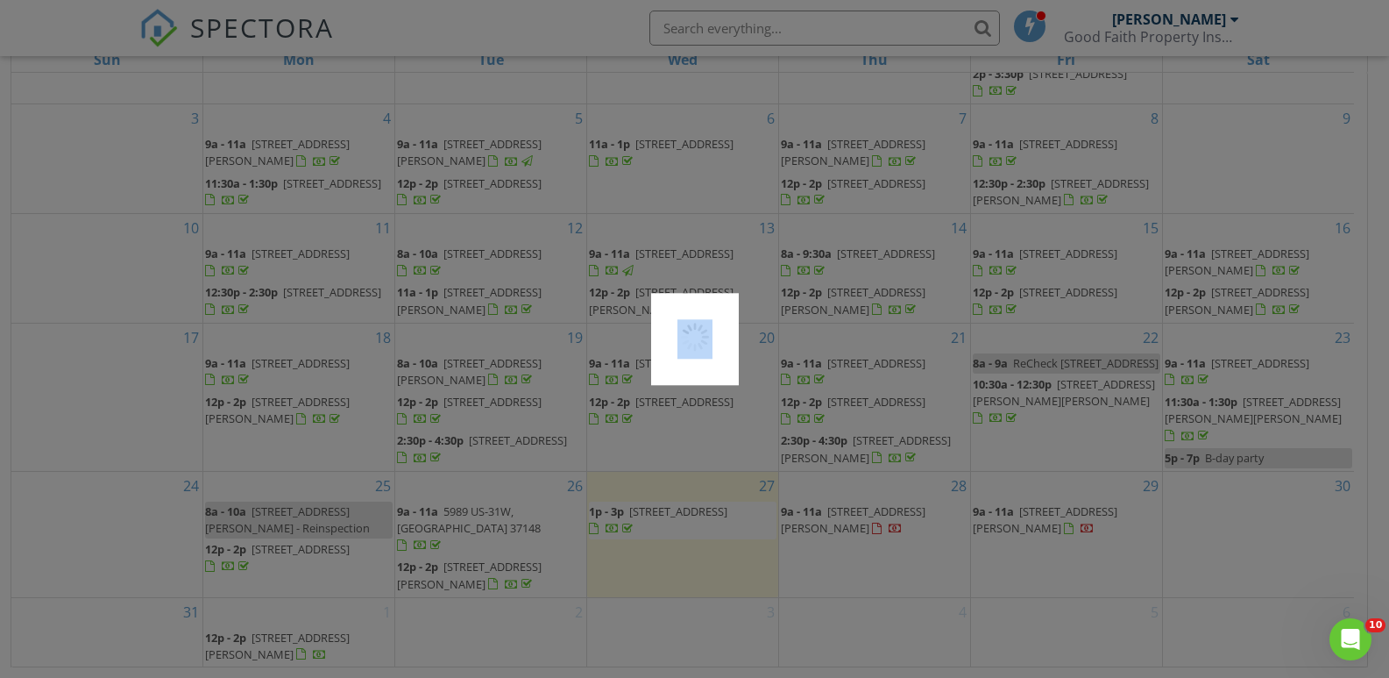
click at [871, 529] on div at bounding box center [694, 339] width 1389 height 678
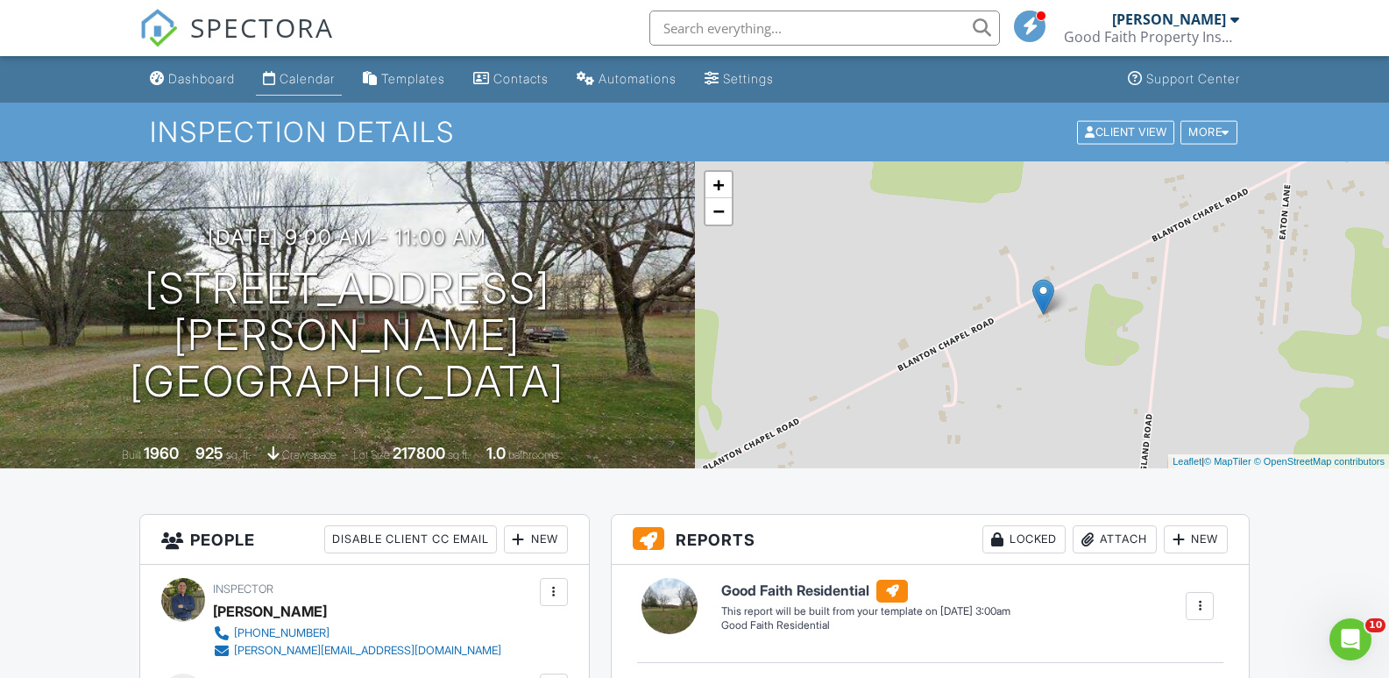
click at [308, 79] on div "Calendar" at bounding box center [307, 78] width 55 height 15
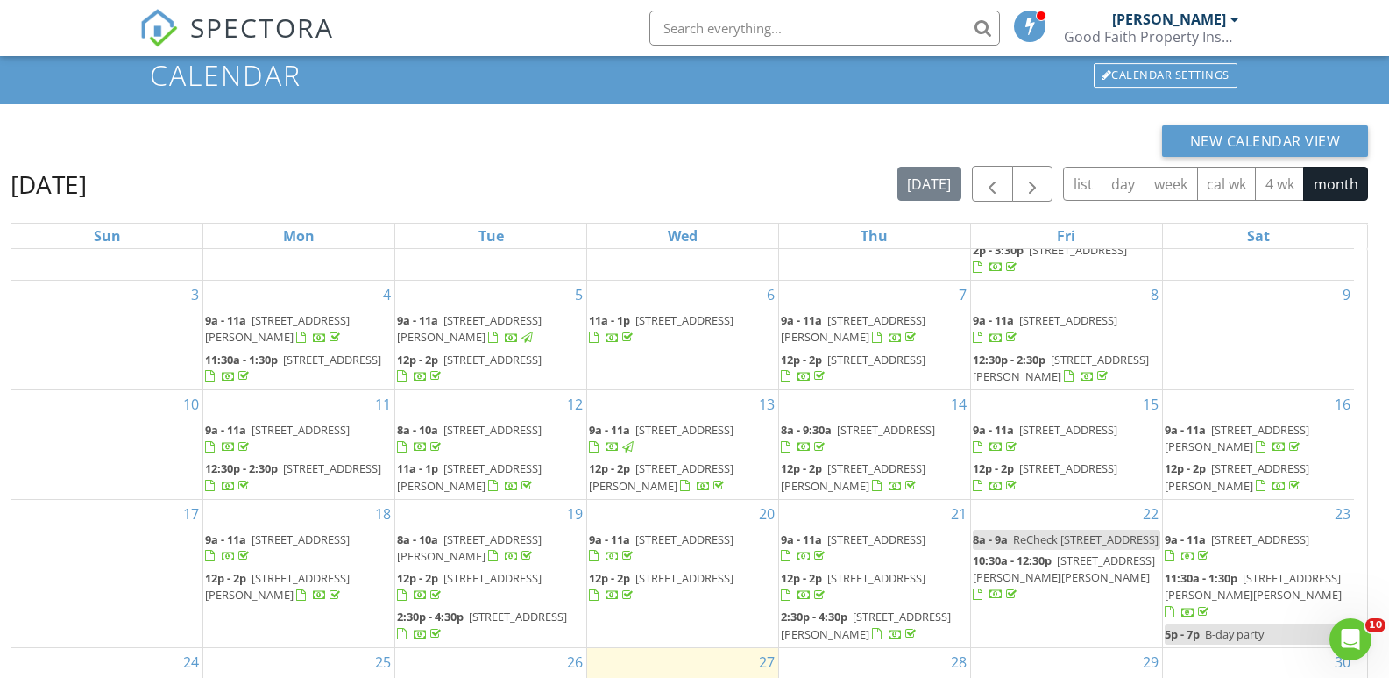
scroll to position [233, 0]
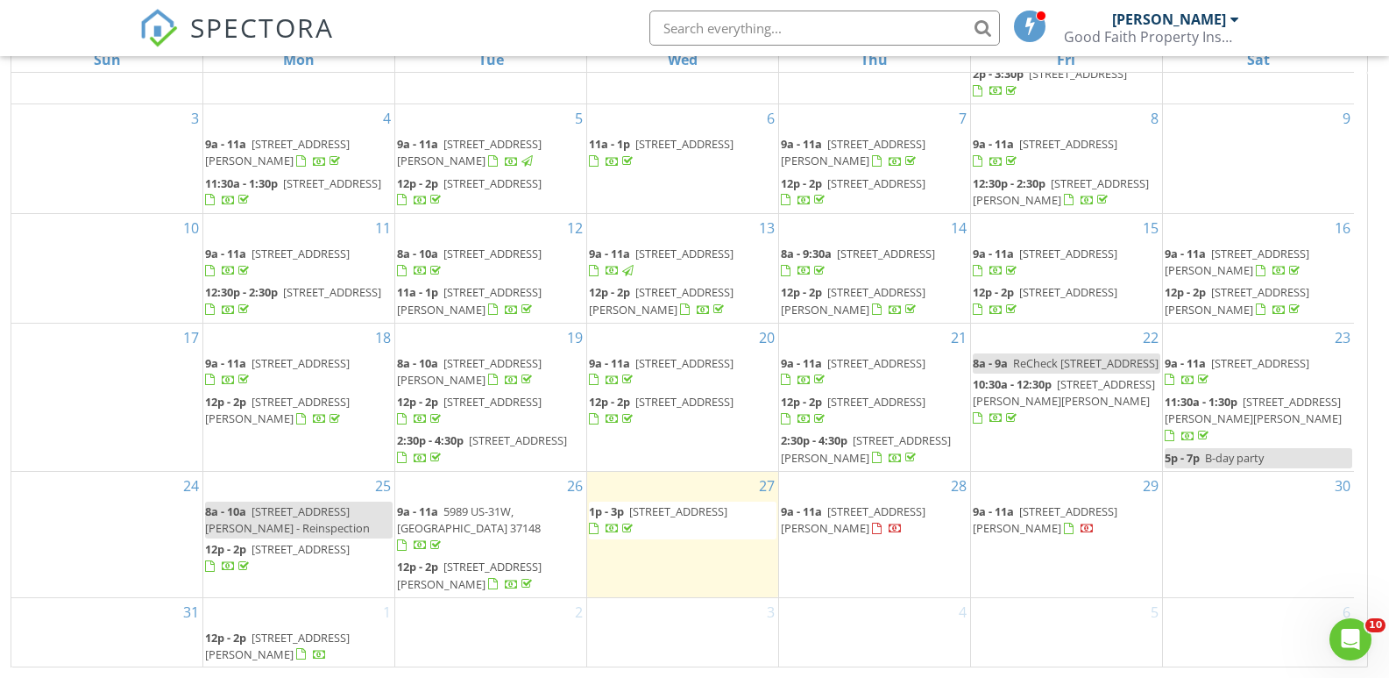
click at [707, 519] on span "6013 Northern Oak Chase Dr, Smyrna 37167" at bounding box center [678, 511] width 98 height 16
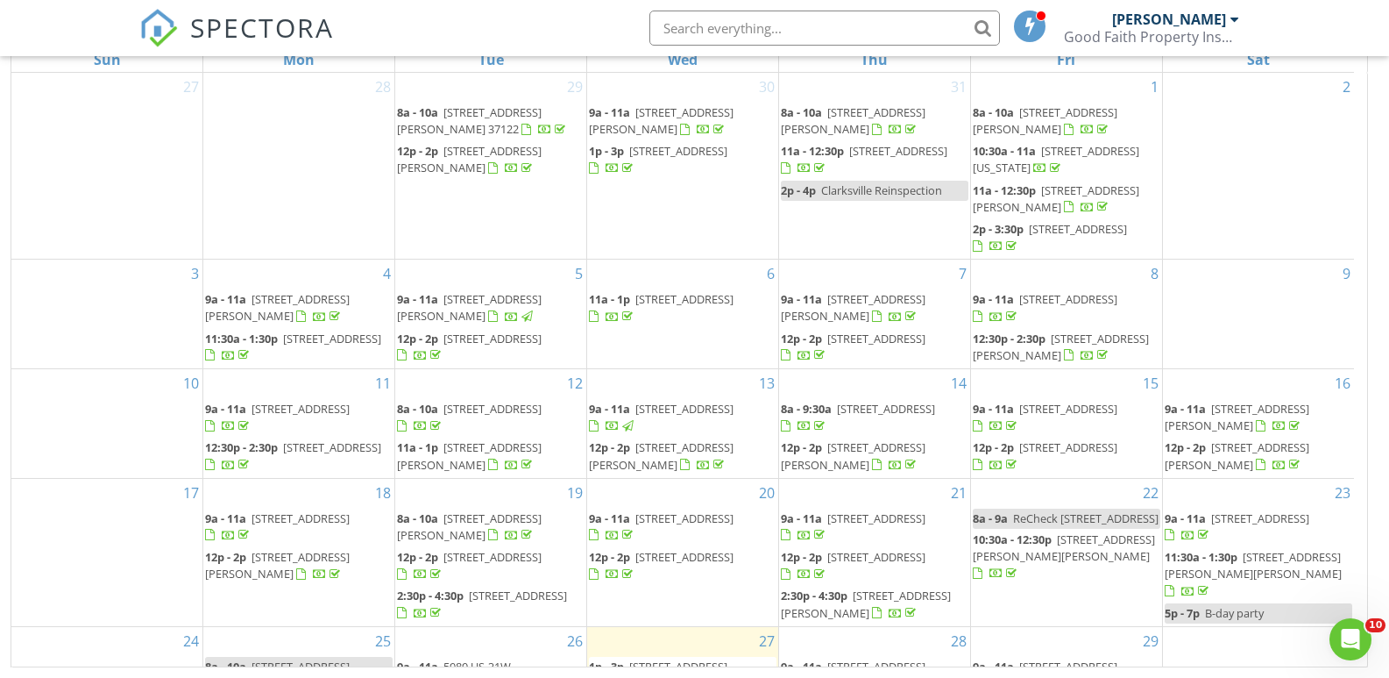
scroll to position [155, 0]
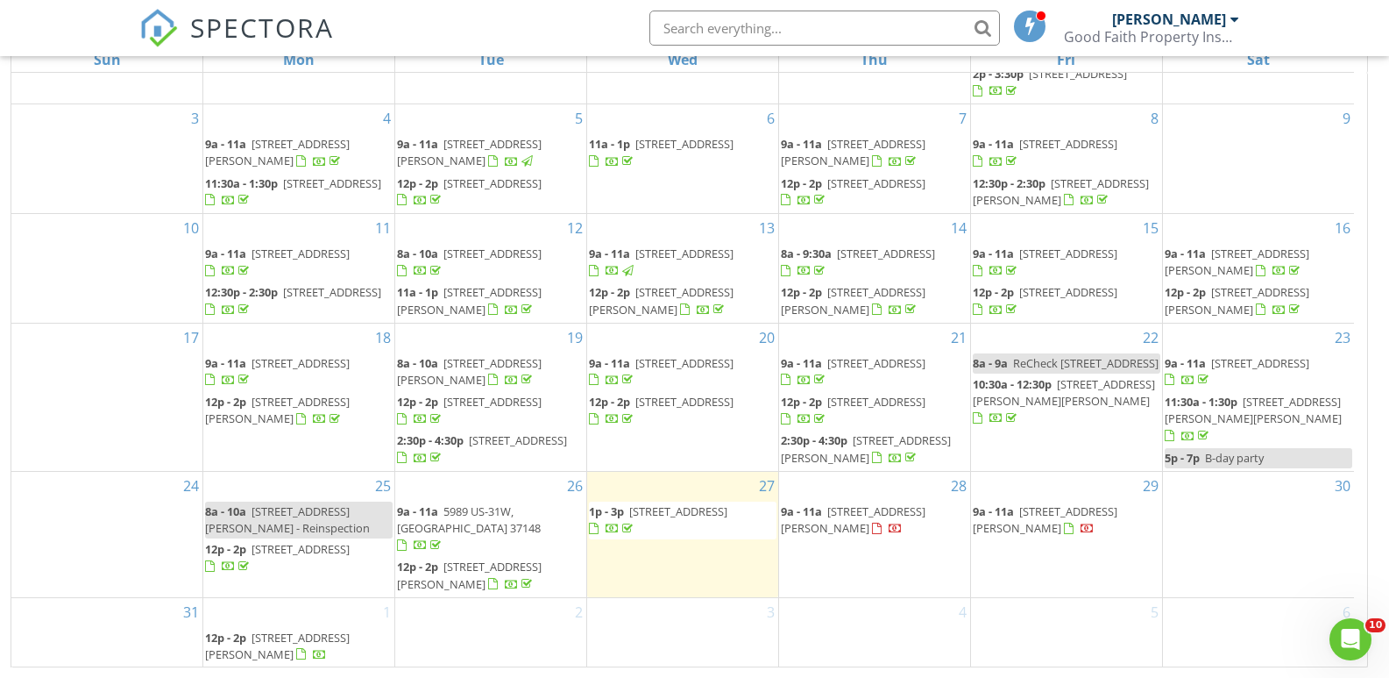
drag, startPoint x: 1360, startPoint y: 461, endPoint x: 32, endPoint y: 12, distance: 1401.1
click at [903, 529] on span "[STREET_ADDRESS][PERSON_NAME]" at bounding box center [853, 519] width 145 height 32
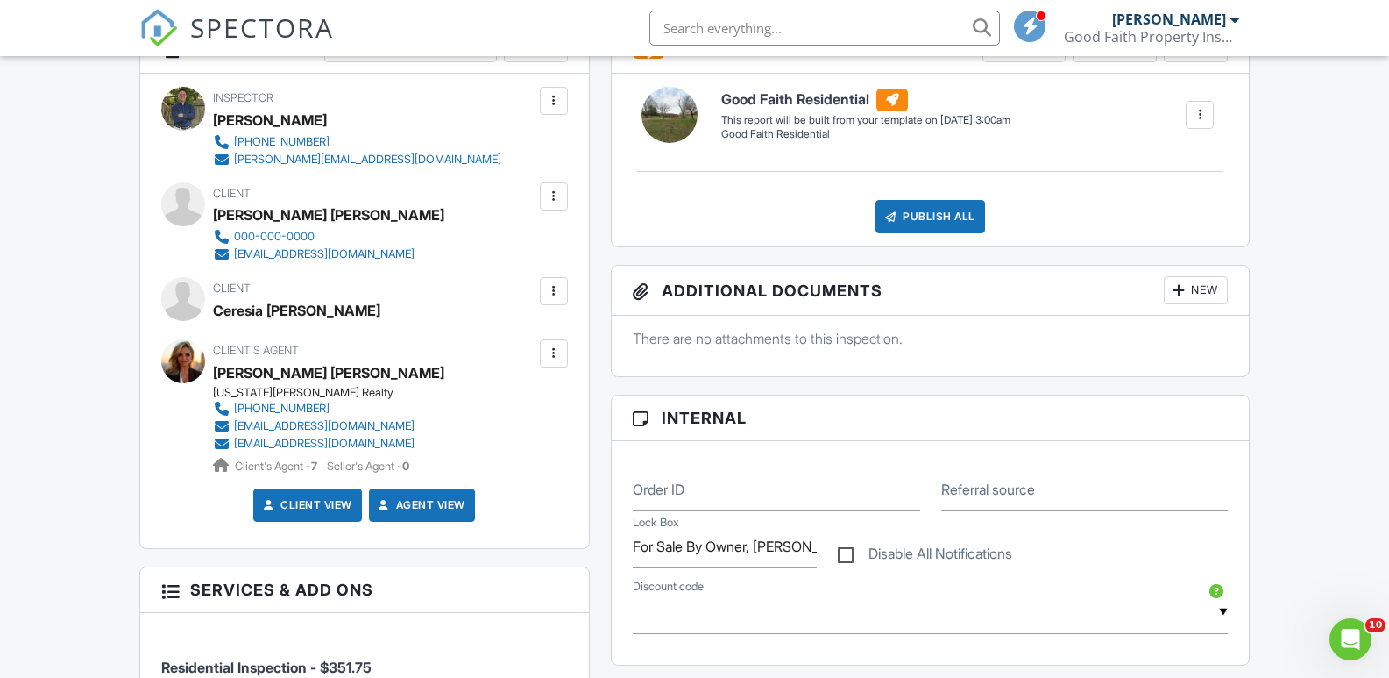
scroll to position [526, 0]
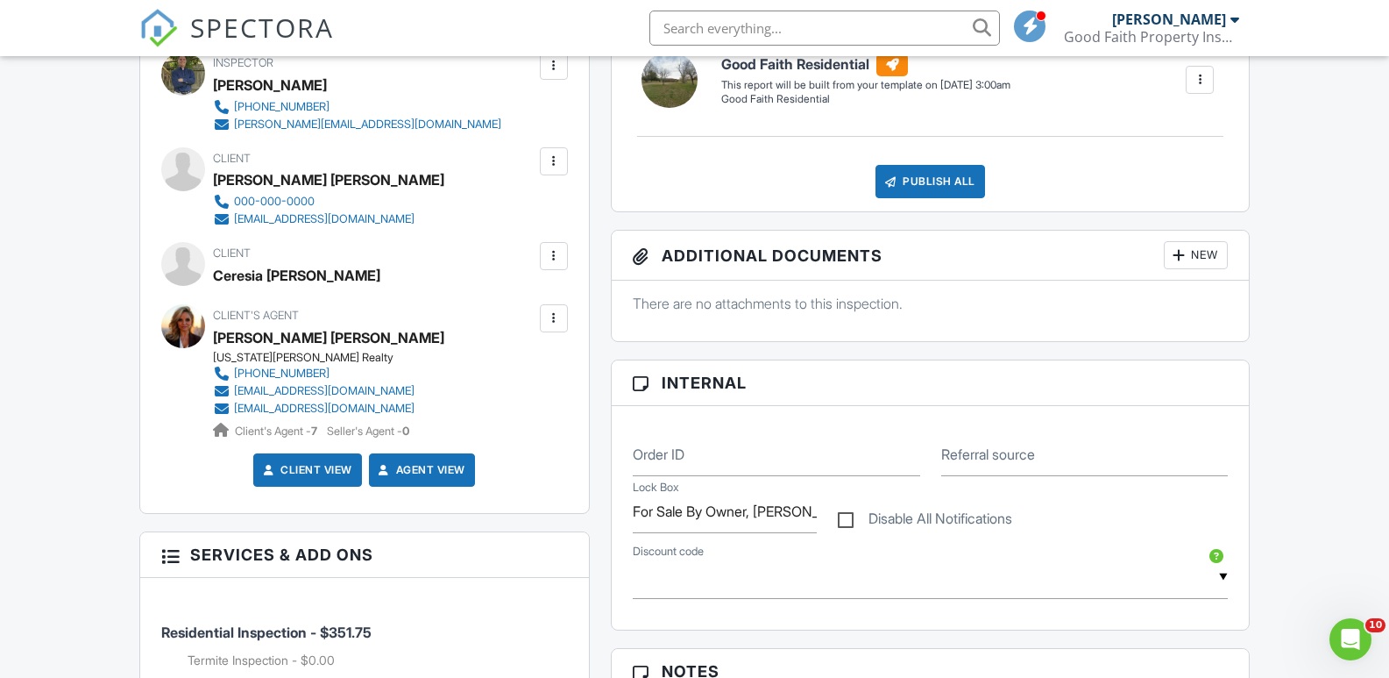
click at [555, 164] on div at bounding box center [554, 162] width 18 height 18
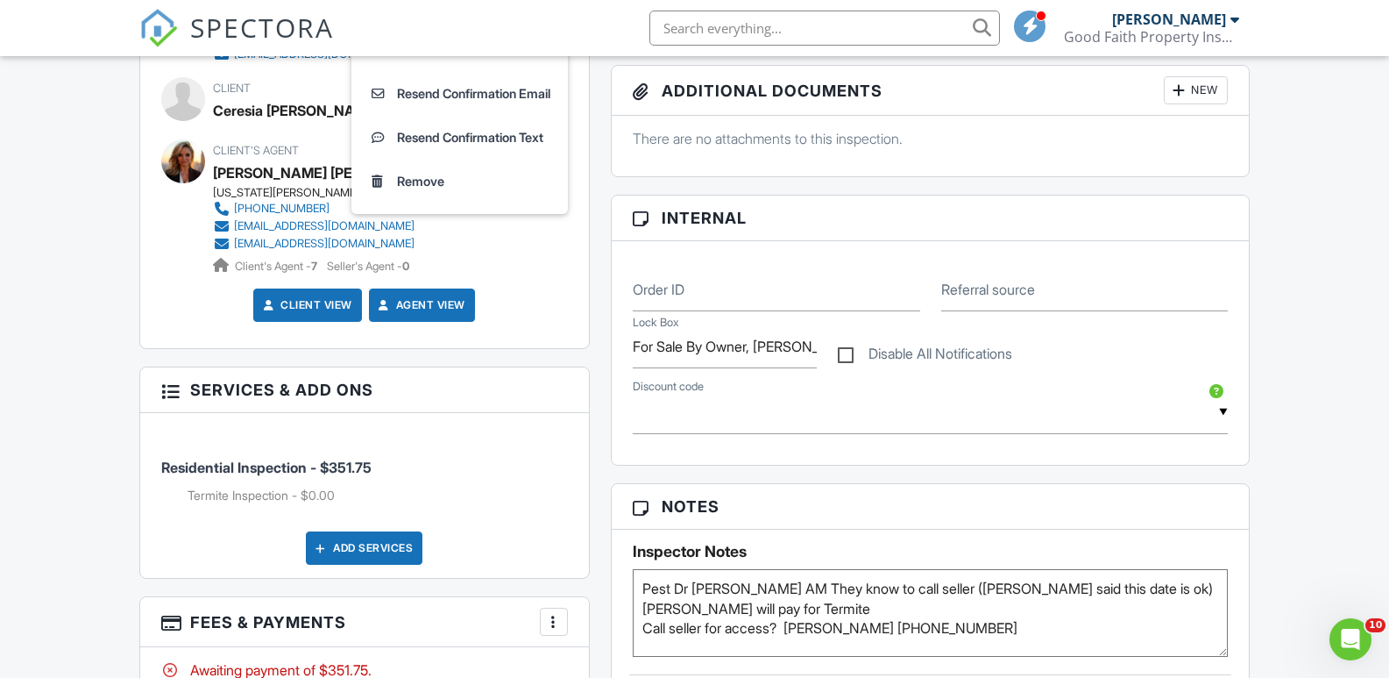
scroll to position [558, 0]
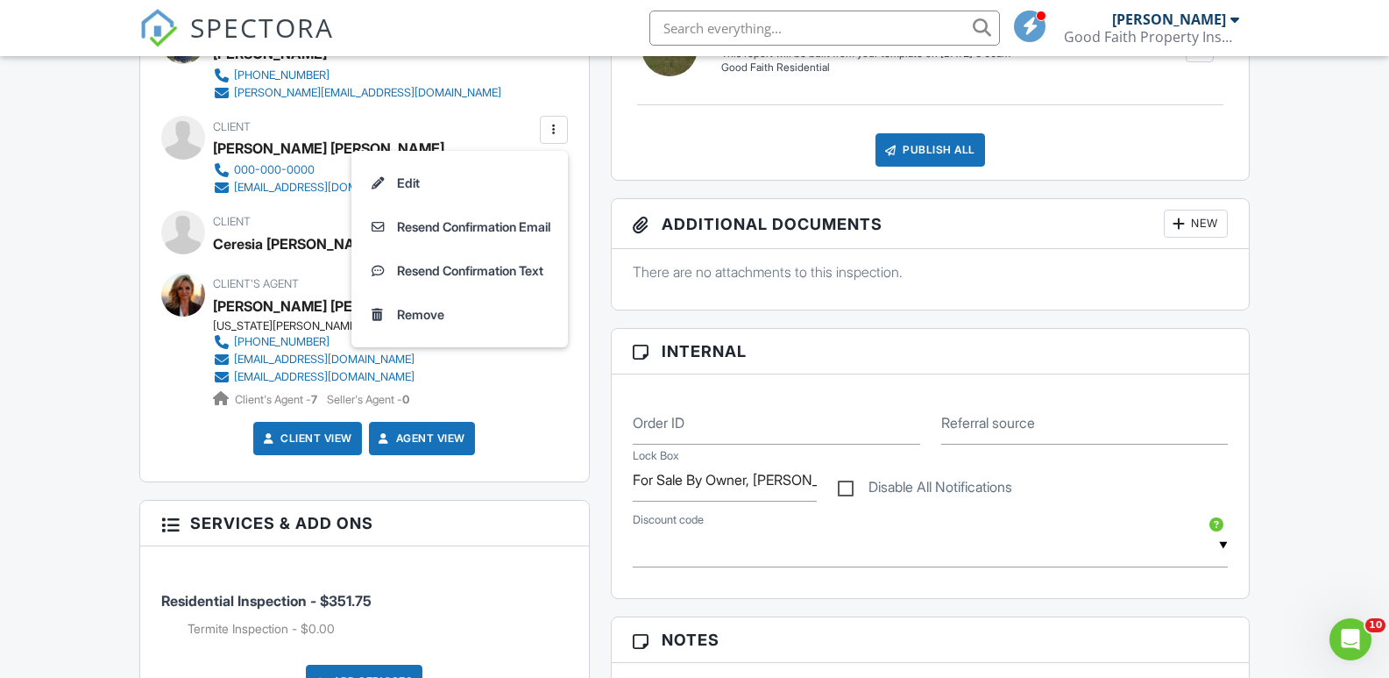
click at [45, 320] on div "Dashboard Calendar Templates Contacts Automations Settings Support Center Inspe…" at bounding box center [694, 652] width 1389 height 2307
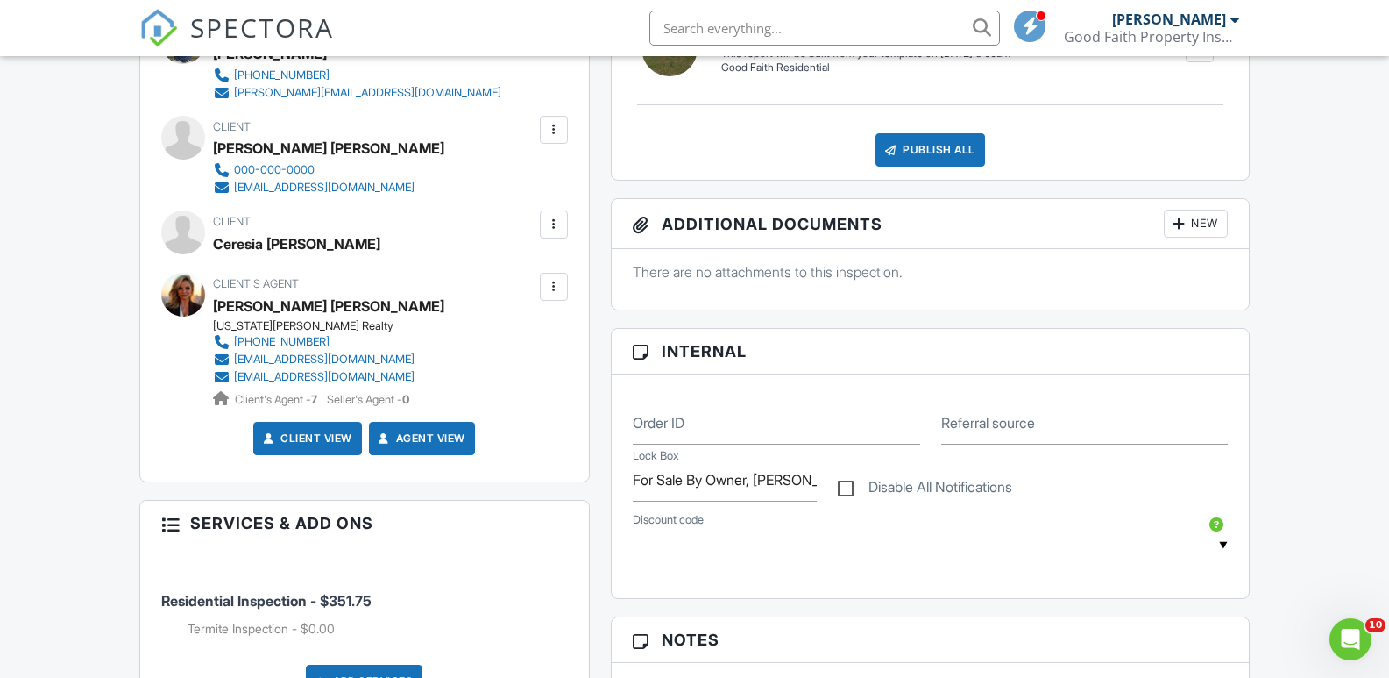
click at [552, 134] on div at bounding box center [554, 130] width 18 height 18
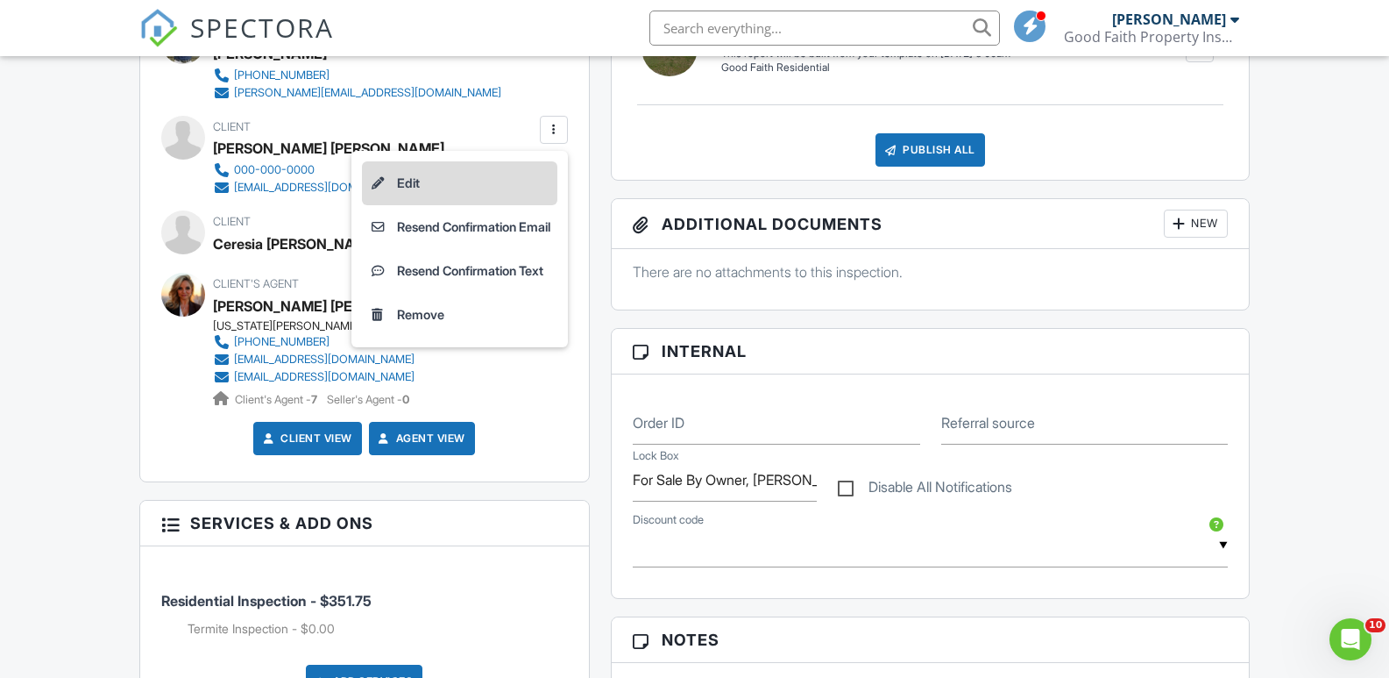
click at [405, 185] on li "Edit" at bounding box center [459, 183] width 195 height 44
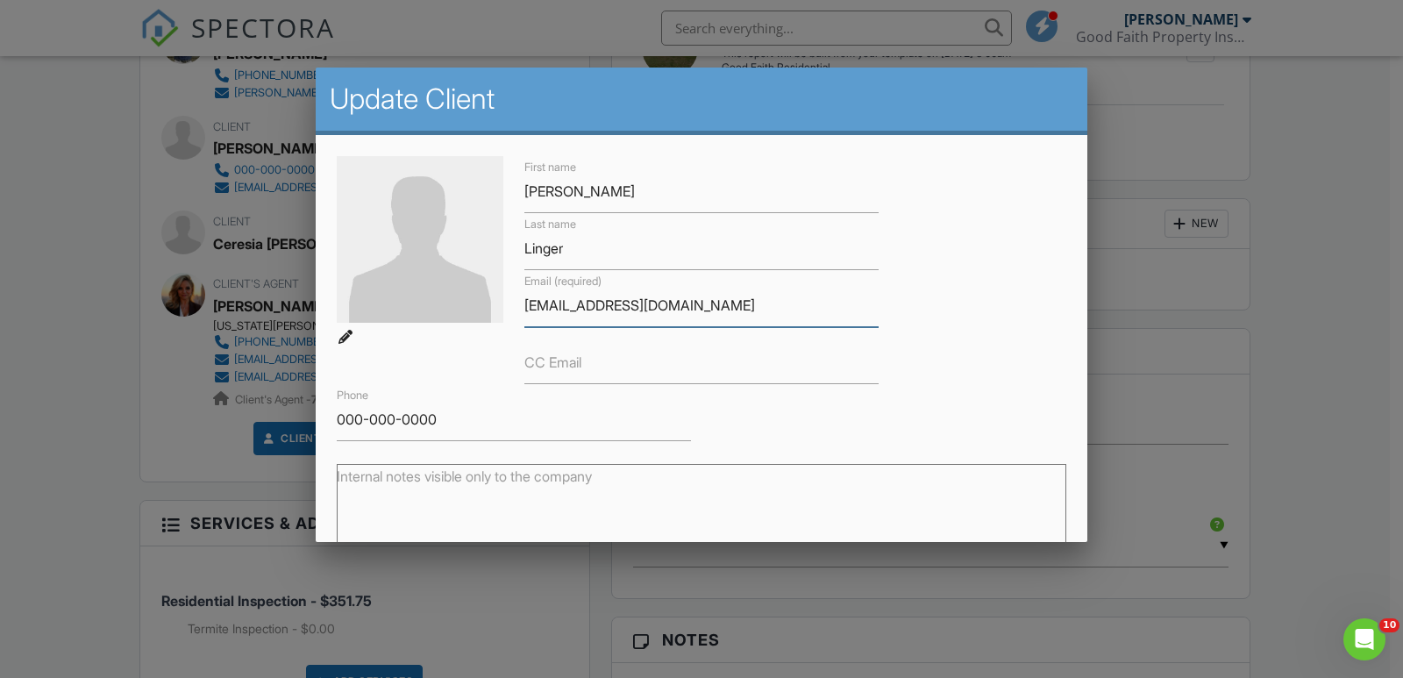
drag, startPoint x: 659, startPoint y: 306, endPoint x: 507, endPoint y: 306, distance: 152.5
click at [507, 306] on div "First name Justin Andrew Last name Linger Email (required) lingerj08@gmail.com …" at bounding box center [701, 298] width 750 height 285
click at [110, 488] on div at bounding box center [701, 335] width 1403 height 847
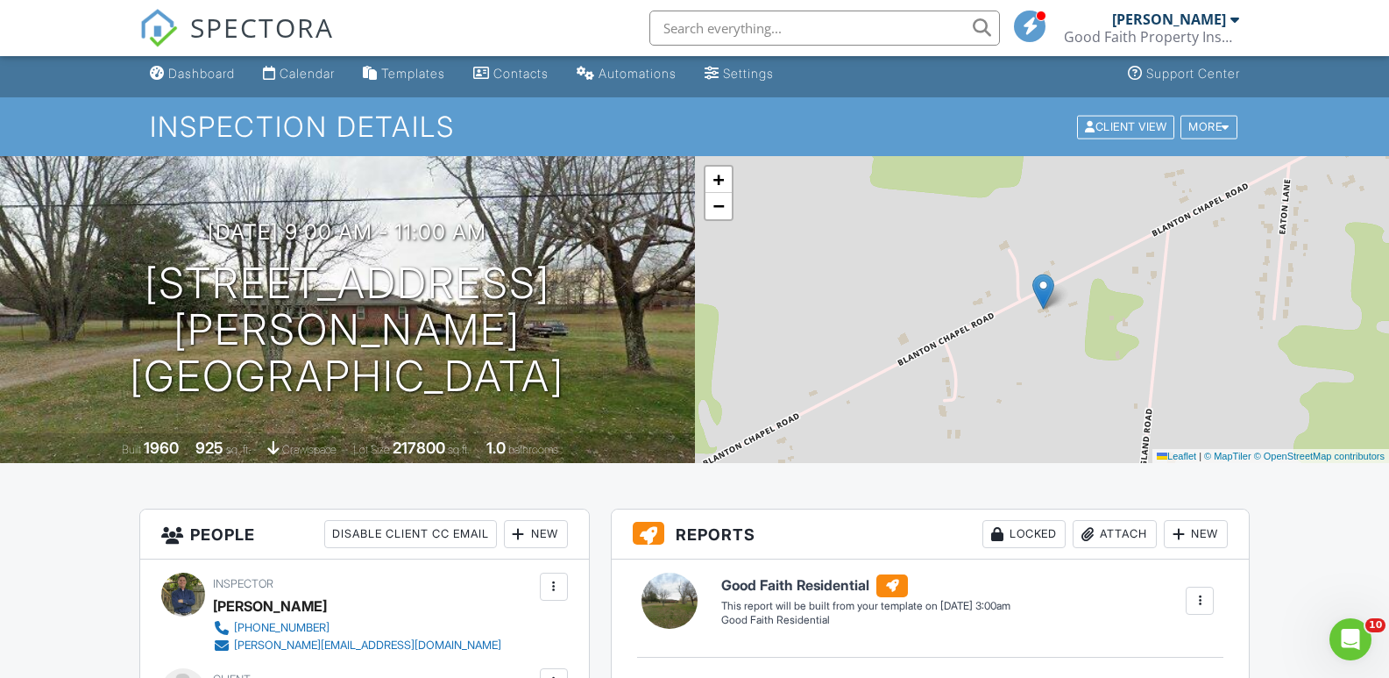
scroll to position [3, 0]
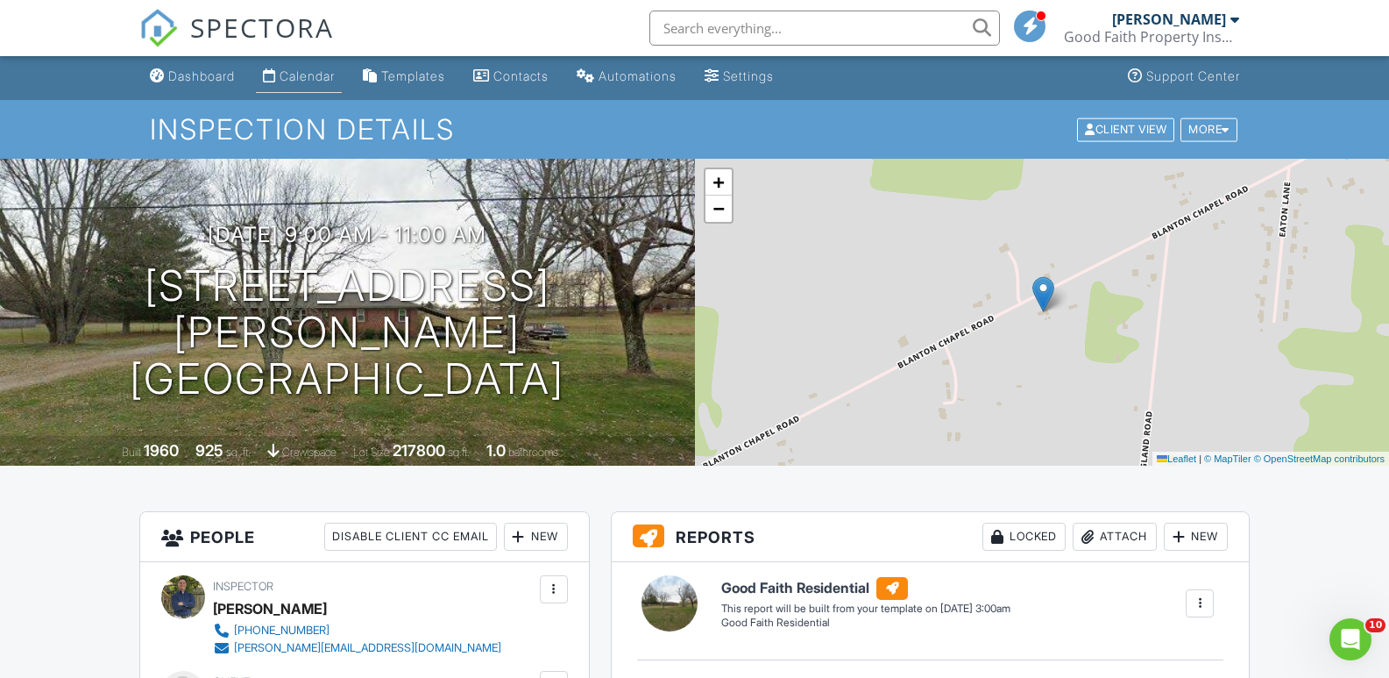
click at [295, 75] on div "Calendar" at bounding box center [307, 75] width 55 height 15
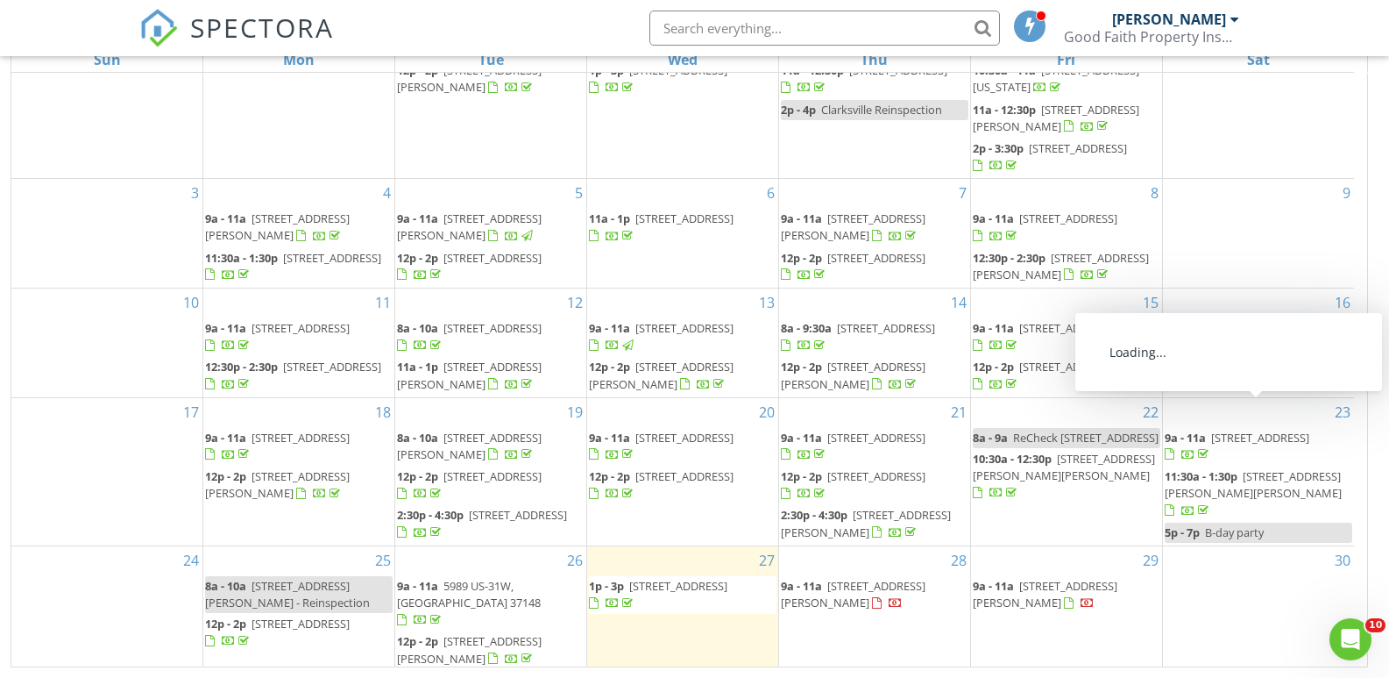
scroll to position [155, 0]
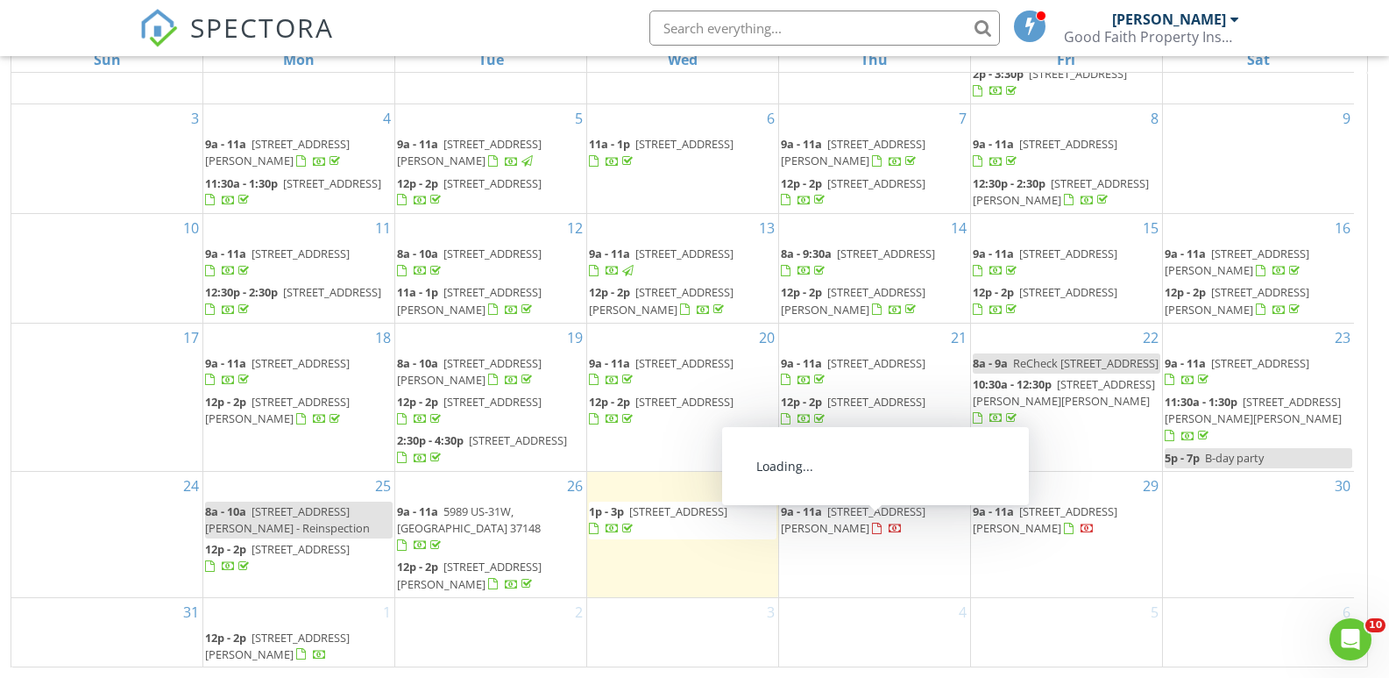
click at [899, 529] on span "2921 Blanton Chapel Rd, Manchester 37355" at bounding box center [853, 519] width 145 height 32
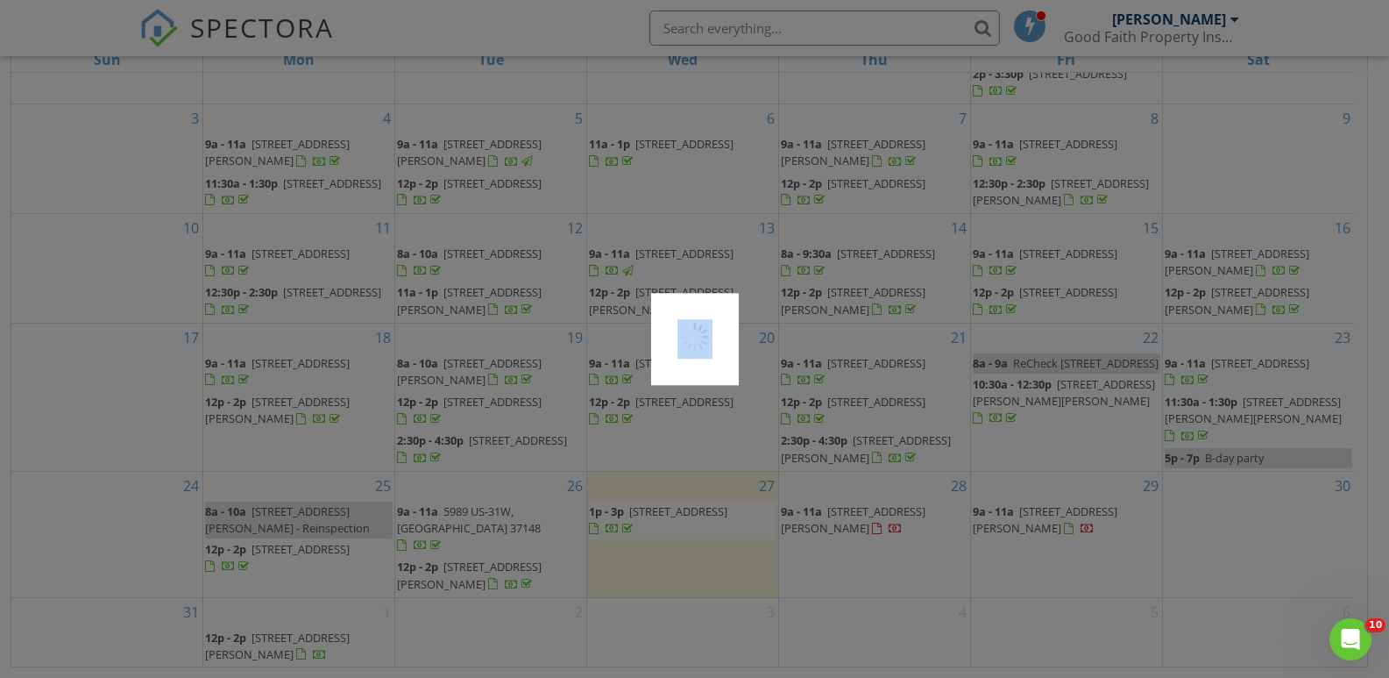
click at [899, 529] on div at bounding box center [694, 339] width 1389 height 678
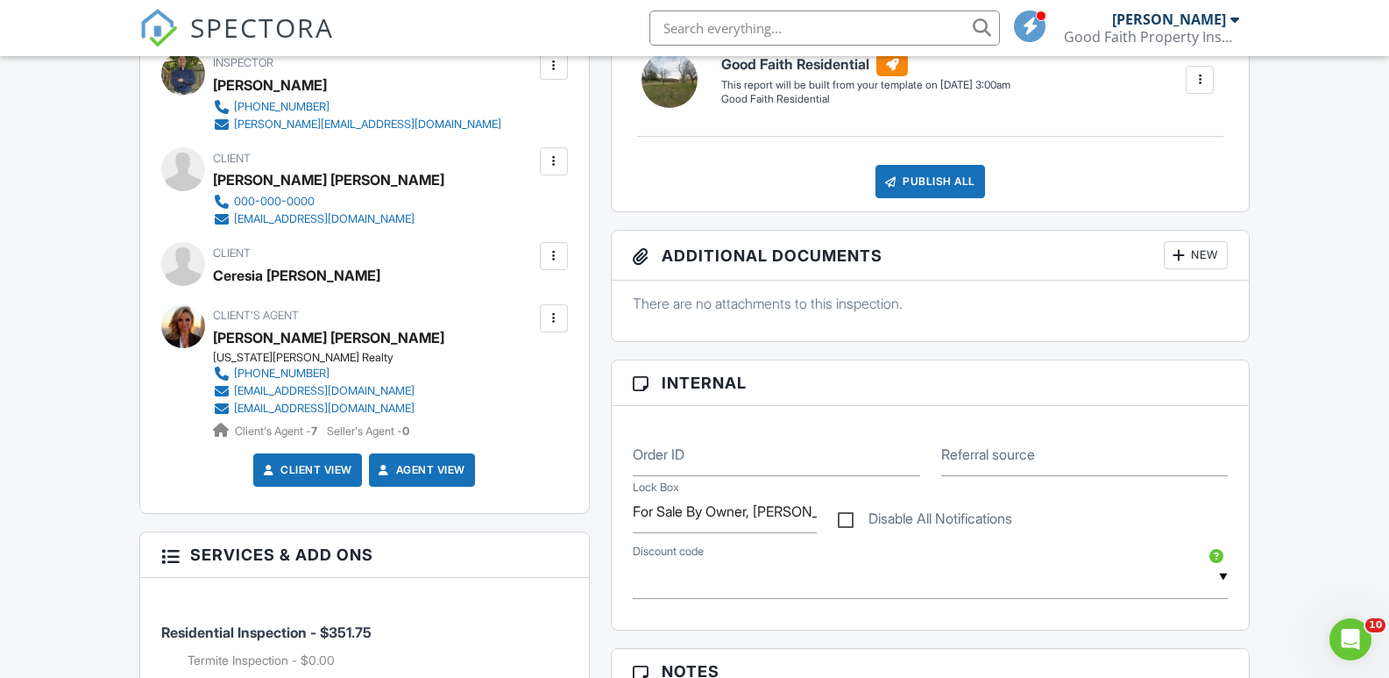
click at [556, 259] on div at bounding box center [554, 256] width 18 height 18
click at [513, 309] on li "Edit" at bounding box center [512, 310] width 89 height 44
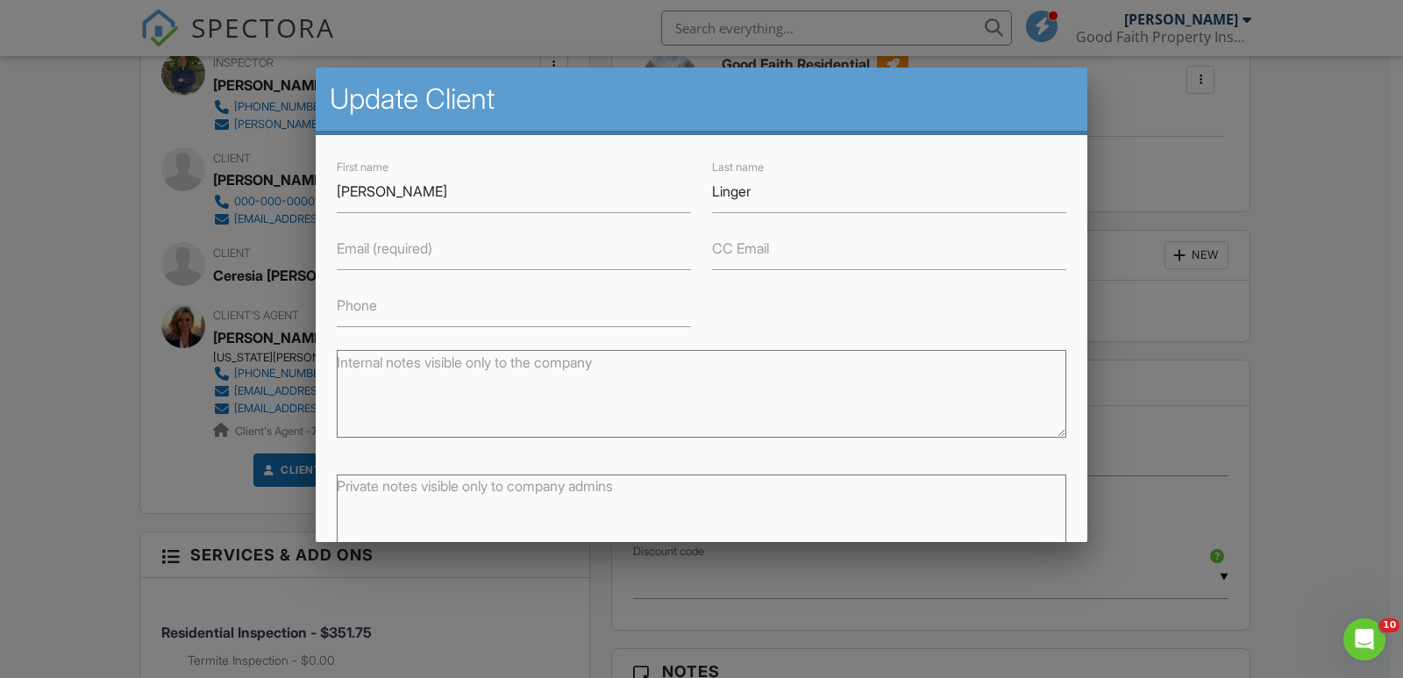
click at [380, 252] on label "Email (required)" at bounding box center [385, 247] width 96 height 19
click at [380, 252] on input "Email (required)" at bounding box center [514, 248] width 354 height 43
type input "resibug6195@gmail.com"
click at [407, 302] on input "Phone" at bounding box center [514, 305] width 354 height 43
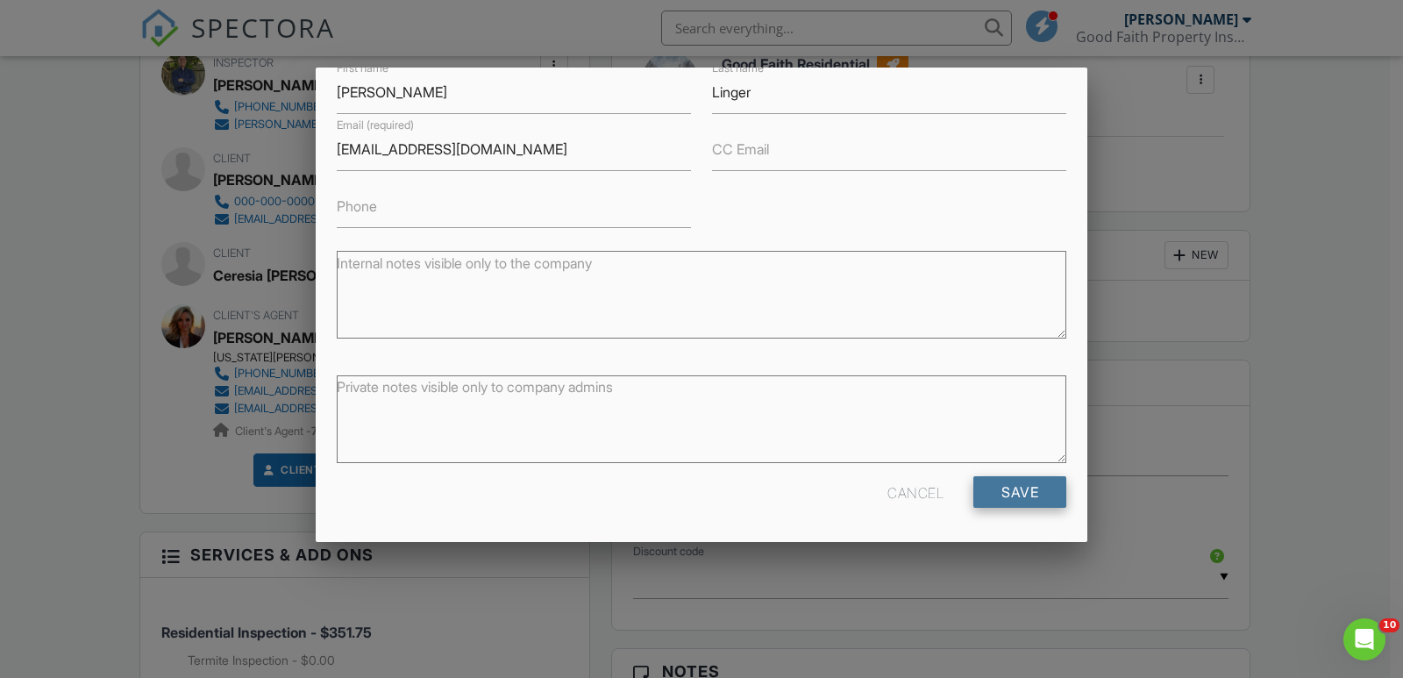
click at [1015, 494] on input "Save" at bounding box center [1019, 492] width 93 height 32
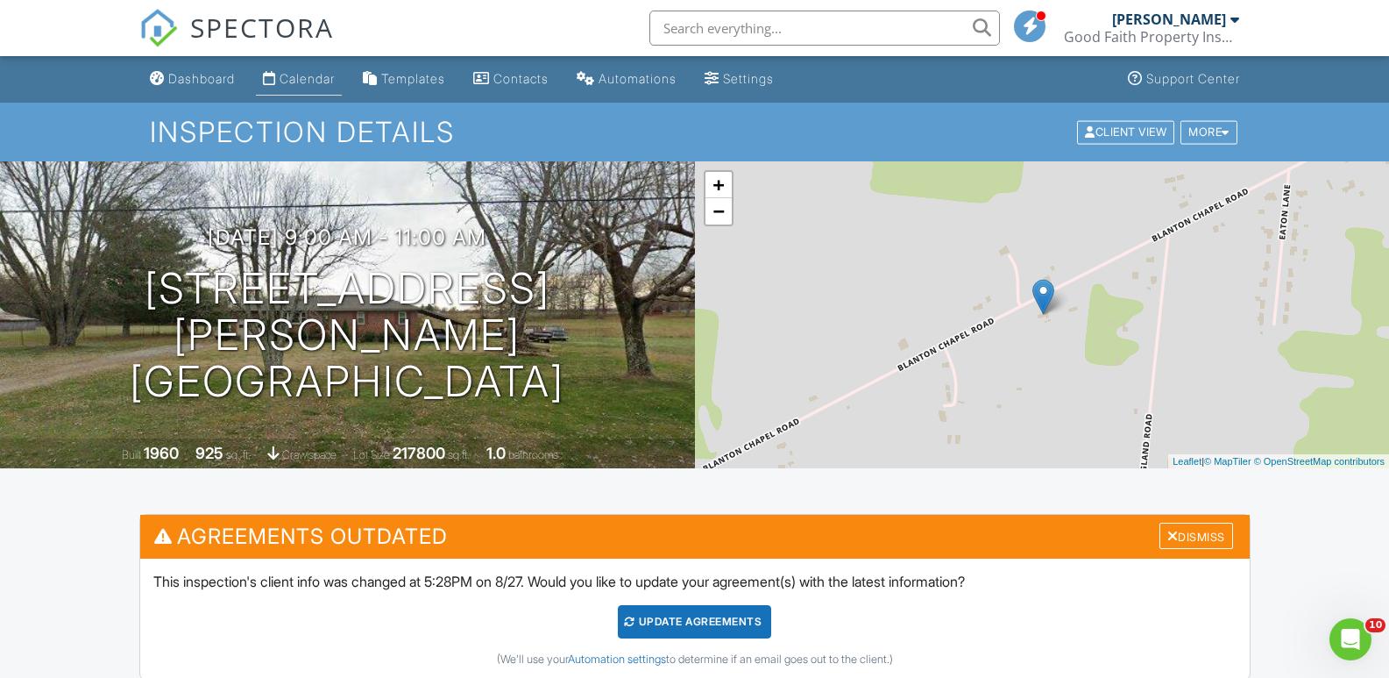
click at [309, 75] on div "Calendar" at bounding box center [307, 78] width 55 height 15
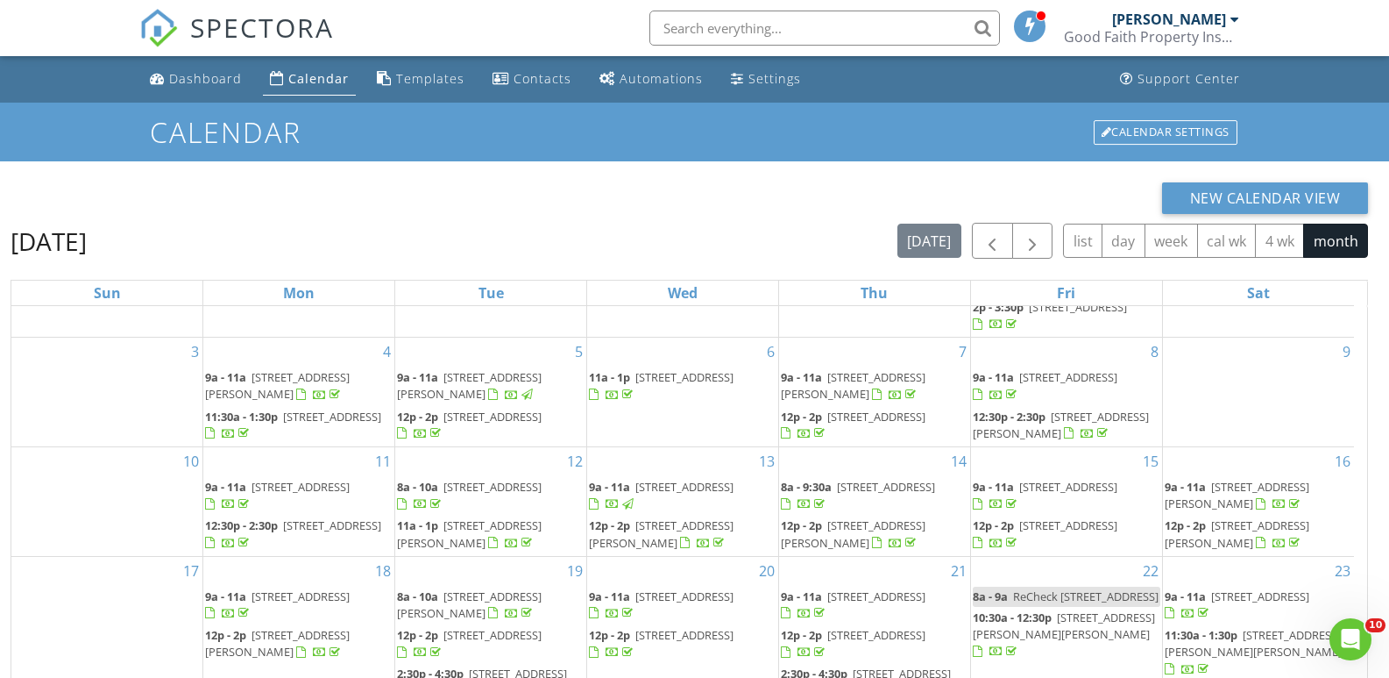
scroll to position [233, 0]
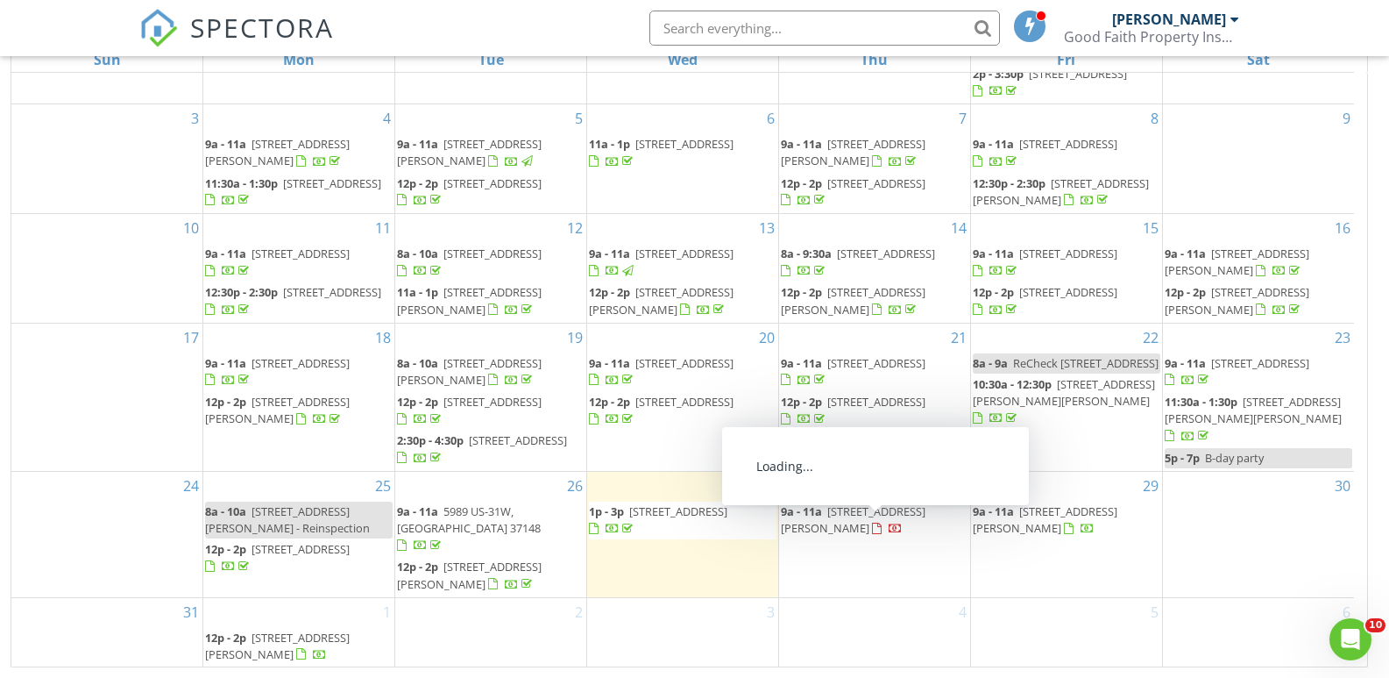
click at [924, 527] on span "2921 Blanton Chapel Rd, Manchester 37355" at bounding box center [853, 519] width 145 height 32
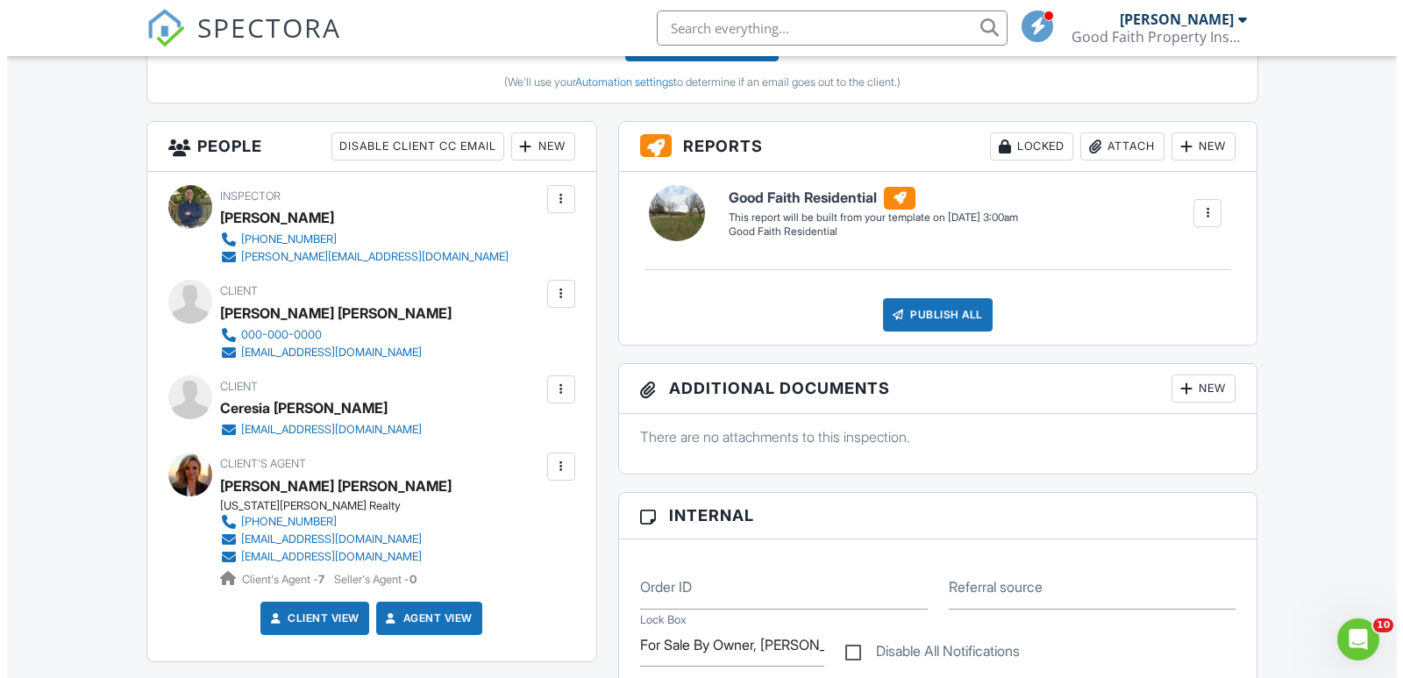
scroll to position [565, 0]
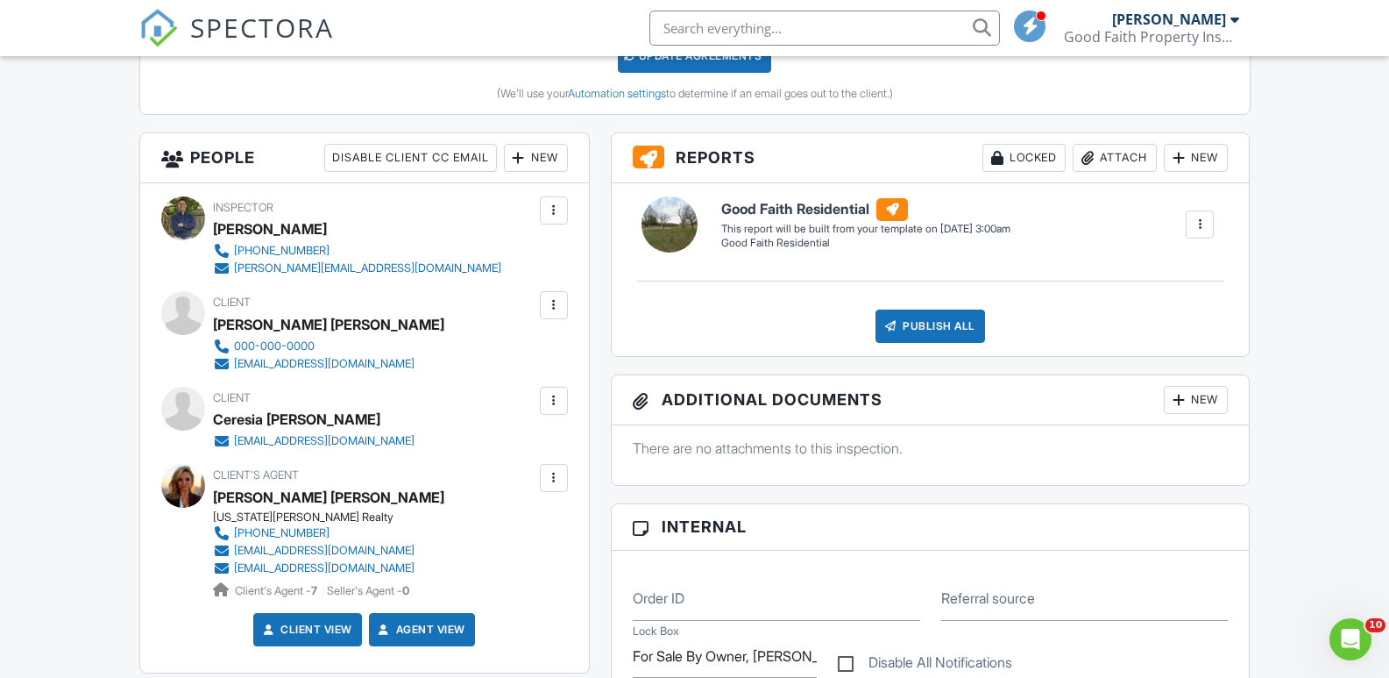
click at [554, 404] on div at bounding box center [554, 401] width 18 height 18
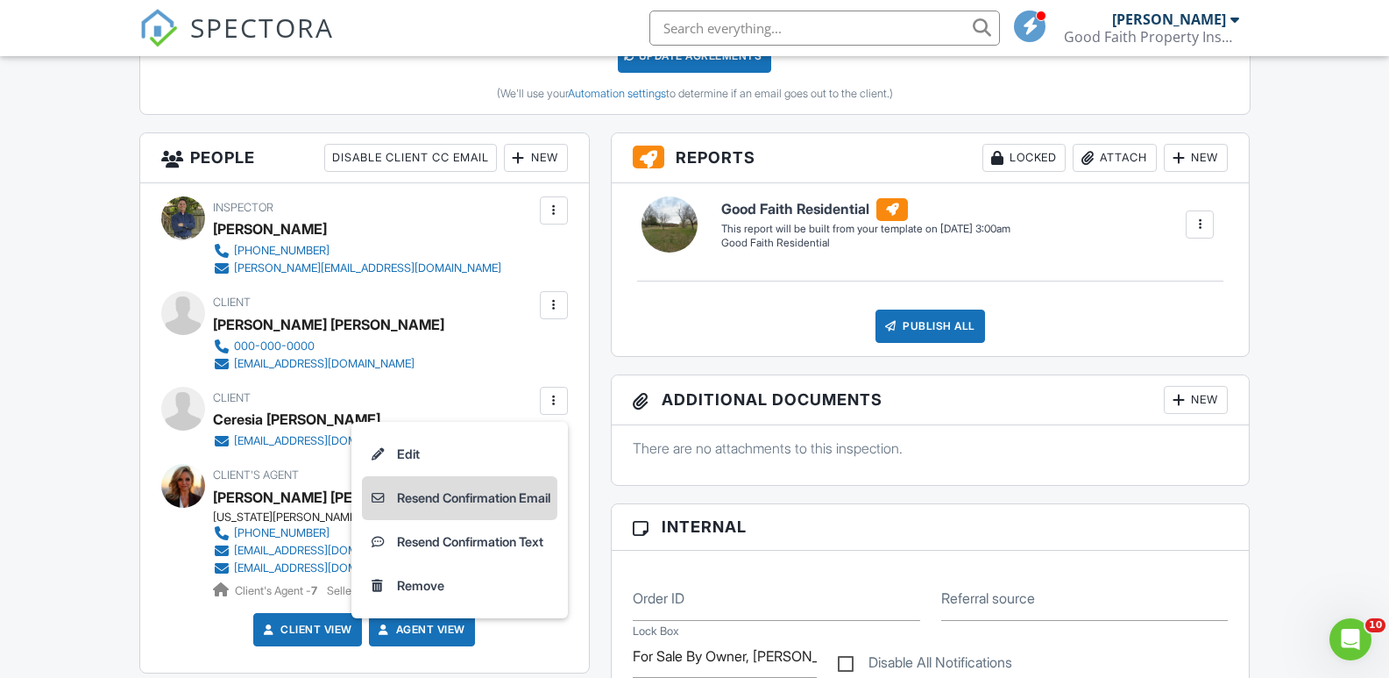
click at [464, 497] on li "Resend Confirmation Email" at bounding box center [459, 498] width 195 height 44
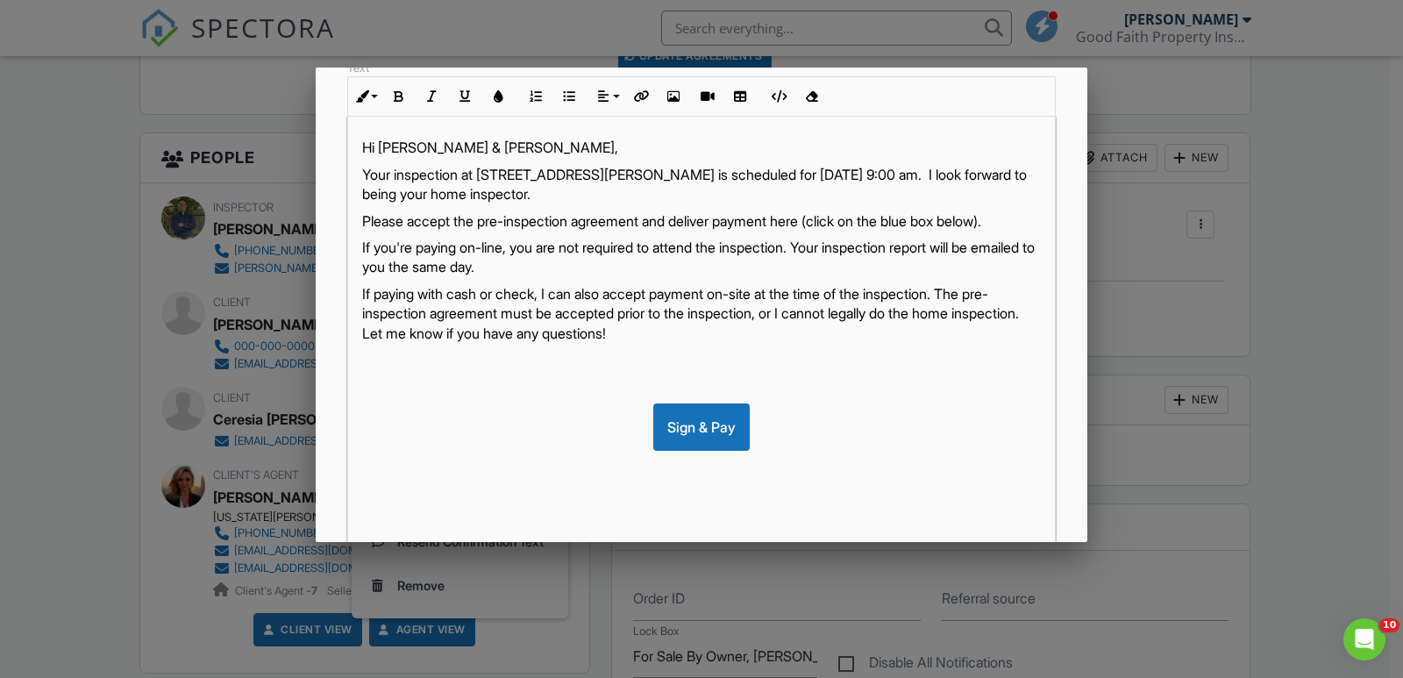
scroll to position [387, 0]
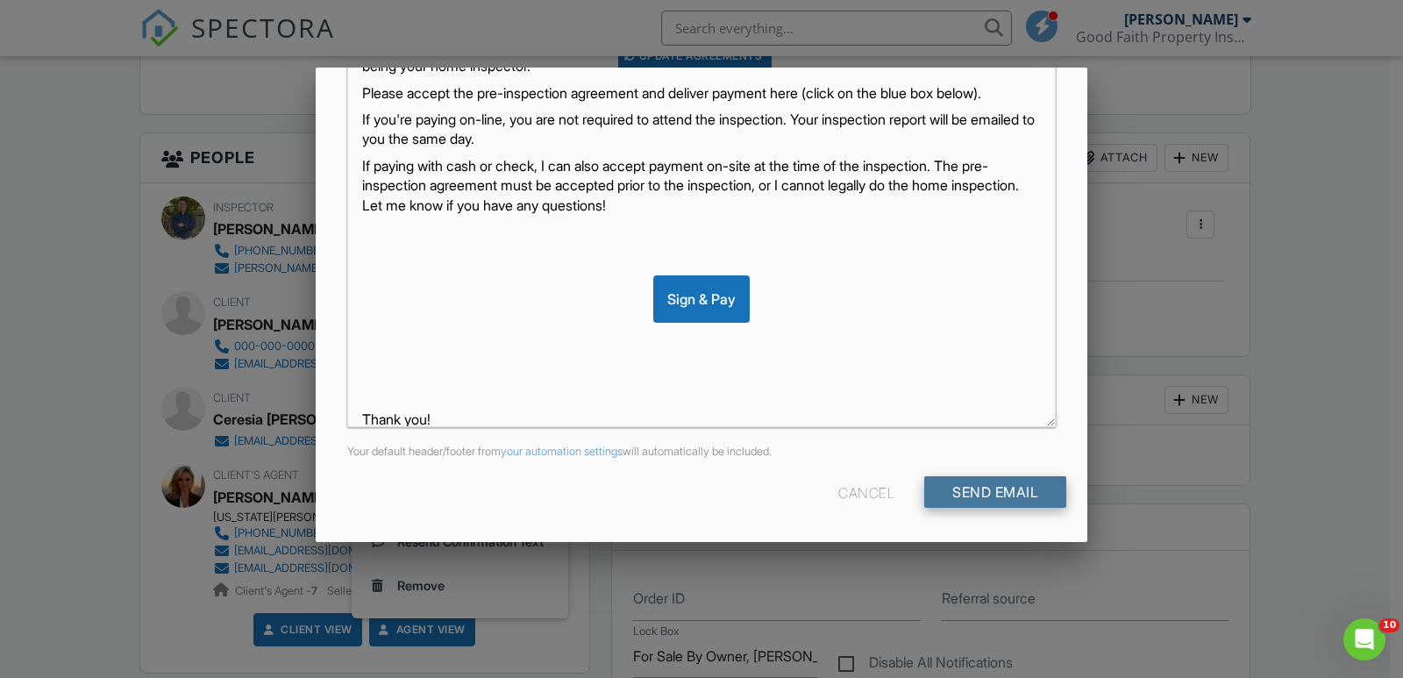
click at [970, 492] on input "Send Email" at bounding box center [995, 492] width 142 height 32
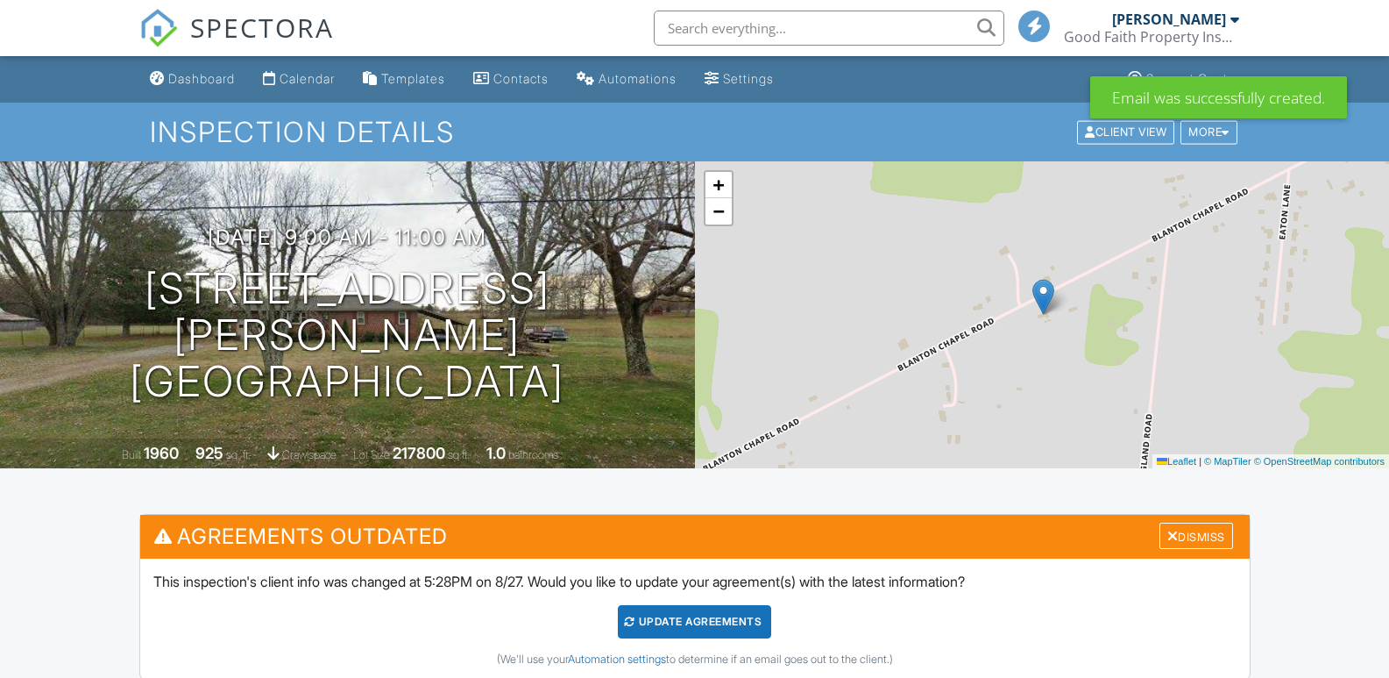
click at [695, 625] on div "Update Agreements" at bounding box center [694, 621] width 153 height 33
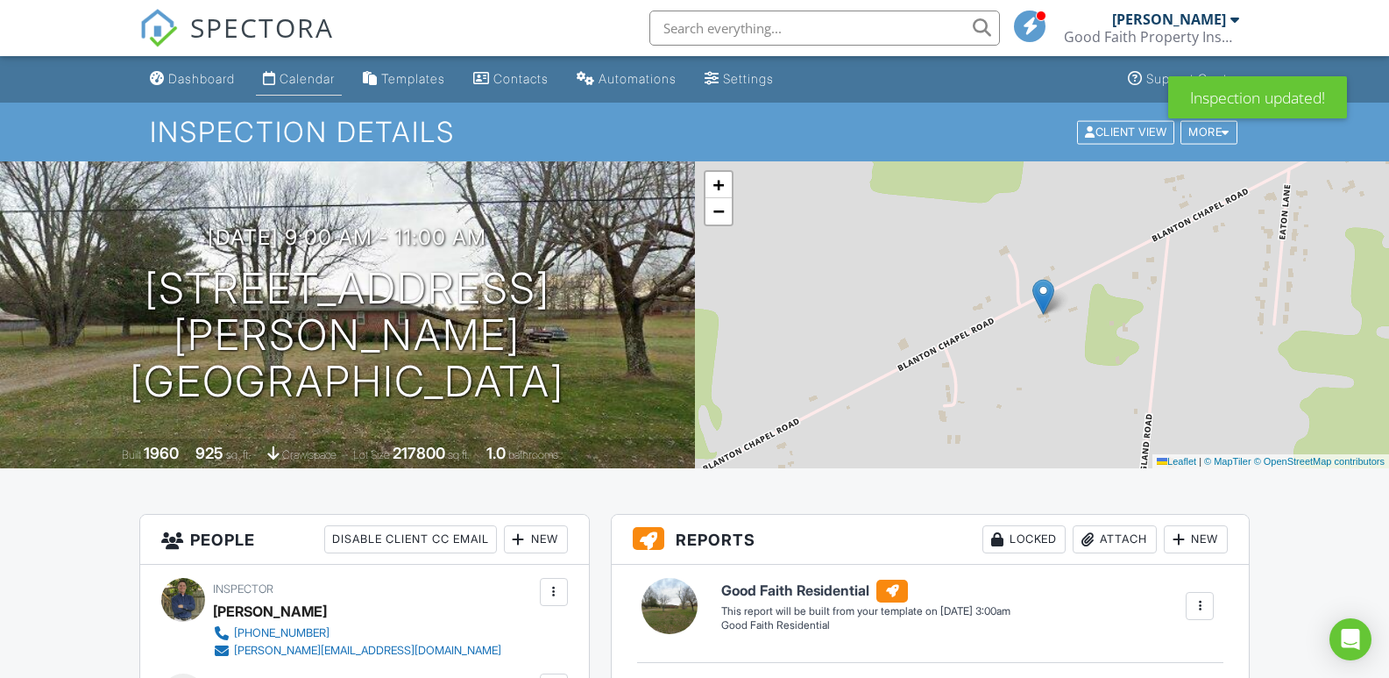
click at [314, 75] on div "Calendar" at bounding box center [307, 78] width 55 height 15
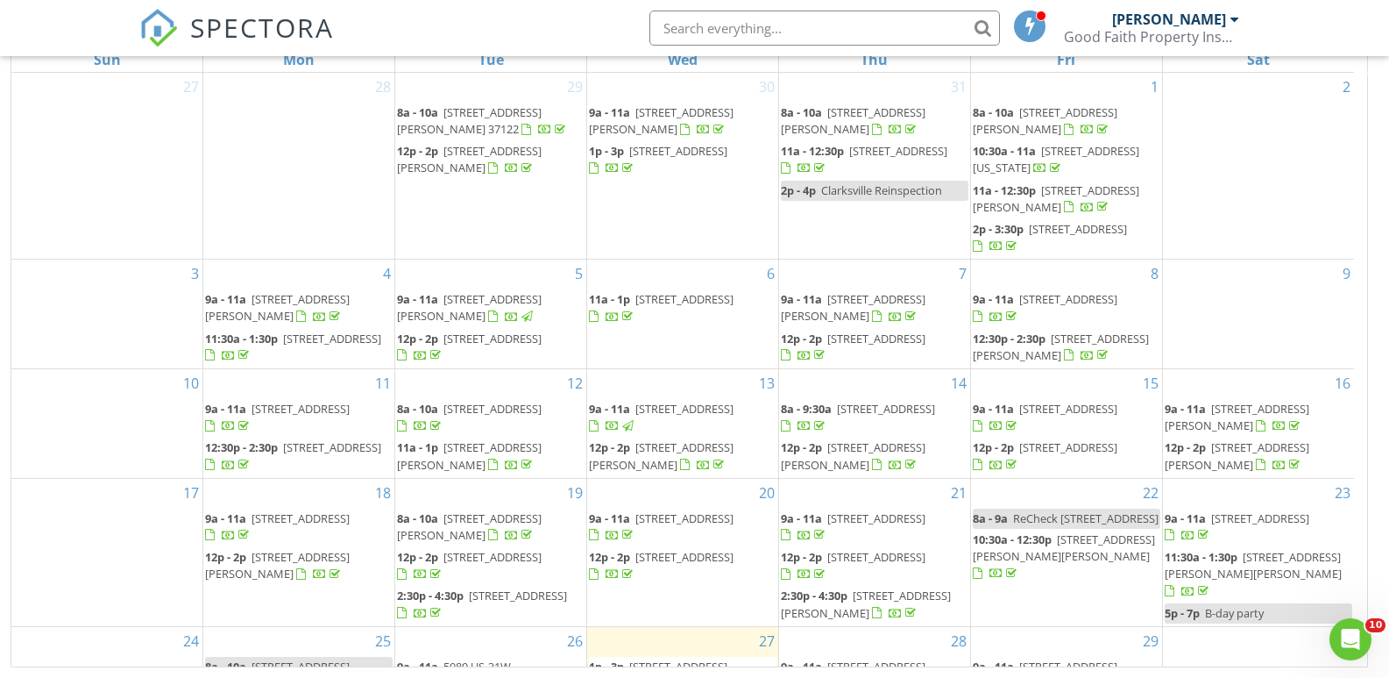
scroll to position [155, 0]
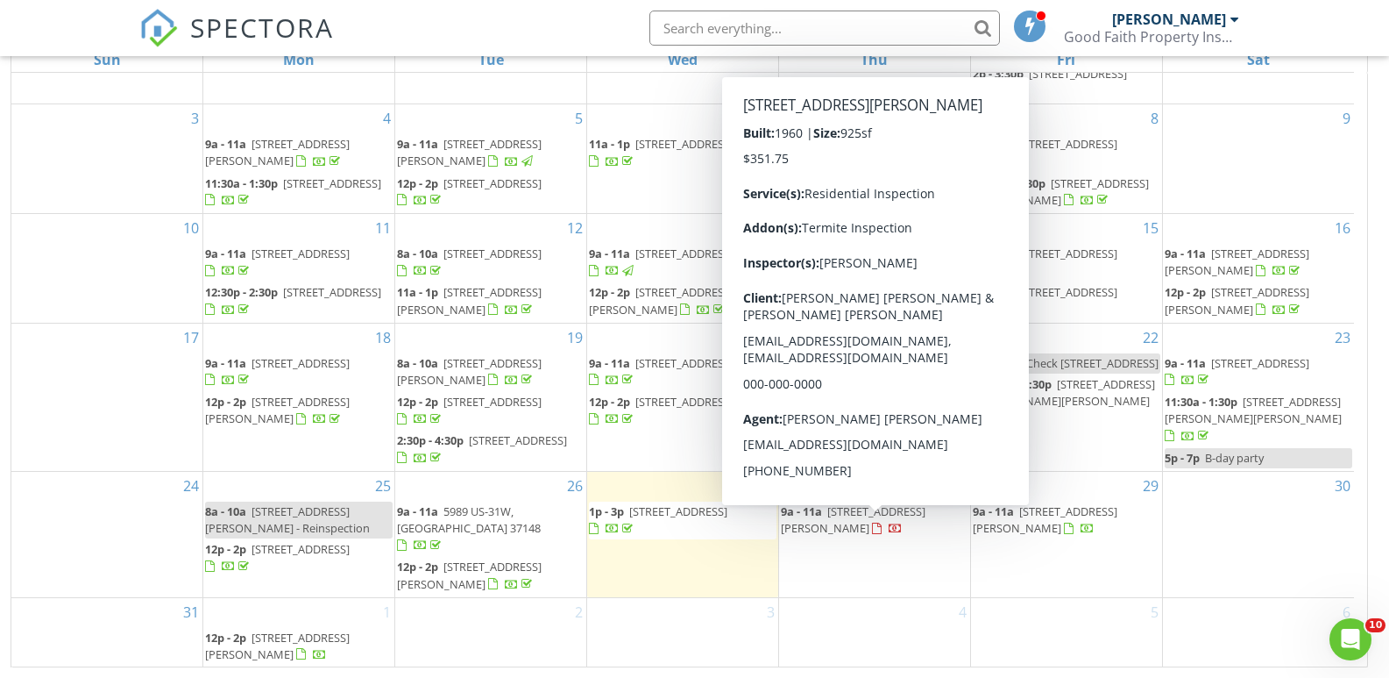
click at [918, 531] on span "2921 Blanton Chapel Rd, Manchester 37355" at bounding box center [853, 519] width 145 height 32
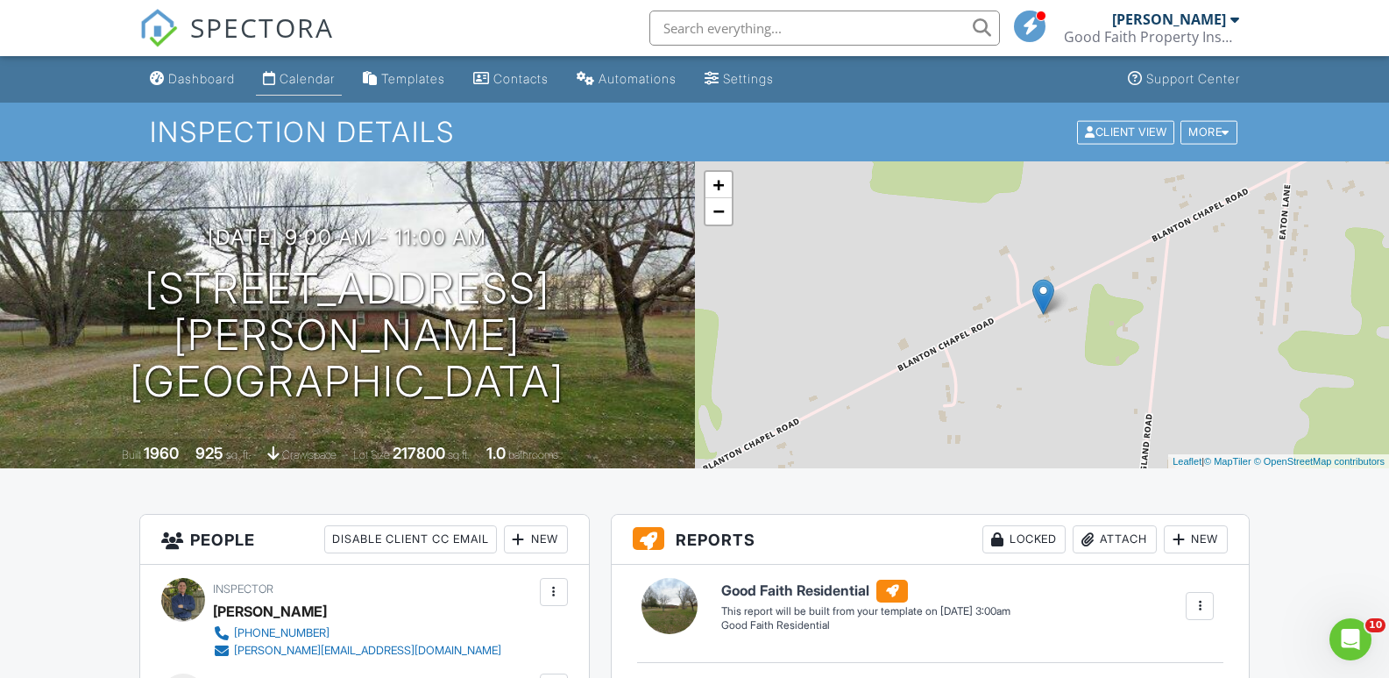
click at [297, 77] on div "Calendar" at bounding box center [307, 78] width 55 height 15
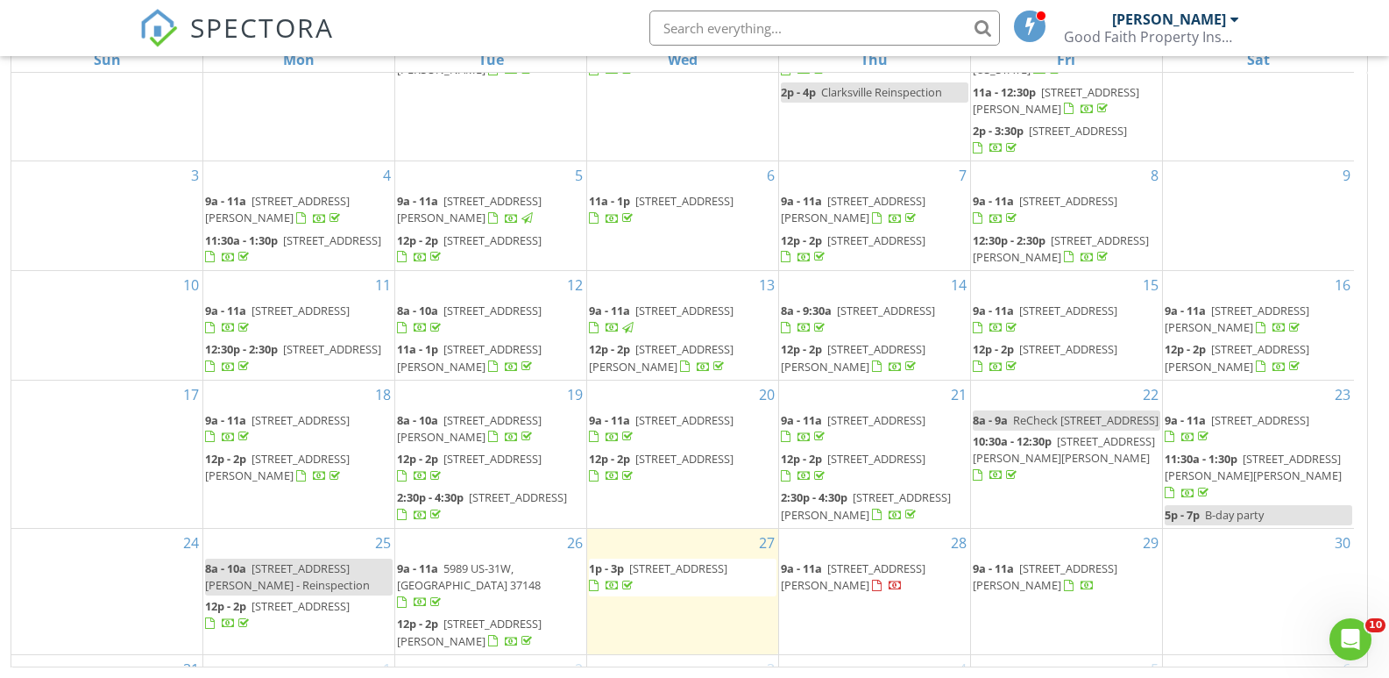
scroll to position [155, 0]
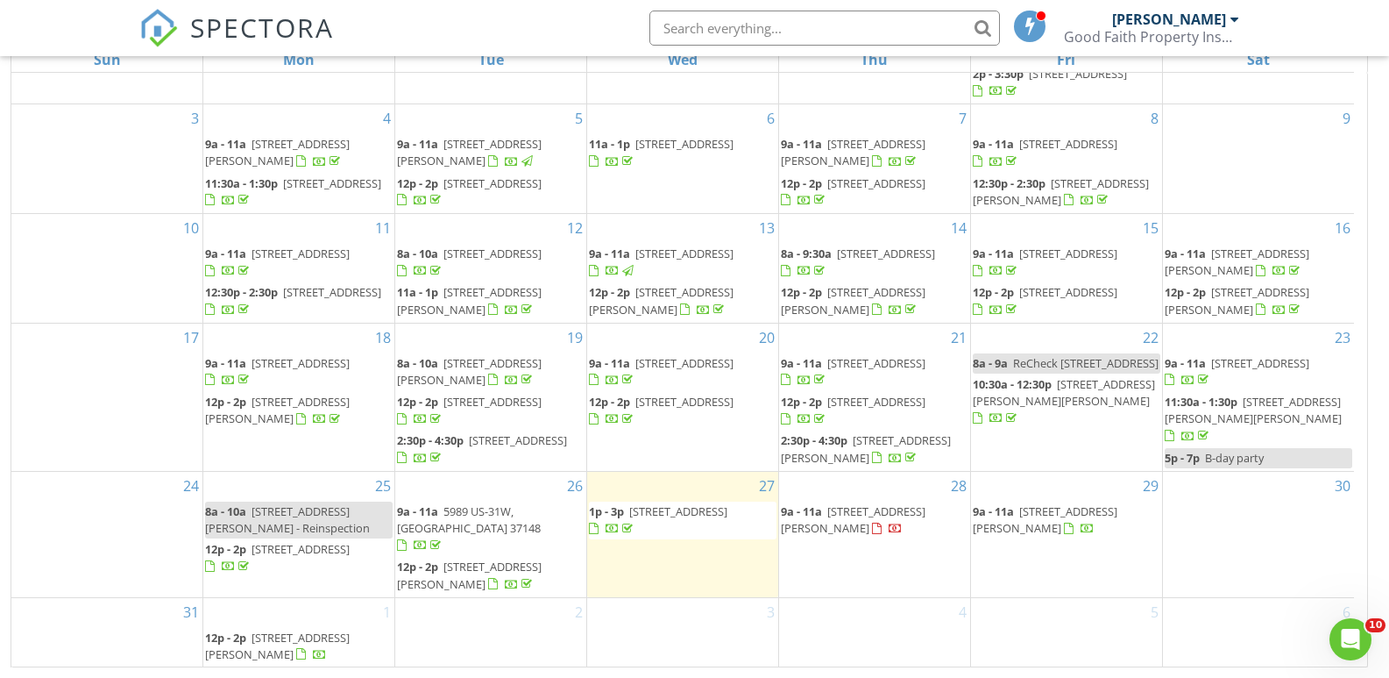
drag, startPoint x: 1359, startPoint y: 491, endPoint x: 7, endPoint y: 7, distance: 1435.8
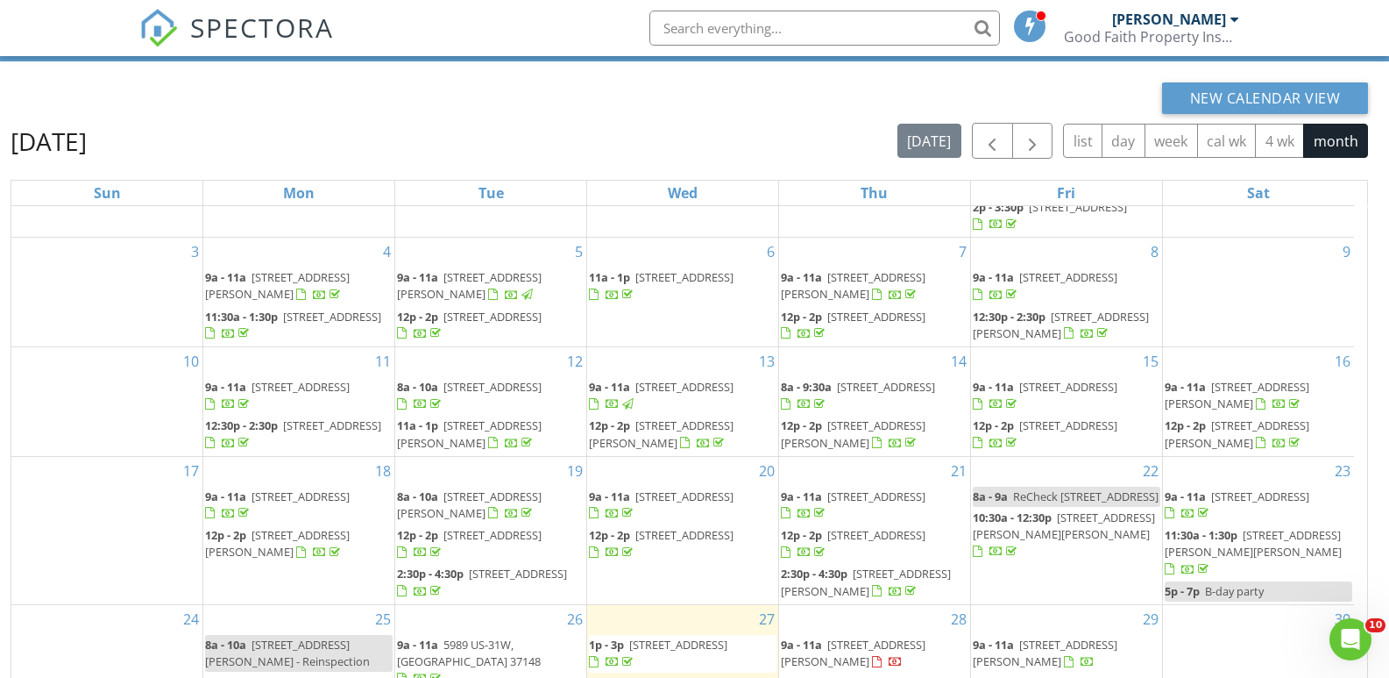
scroll to position [233, 0]
